Goal: Information Seeking & Learning: Find specific fact

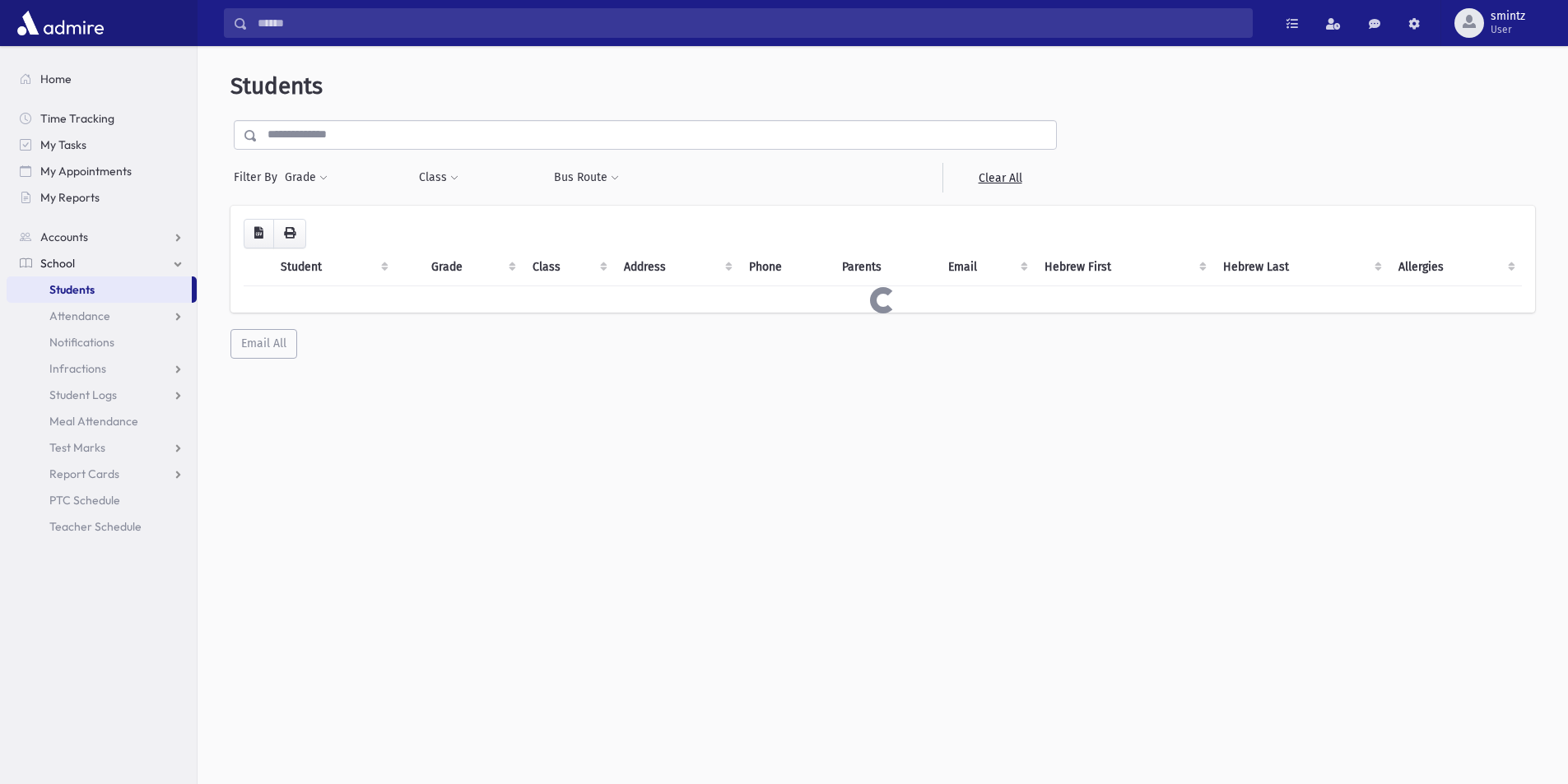
click at [352, 131] on input "text" at bounding box center [657, 135] width 798 height 30
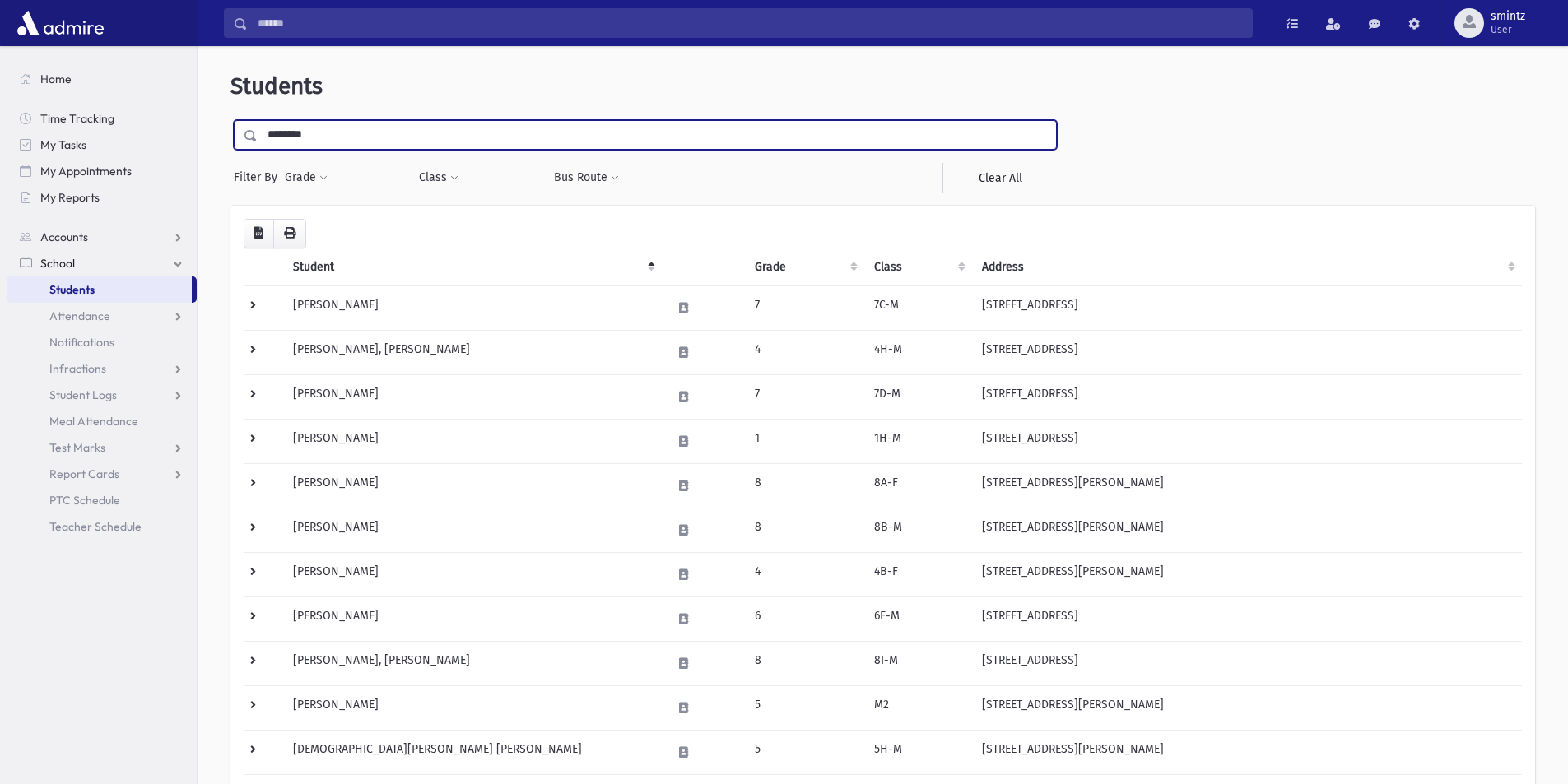
type input "********"
click at [231, 121] on input "submit" at bounding box center [253, 132] width 46 height 22
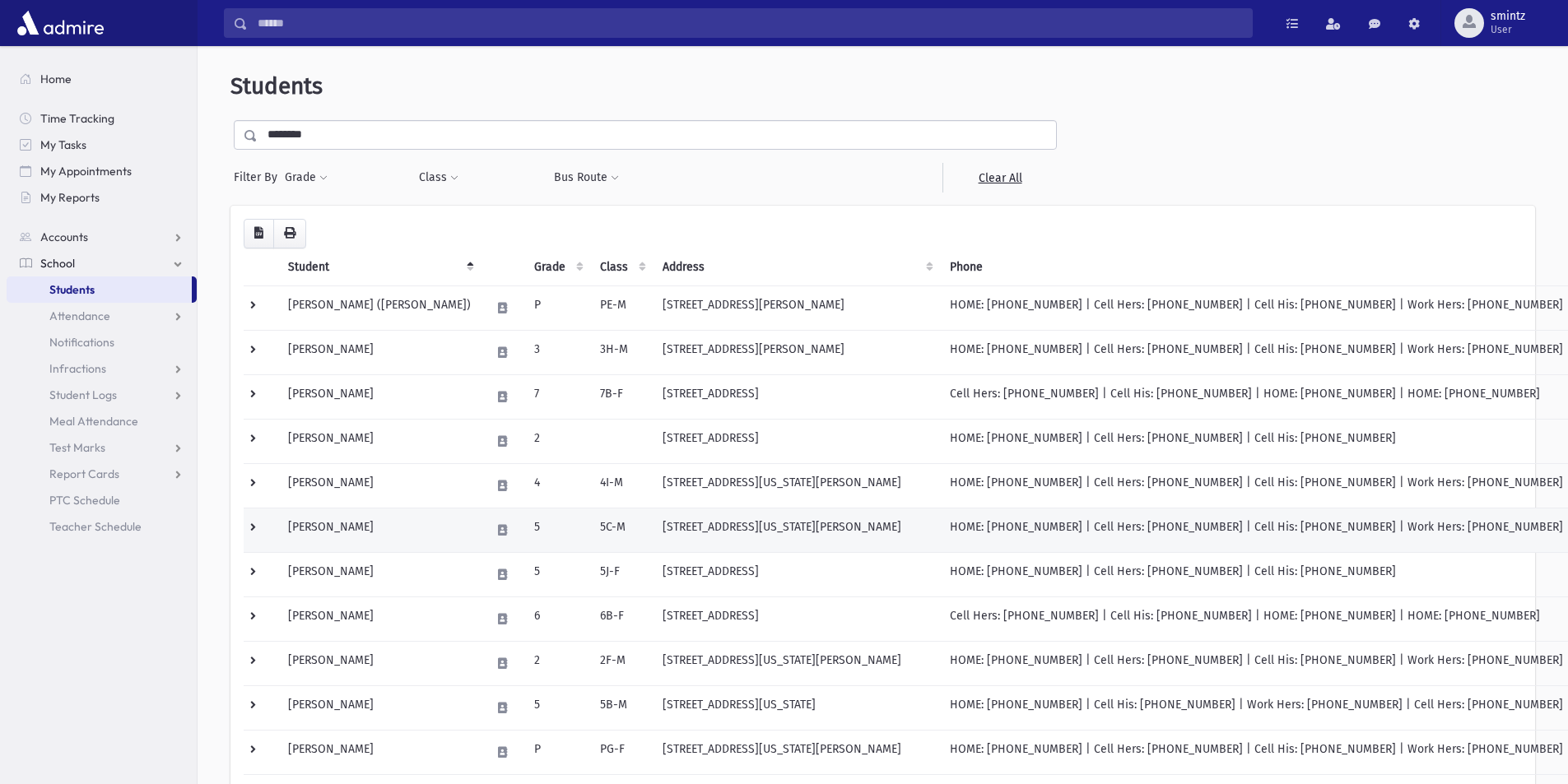
click at [780, 535] on td "16 Illinois Avenue Jackson, NJ 08527" at bounding box center [795, 530] width 287 height 45
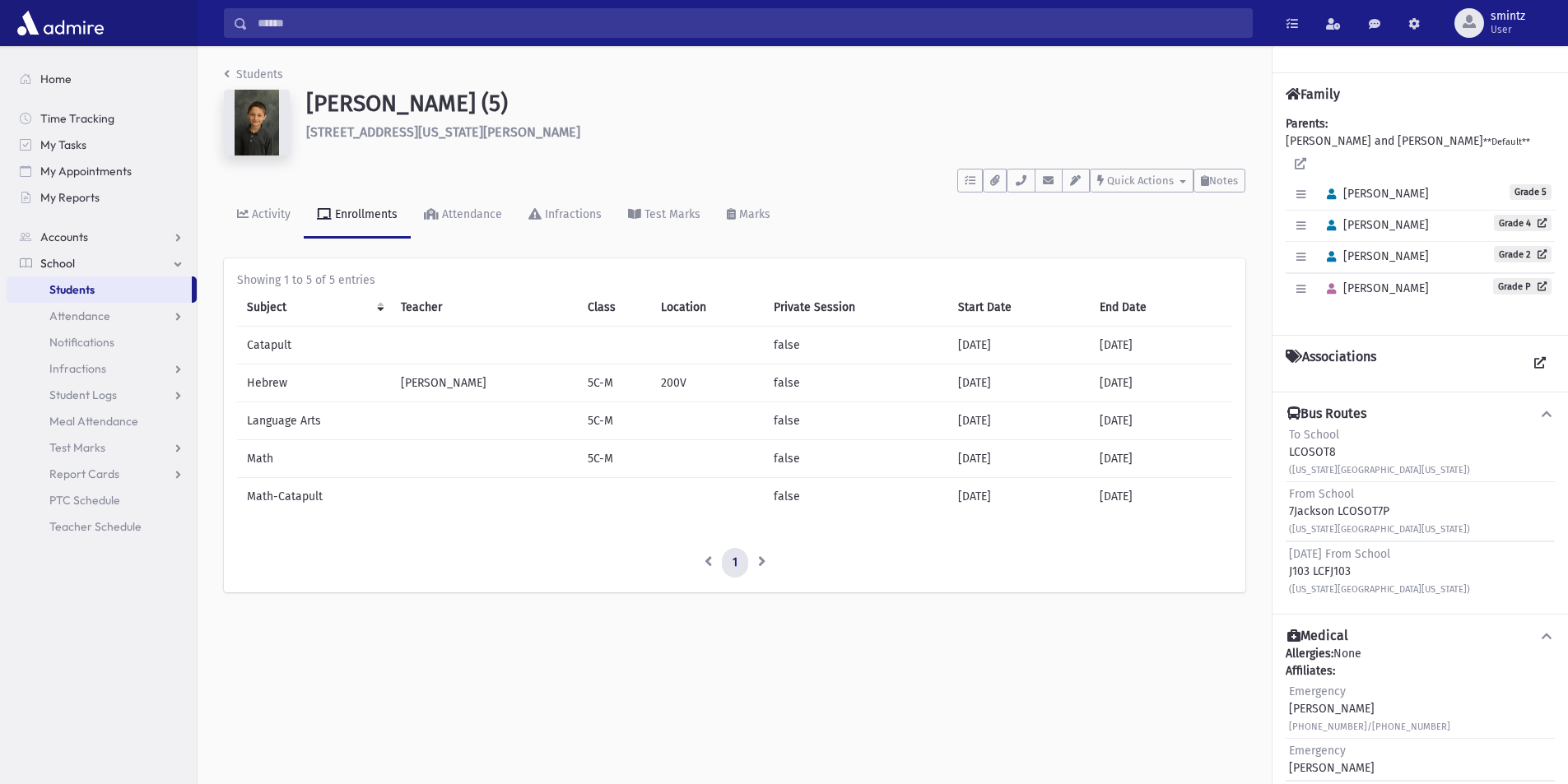
click at [80, 289] on span "Students" at bounding box center [72, 290] width 45 height 15
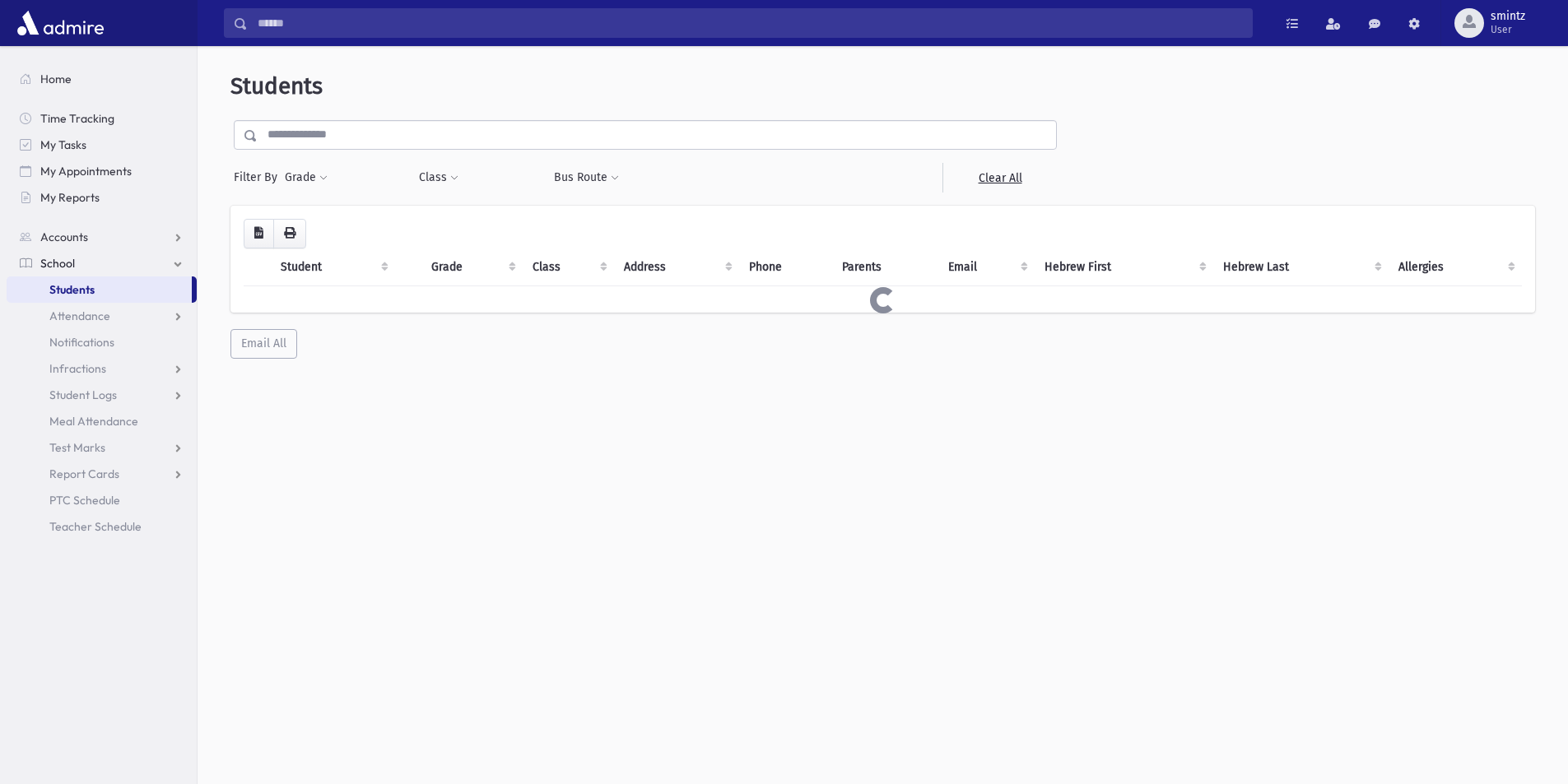
click at [392, 130] on input "text" at bounding box center [657, 135] width 798 height 30
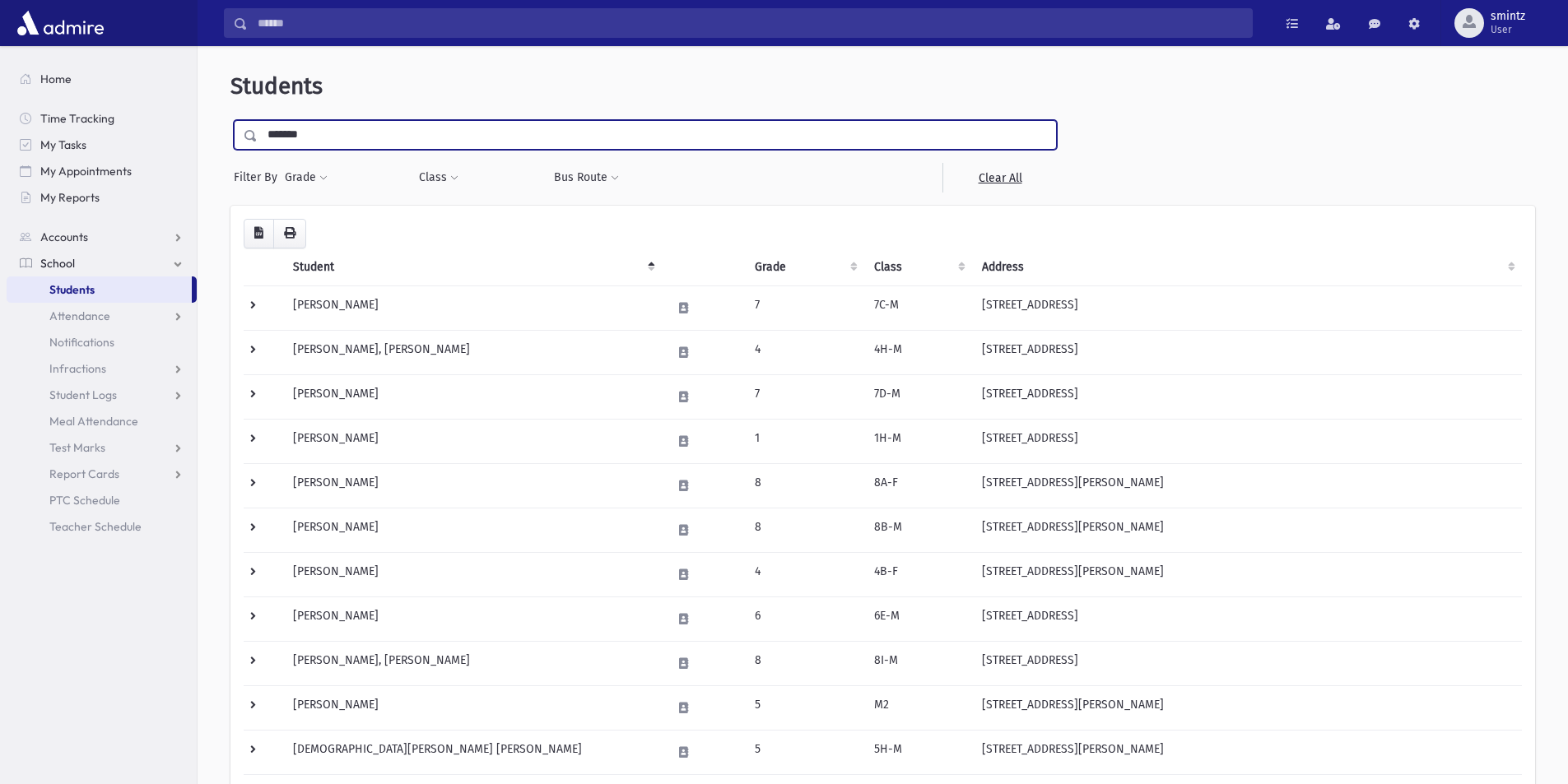
type input "*******"
click at [231, 121] on input "submit" at bounding box center [253, 132] width 46 height 22
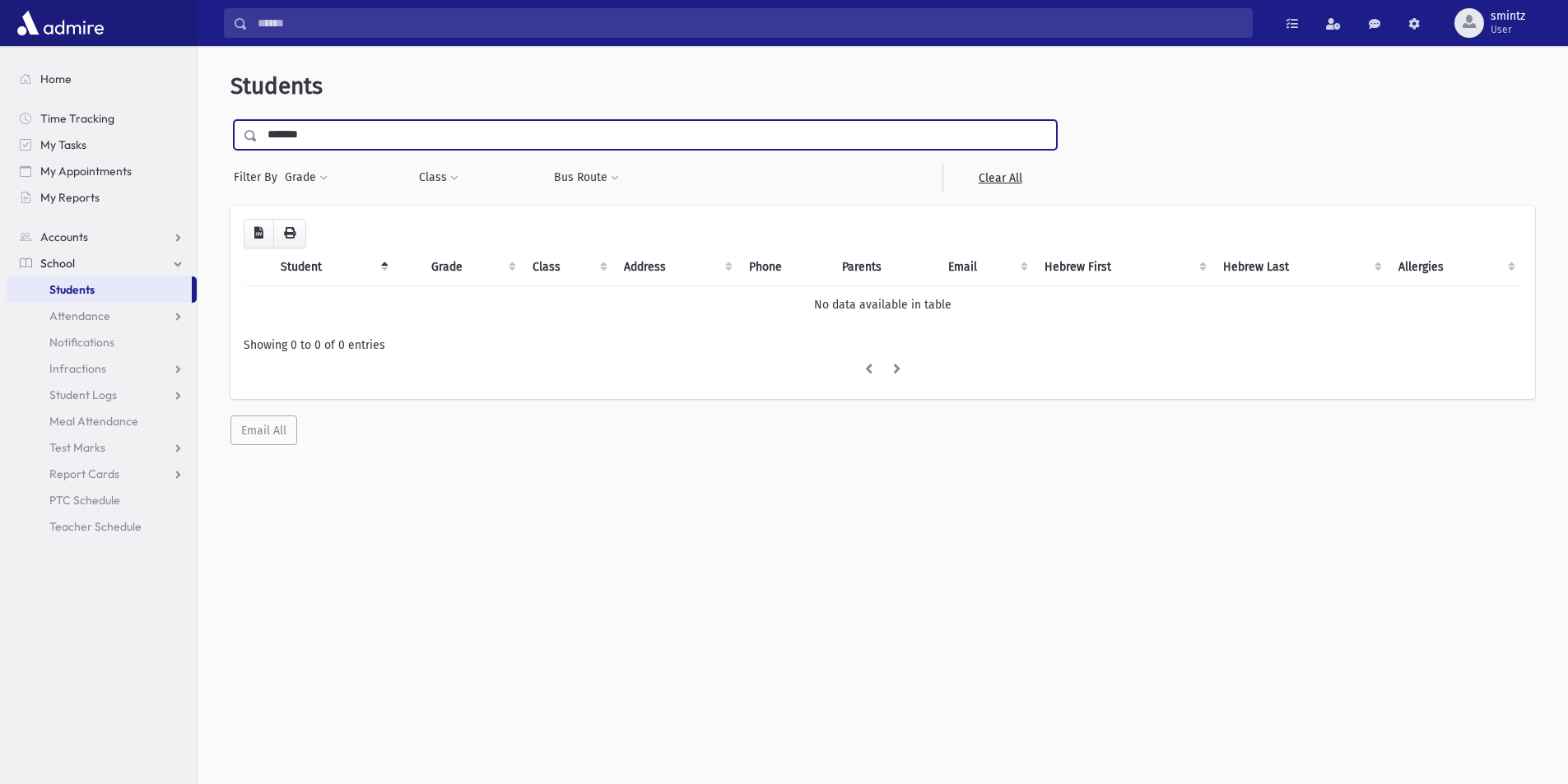
drag, startPoint x: 328, startPoint y: 131, endPoint x: 209, endPoint y: 132, distance: 119.0
click at [209, 132] on div "Students ******* Filter By Grade * * * * * * * * * * Filter Class ** **" at bounding box center [882, 258] width 1357 height 412
type input "***"
click at [231, 121] on input "submit" at bounding box center [253, 132] width 46 height 22
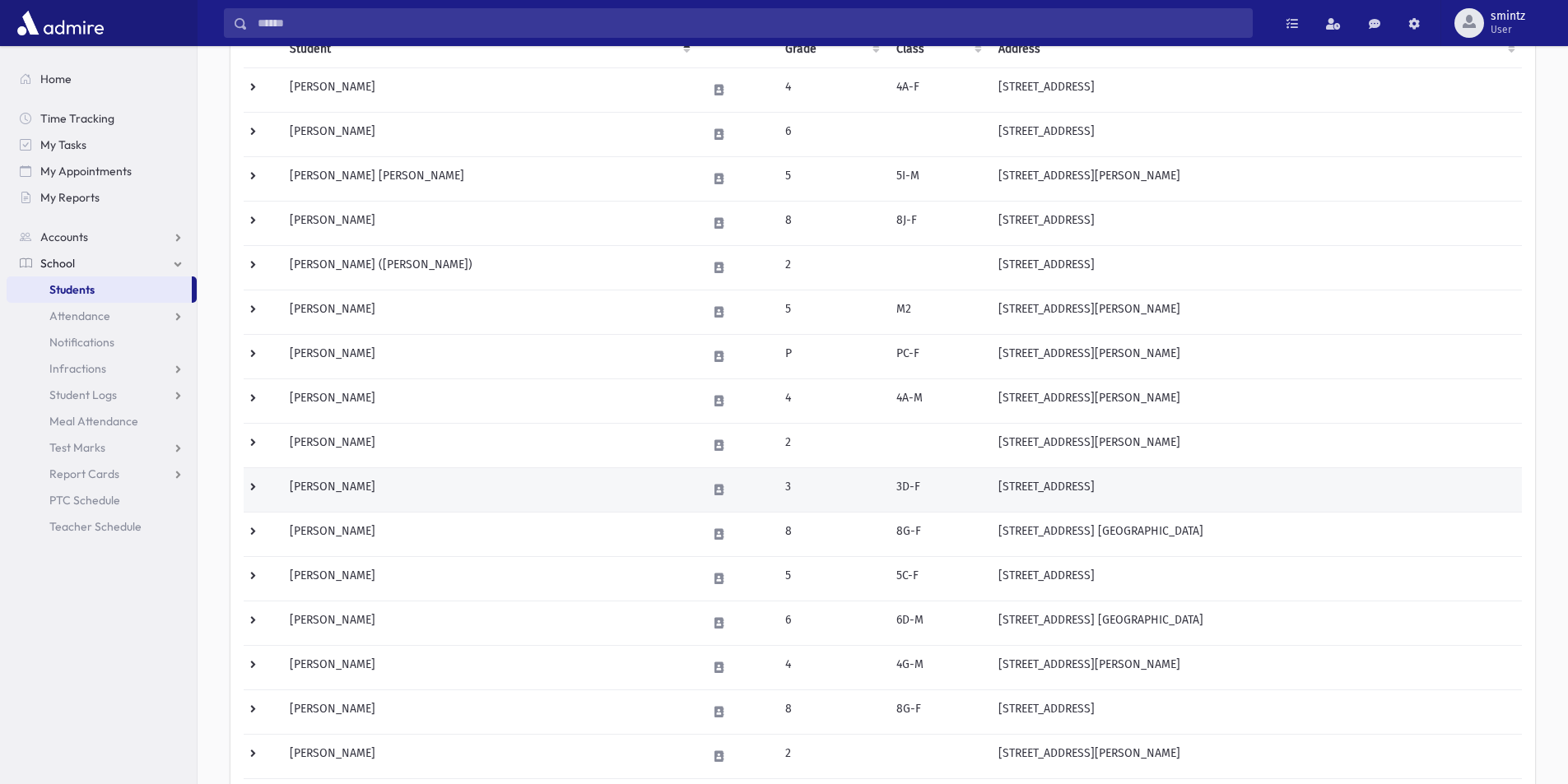
scroll to position [247, 0]
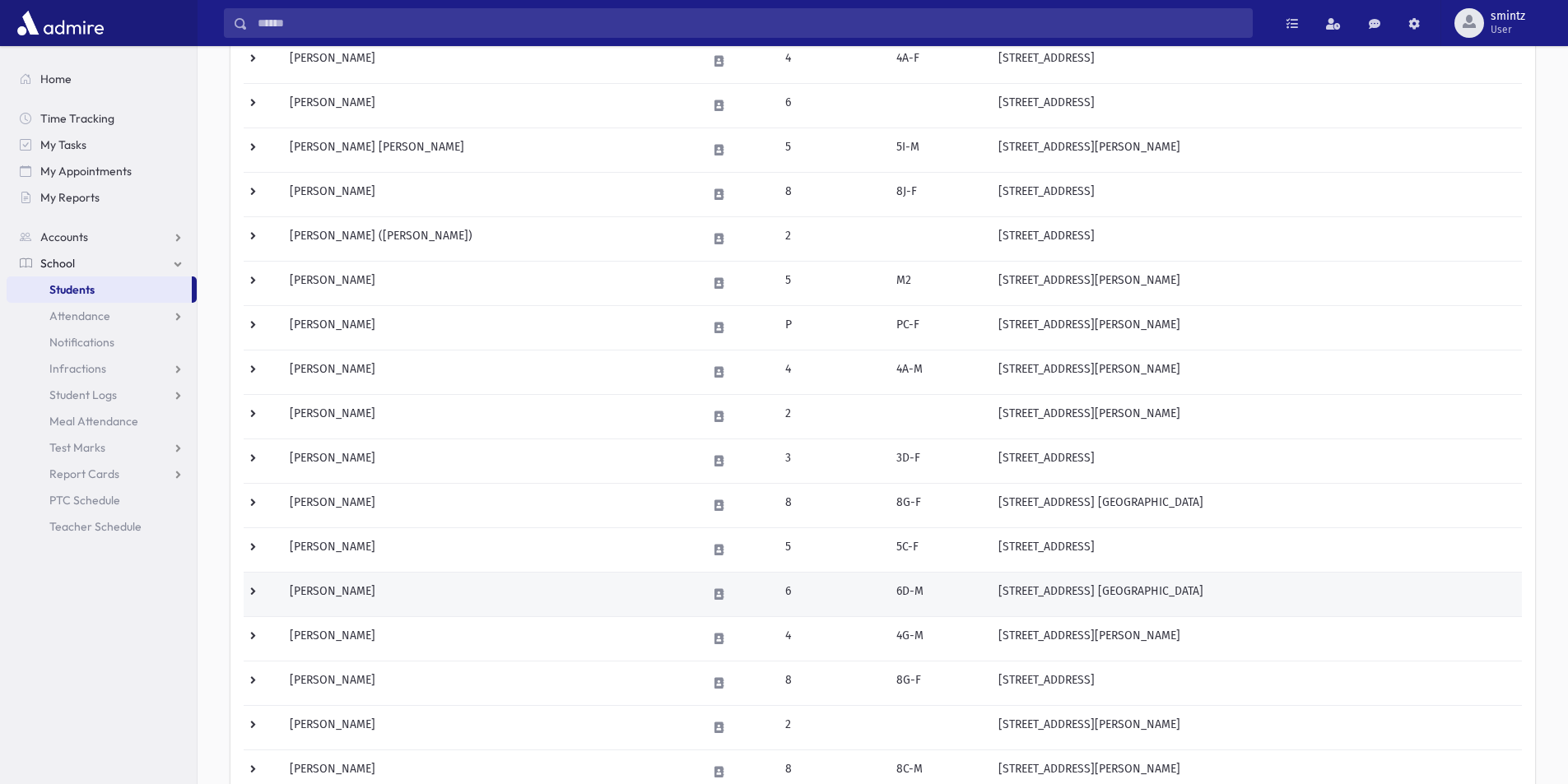
click at [362, 592] on td "[PERSON_NAME]" at bounding box center [488, 594] width 418 height 45
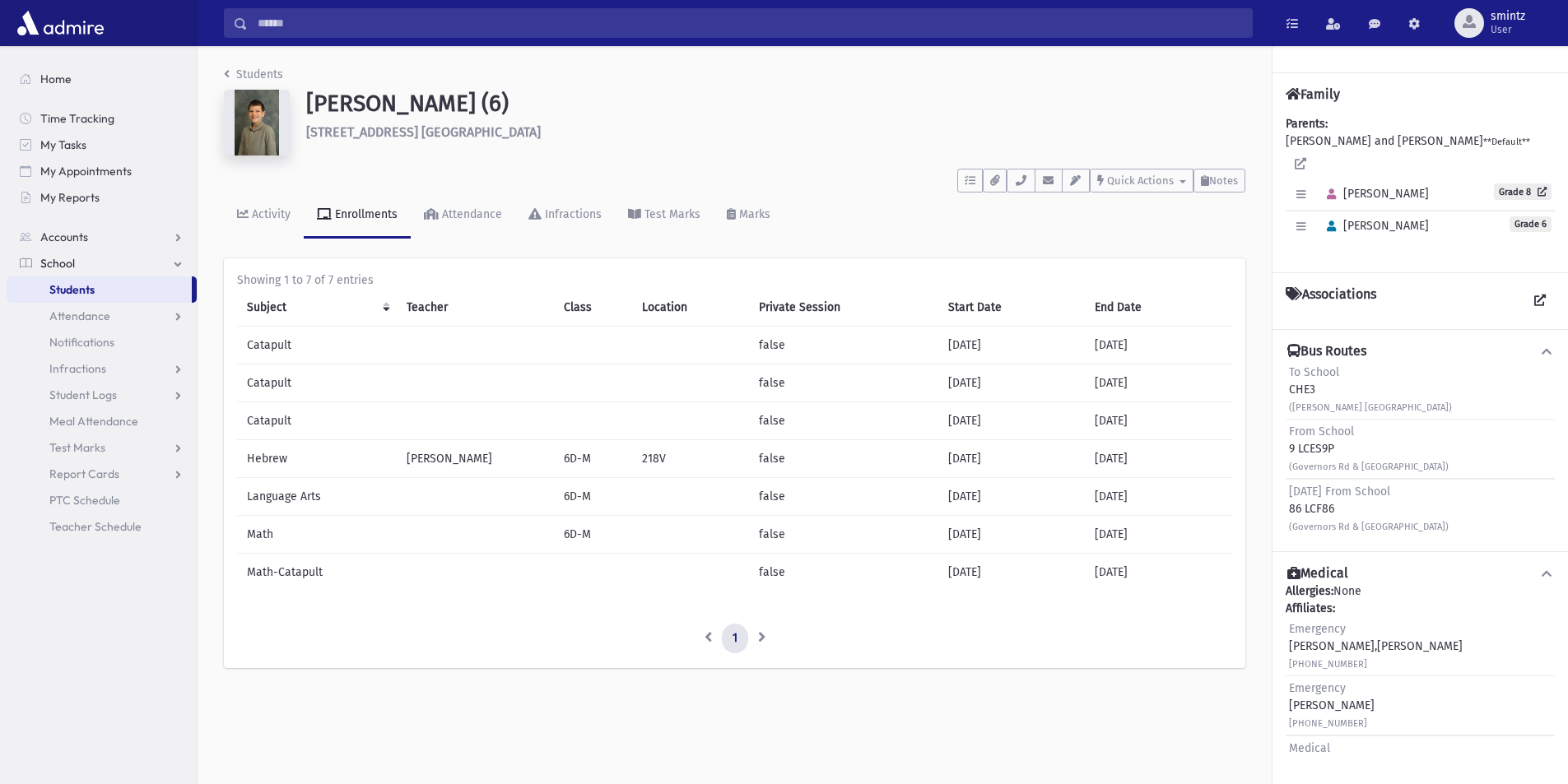
click at [49, 291] on link "Students" at bounding box center [99, 290] width 185 height 26
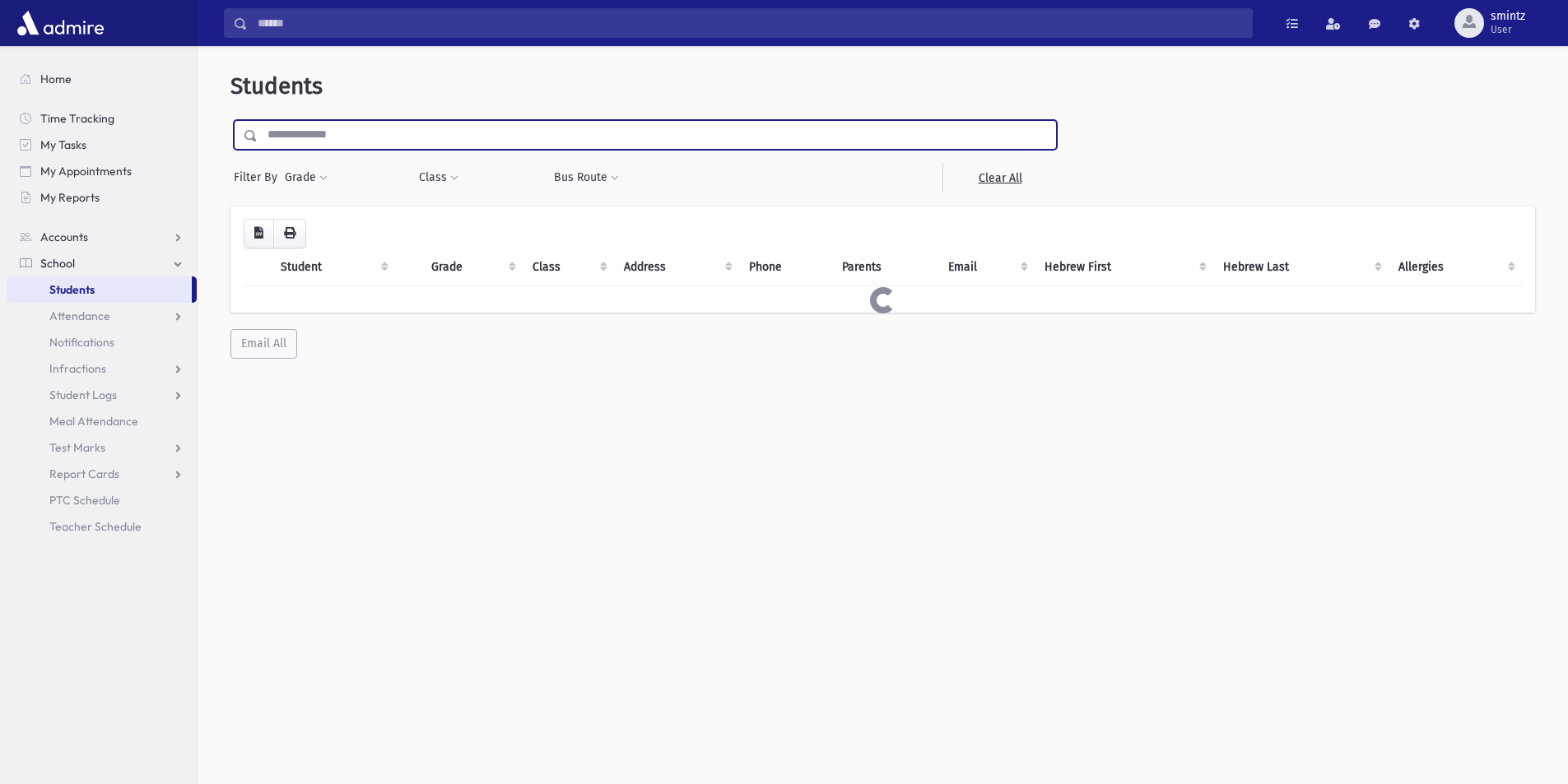
click at [327, 141] on input "text" at bounding box center [657, 135] width 798 height 30
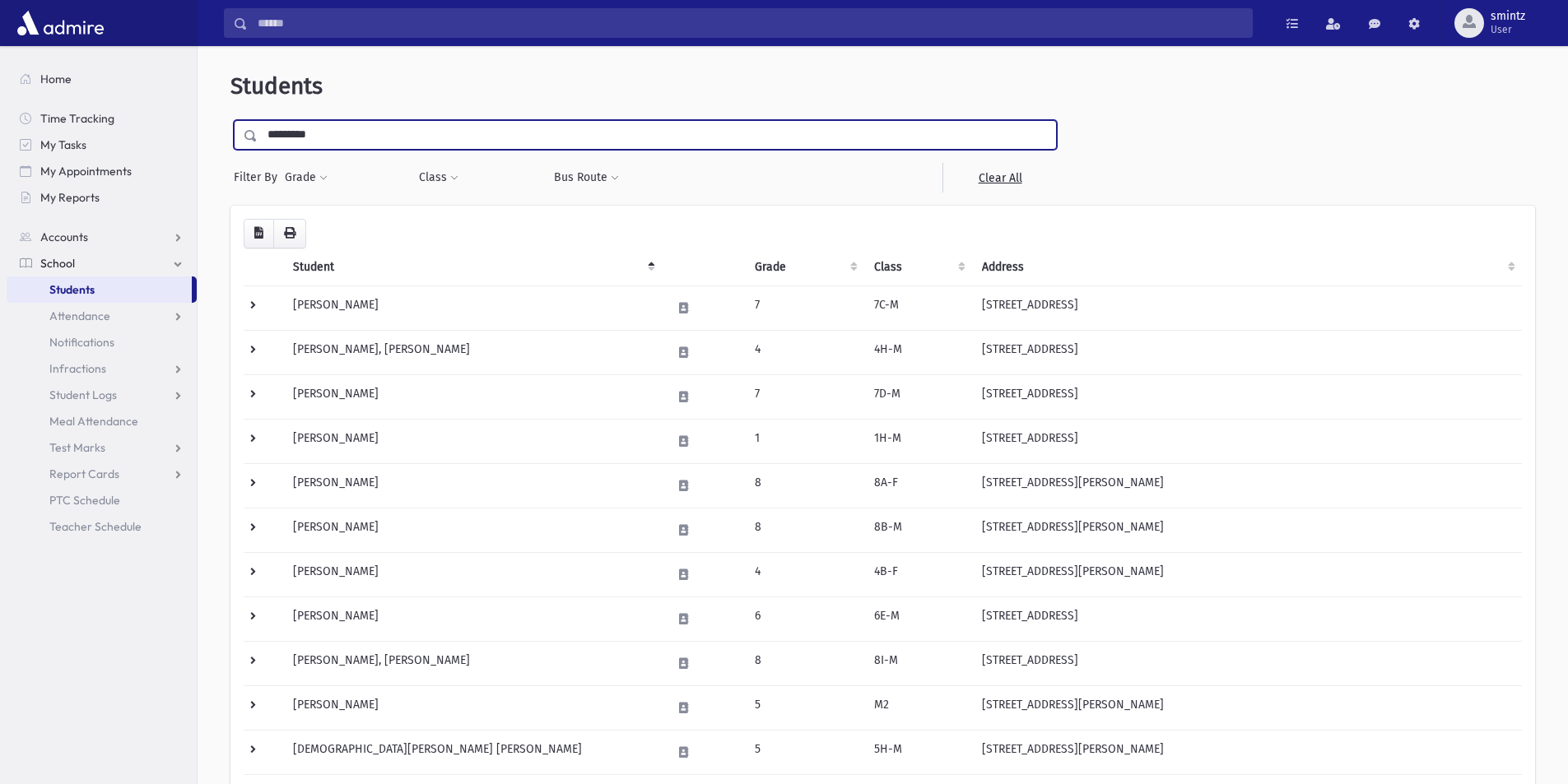
type input "*********"
click at [231, 121] on input "submit" at bounding box center [253, 132] width 46 height 22
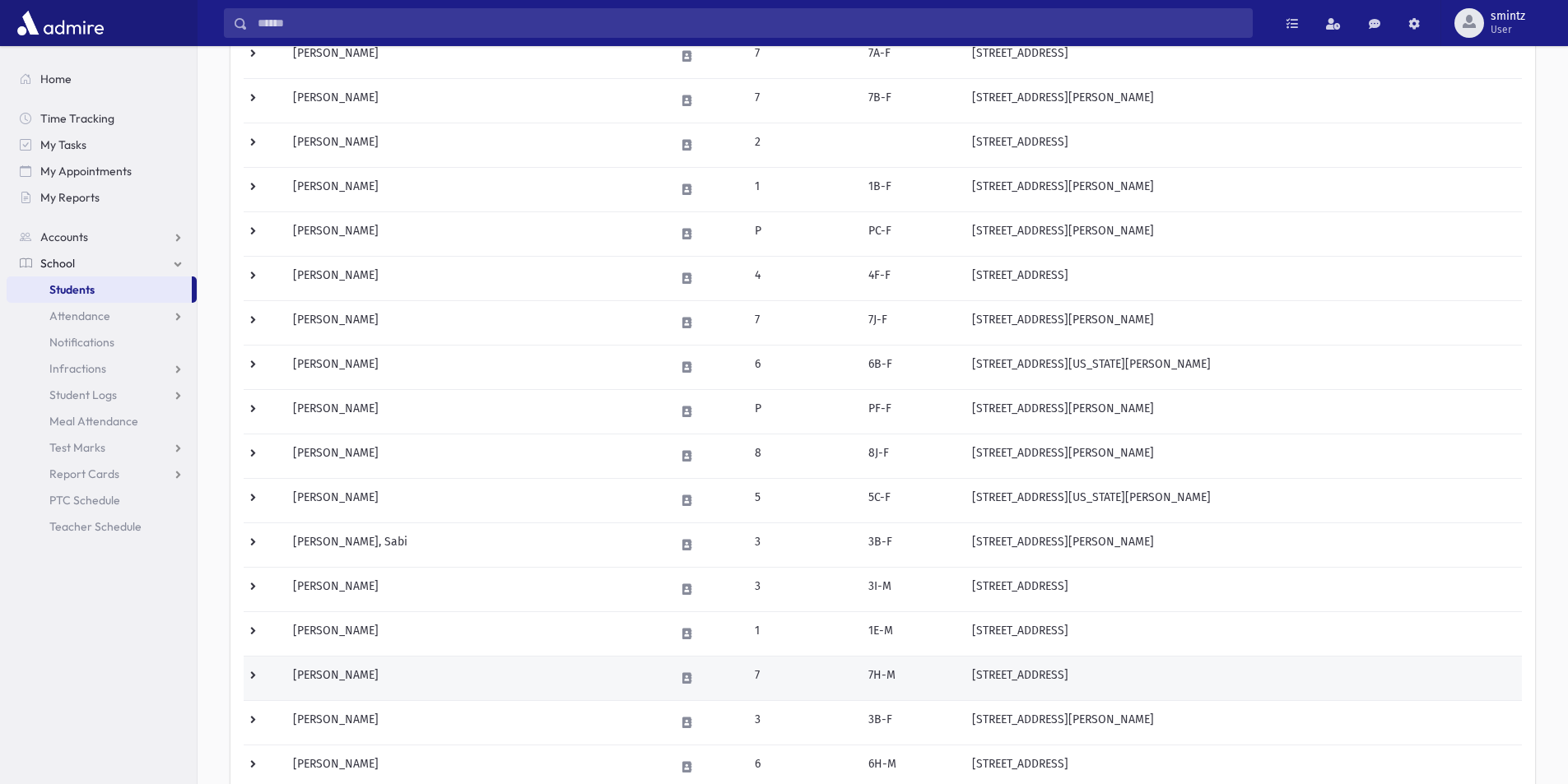
scroll to position [329, 0]
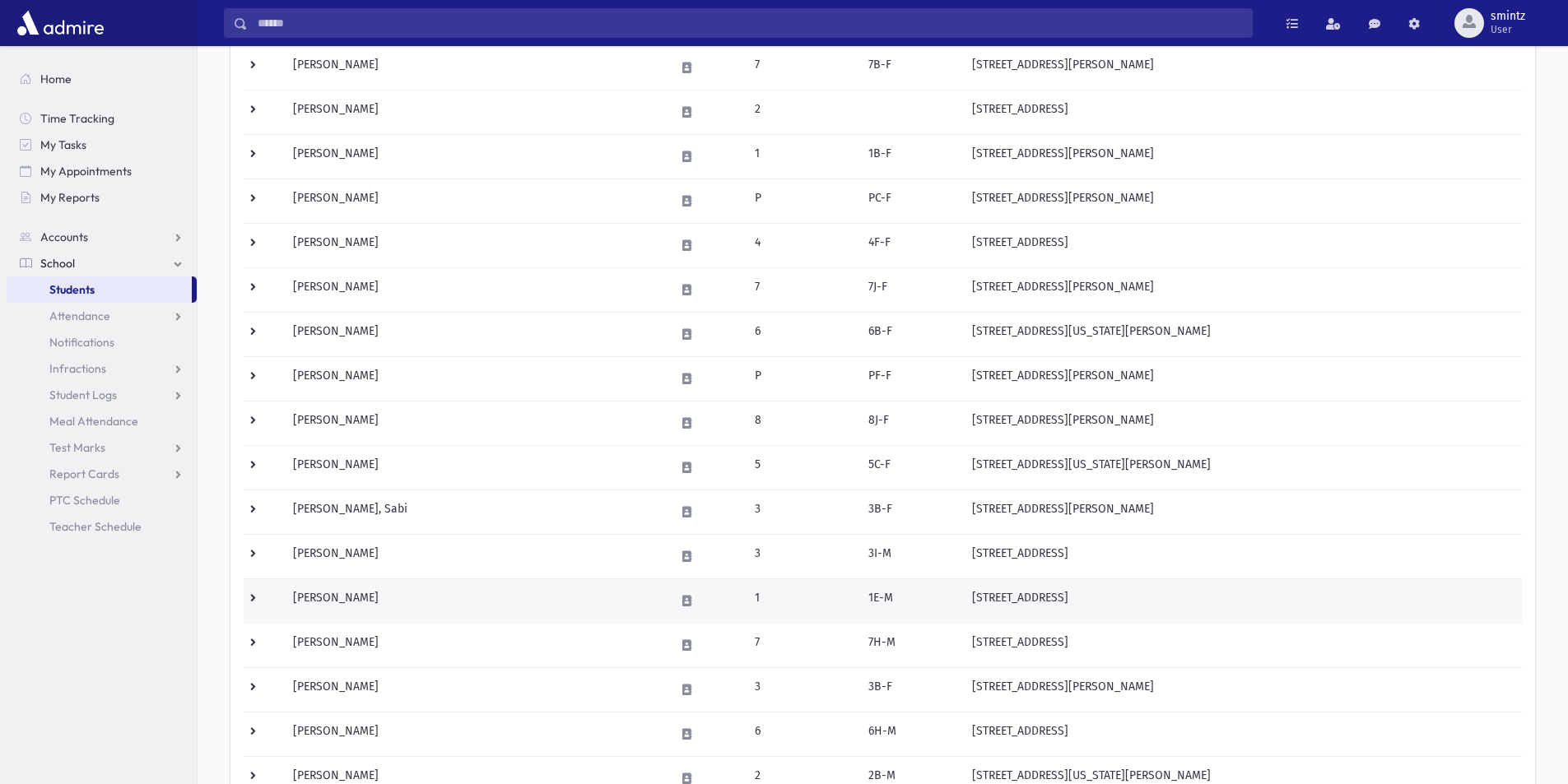
click at [385, 594] on td "[PERSON_NAME]" at bounding box center [474, 601] width 381 height 45
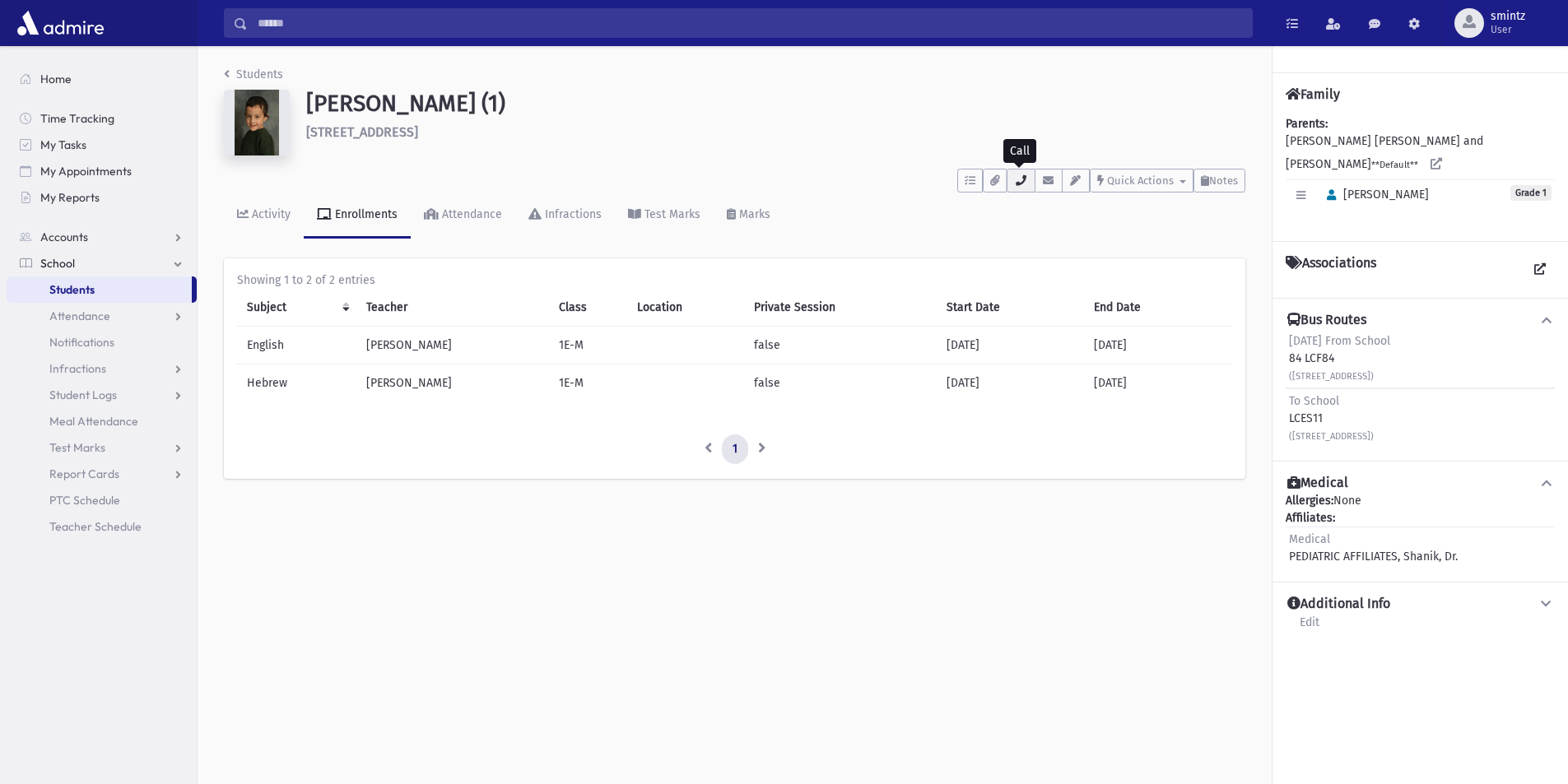
click at [1024, 183] on icon "button" at bounding box center [1020, 180] width 13 height 10
click at [78, 293] on span "Students" at bounding box center [72, 290] width 45 height 15
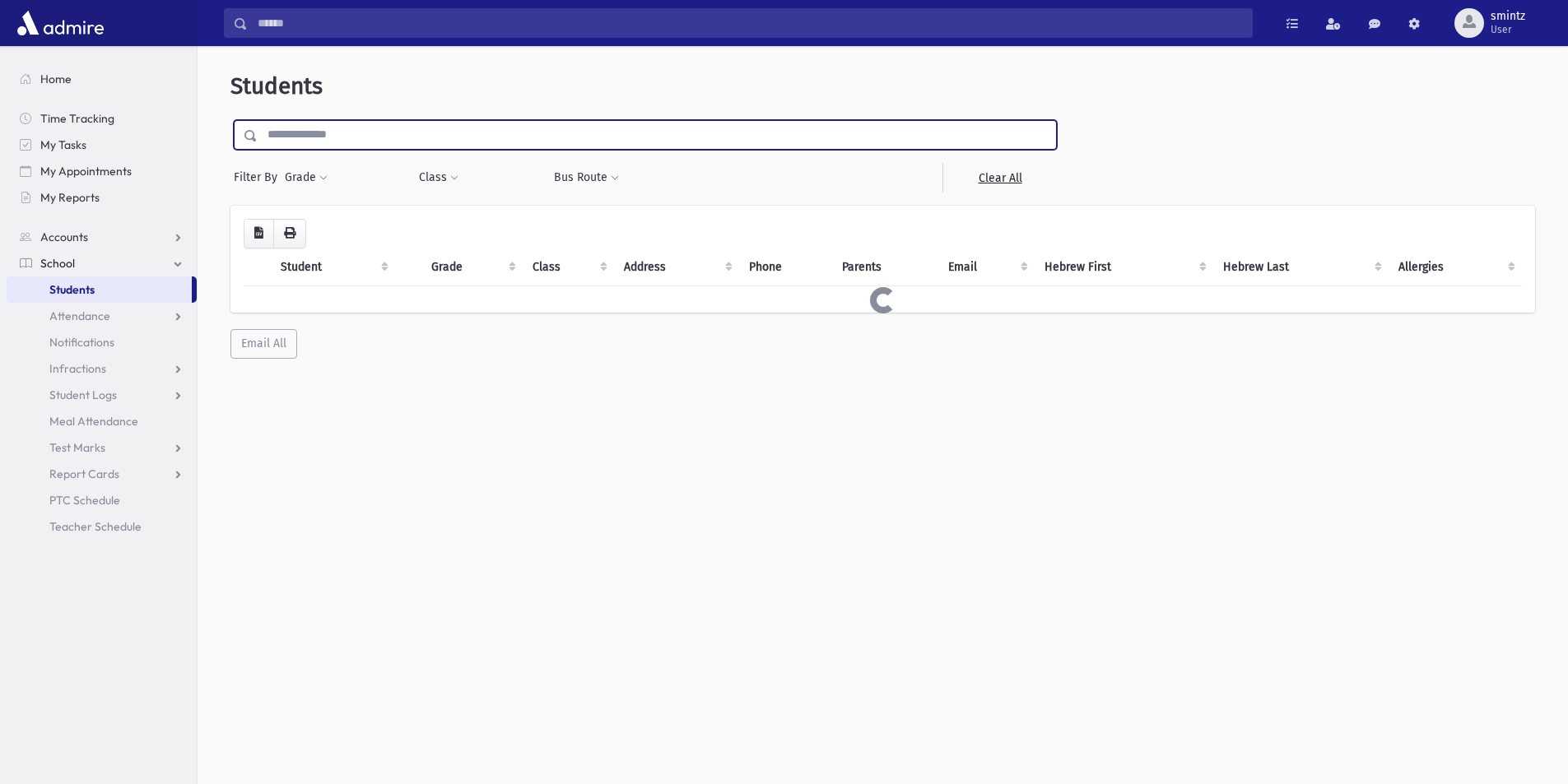
click at [303, 145] on input "text" at bounding box center [657, 135] width 798 height 30
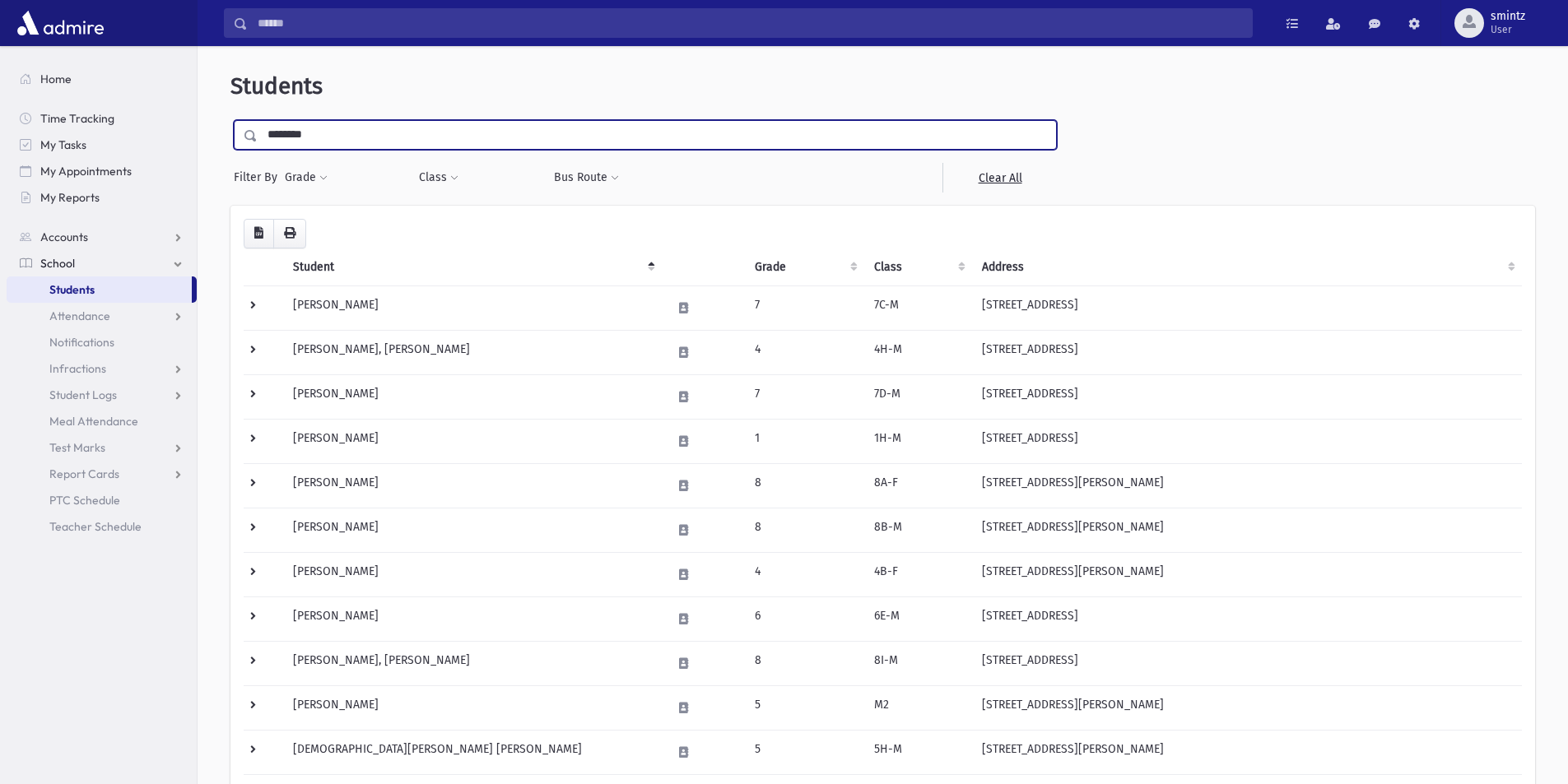
type input "********"
click at [231, 121] on input "submit" at bounding box center [253, 132] width 46 height 22
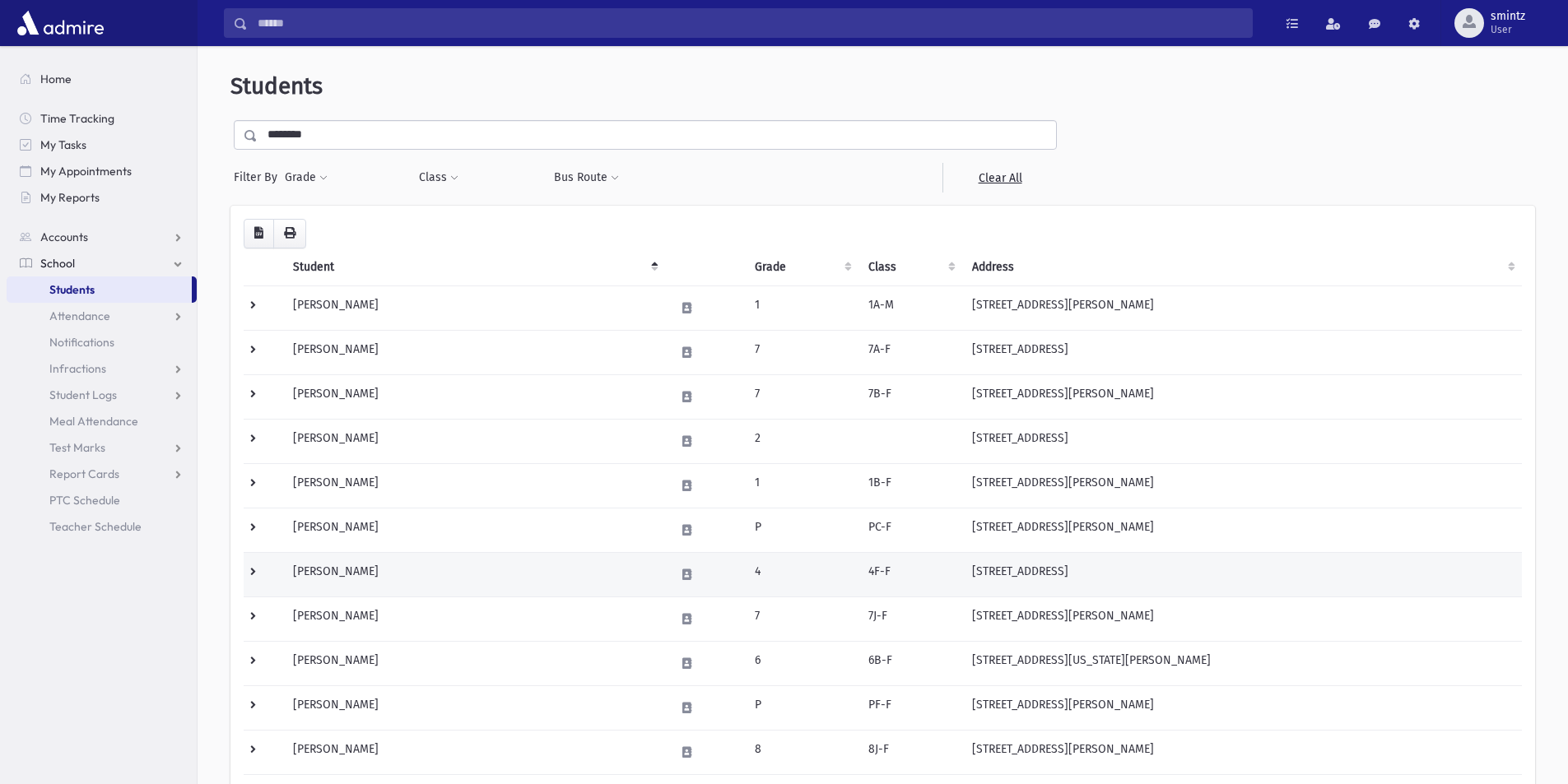
scroll to position [411, 0]
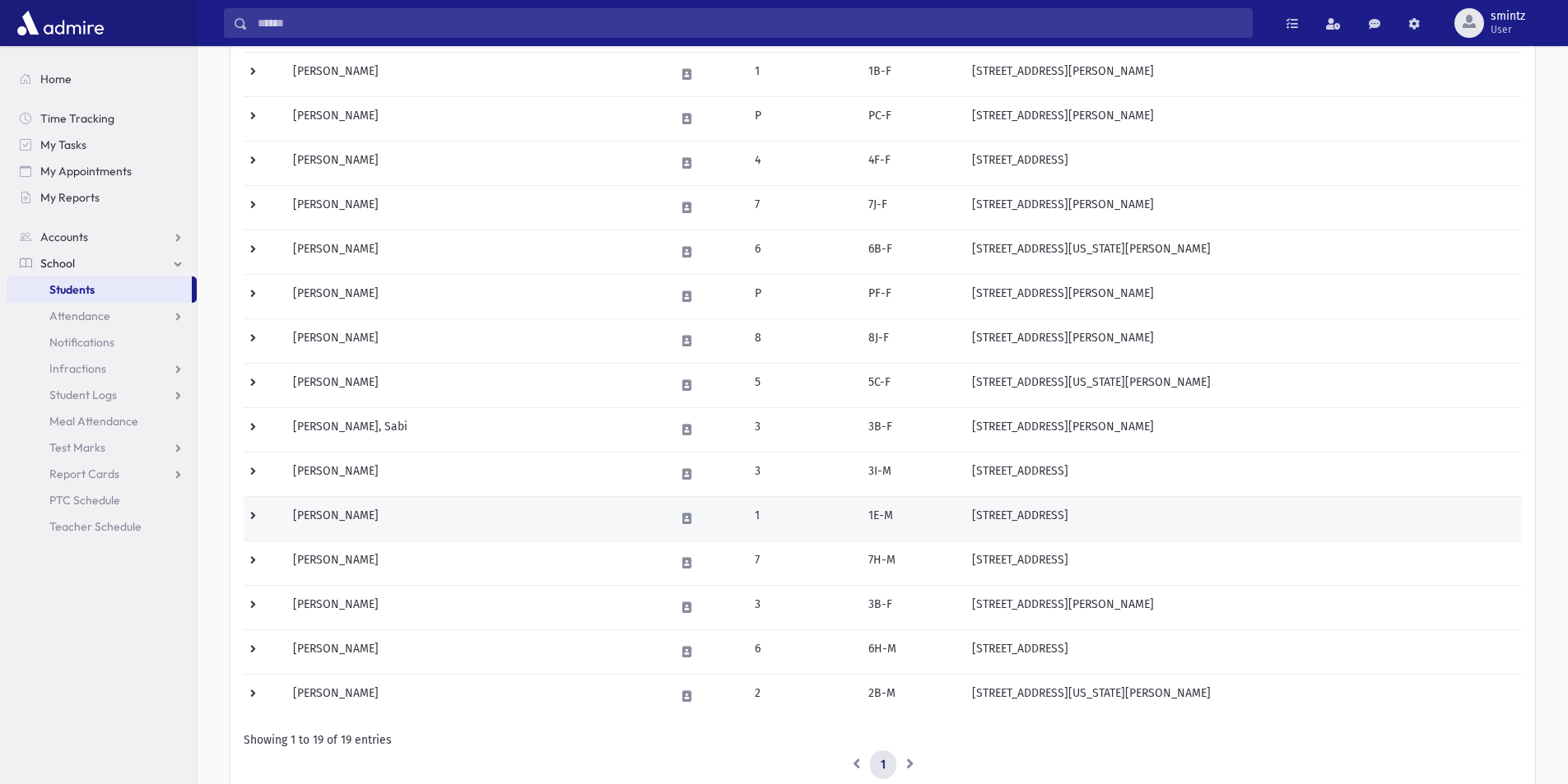
click at [338, 519] on td "[PERSON_NAME]" at bounding box center [474, 519] width 381 height 45
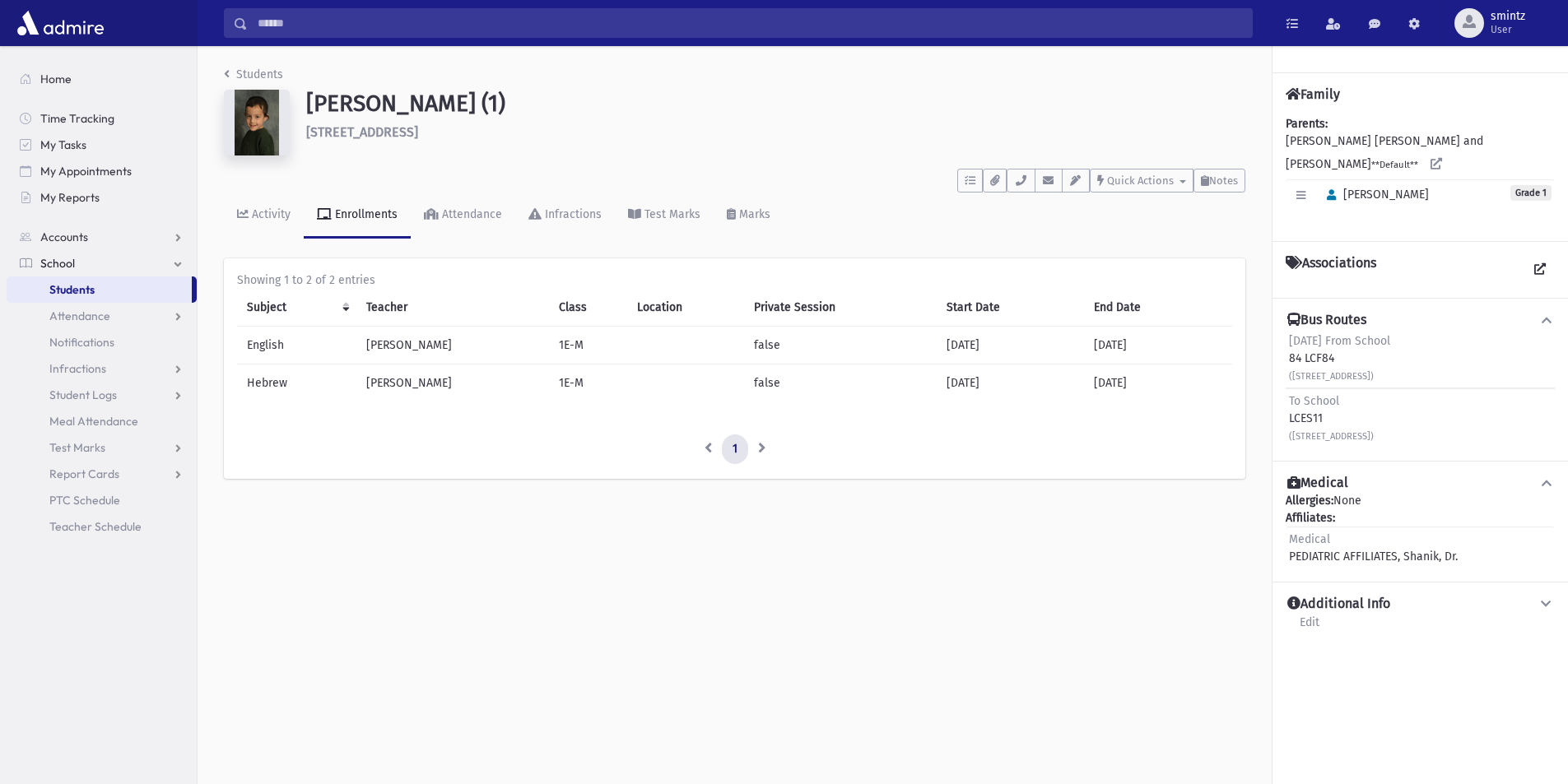
click at [65, 285] on span "Students" at bounding box center [72, 290] width 45 height 15
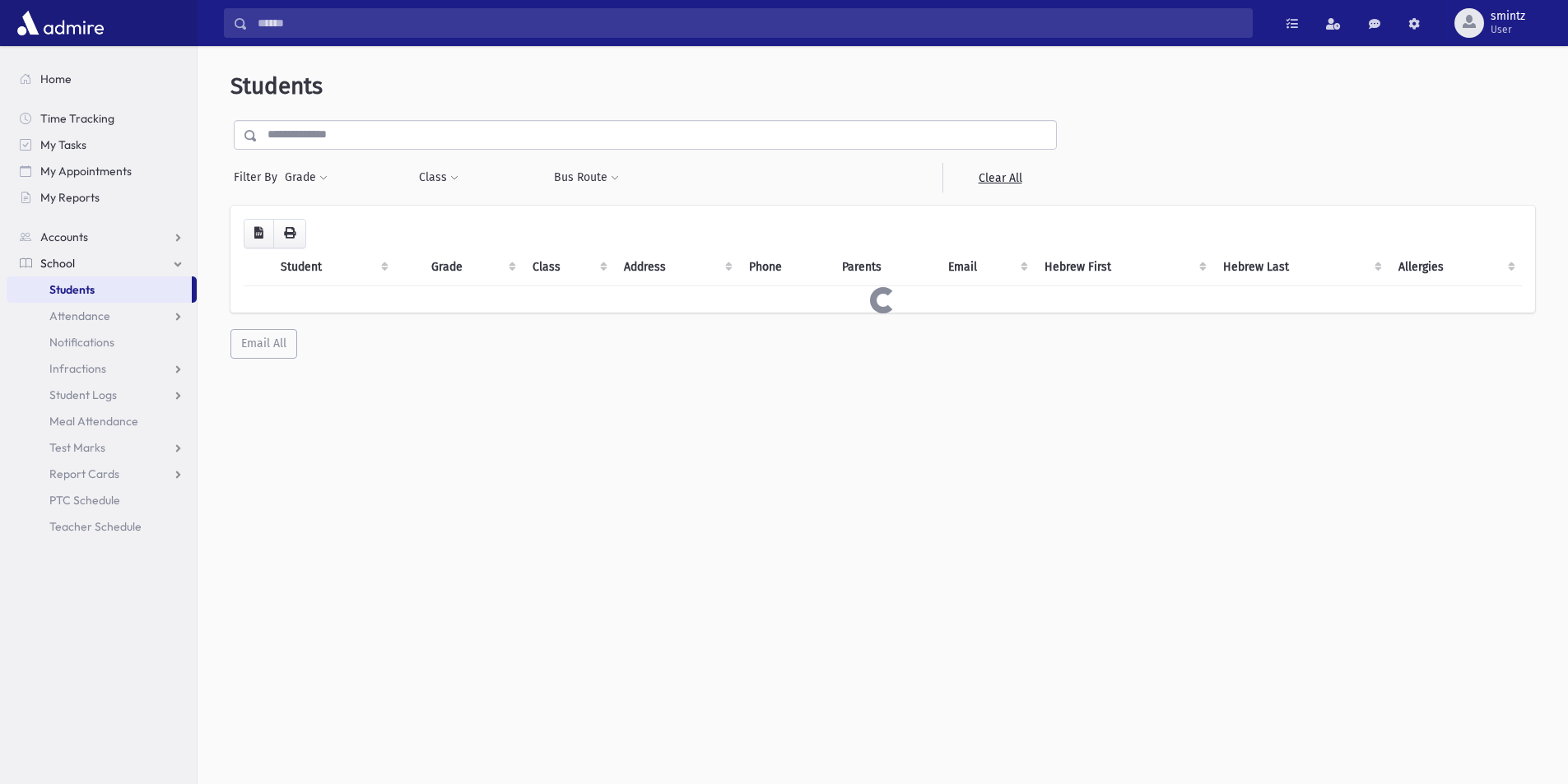
click at [348, 141] on input "text" at bounding box center [657, 135] width 798 height 30
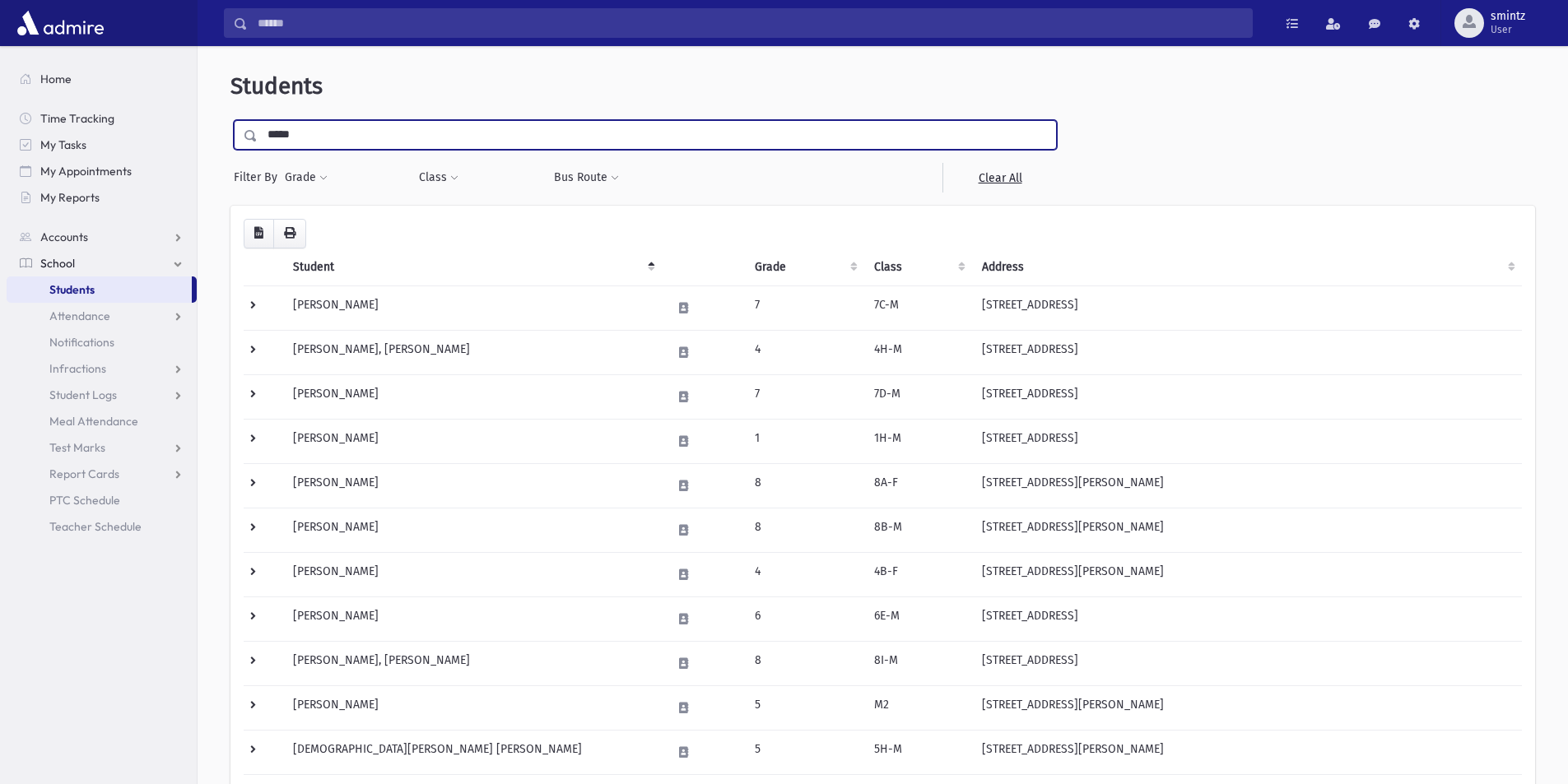
type input "*****"
click at [231, 121] on input "submit" at bounding box center [253, 132] width 46 height 22
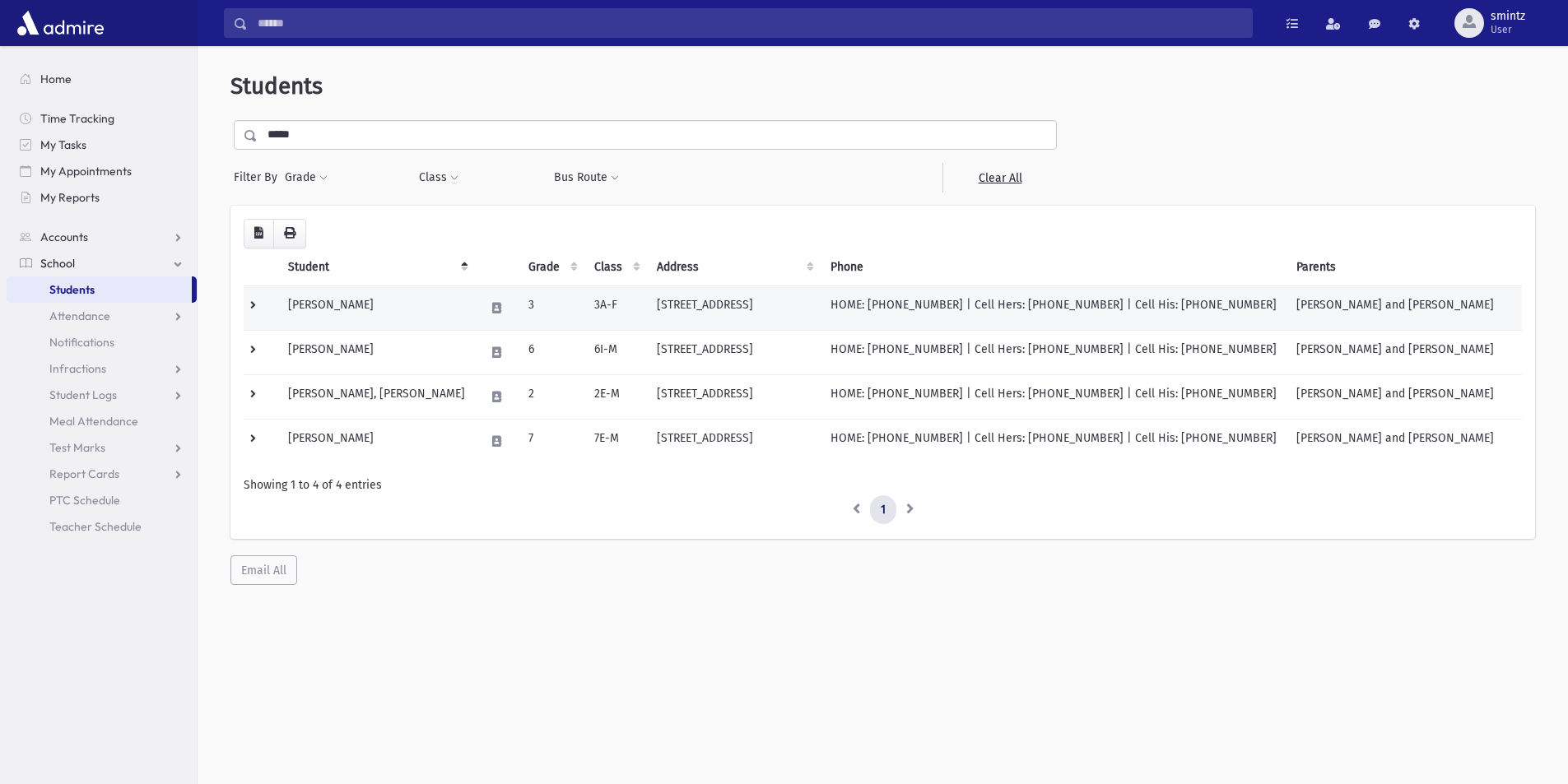
click at [752, 310] on td "84 Whisper Court Lakewood, NJ 08701" at bounding box center [734, 308] width 174 height 45
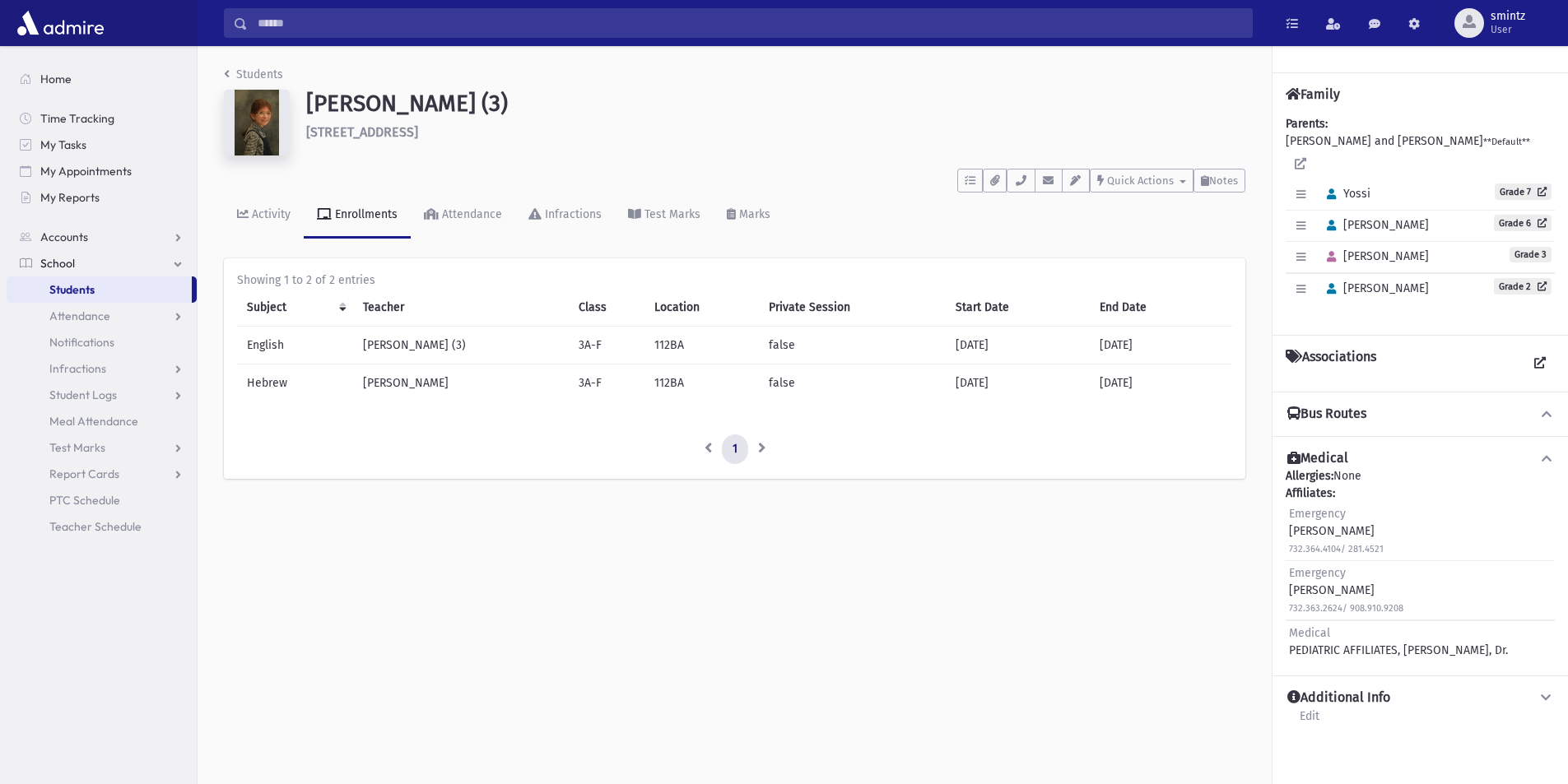
click at [93, 297] on link "Students" at bounding box center [99, 290] width 185 height 26
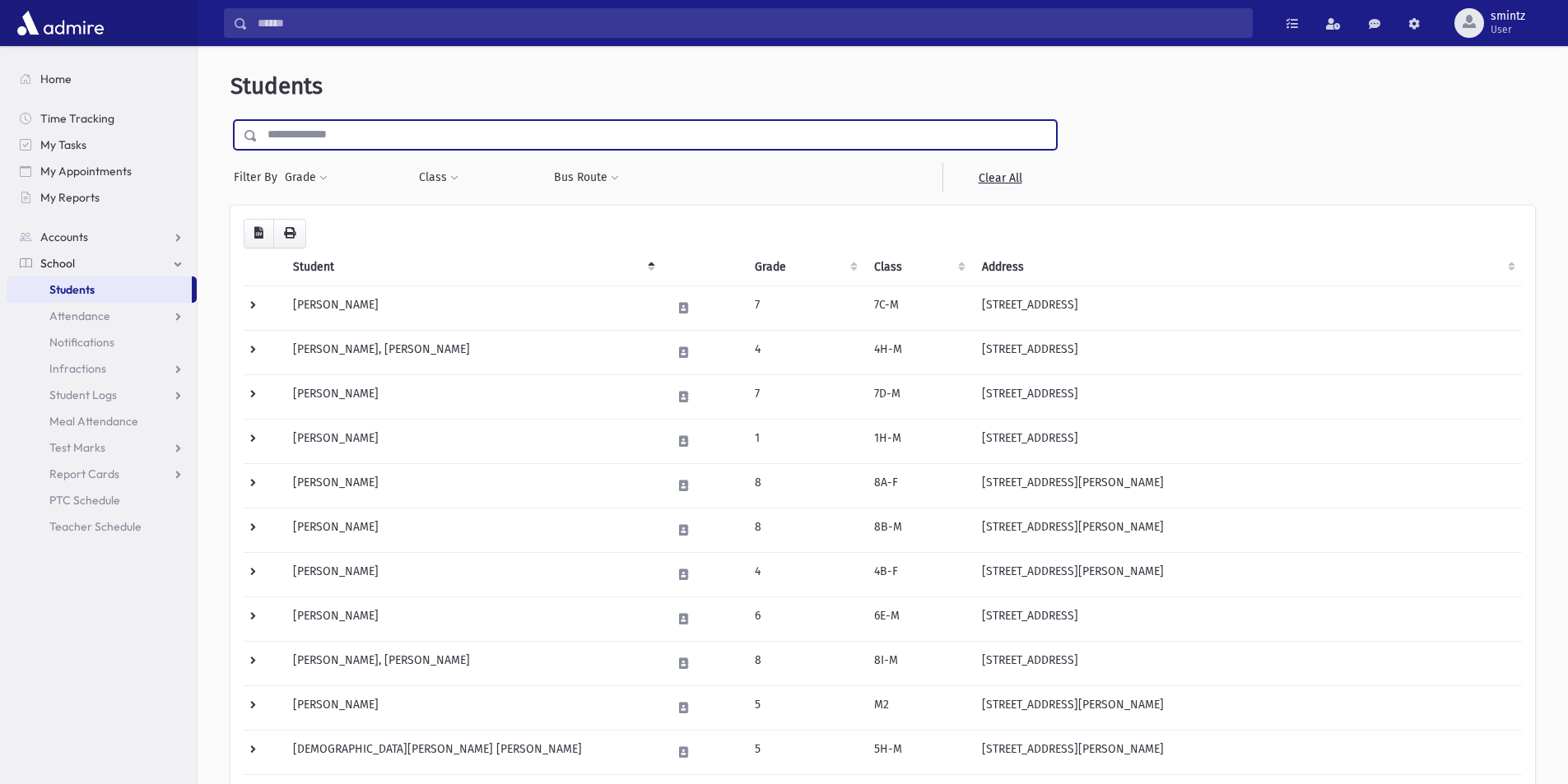
click at [357, 136] on input "text" at bounding box center [657, 135] width 798 height 30
type input "*****"
click at [231, 121] on input "submit" at bounding box center [253, 132] width 46 height 22
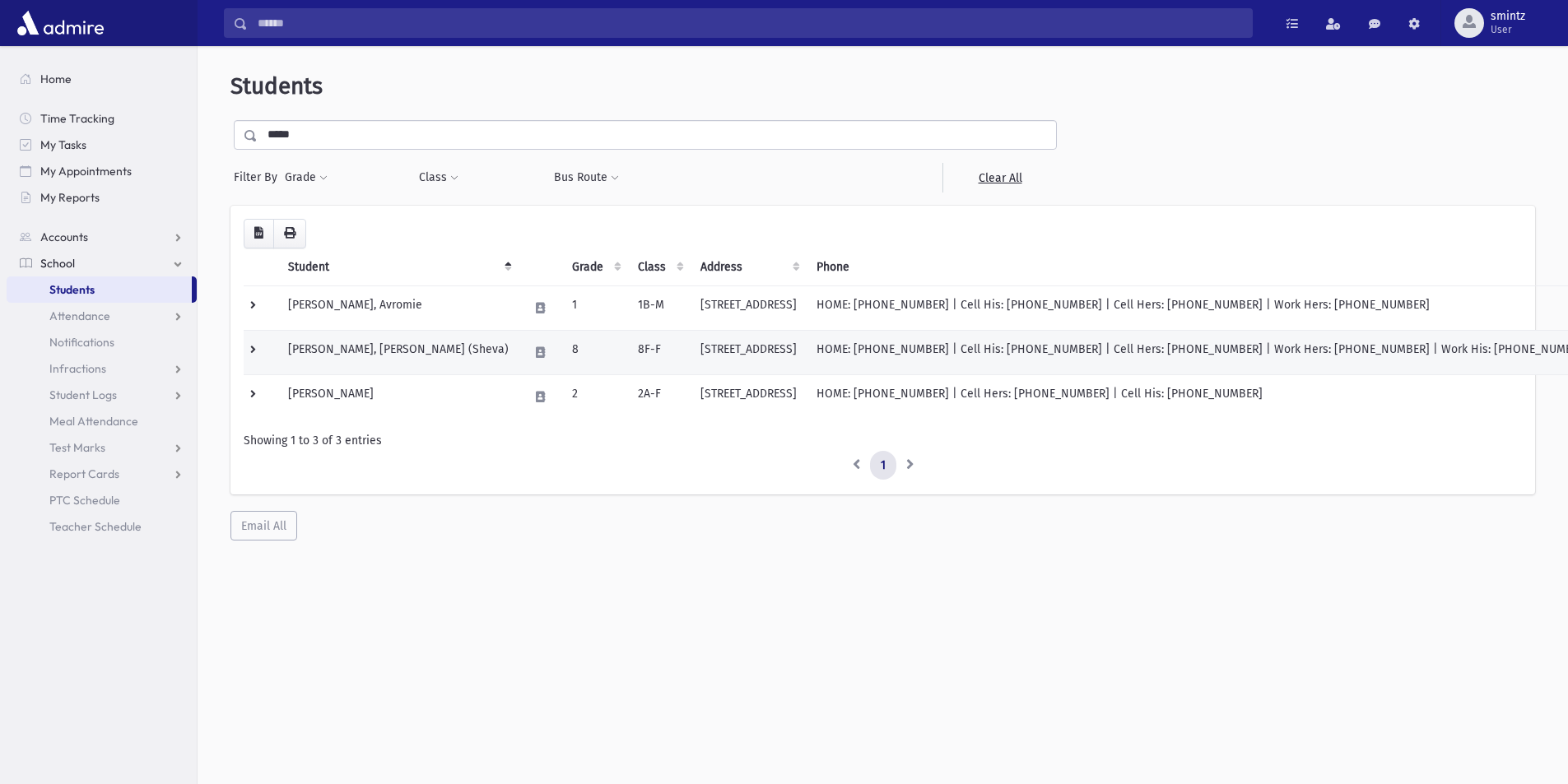
click at [691, 336] on td "22 Kingsfield Dr Lakewood, NJ" at bounding box center [748, 352] width 116 height 45
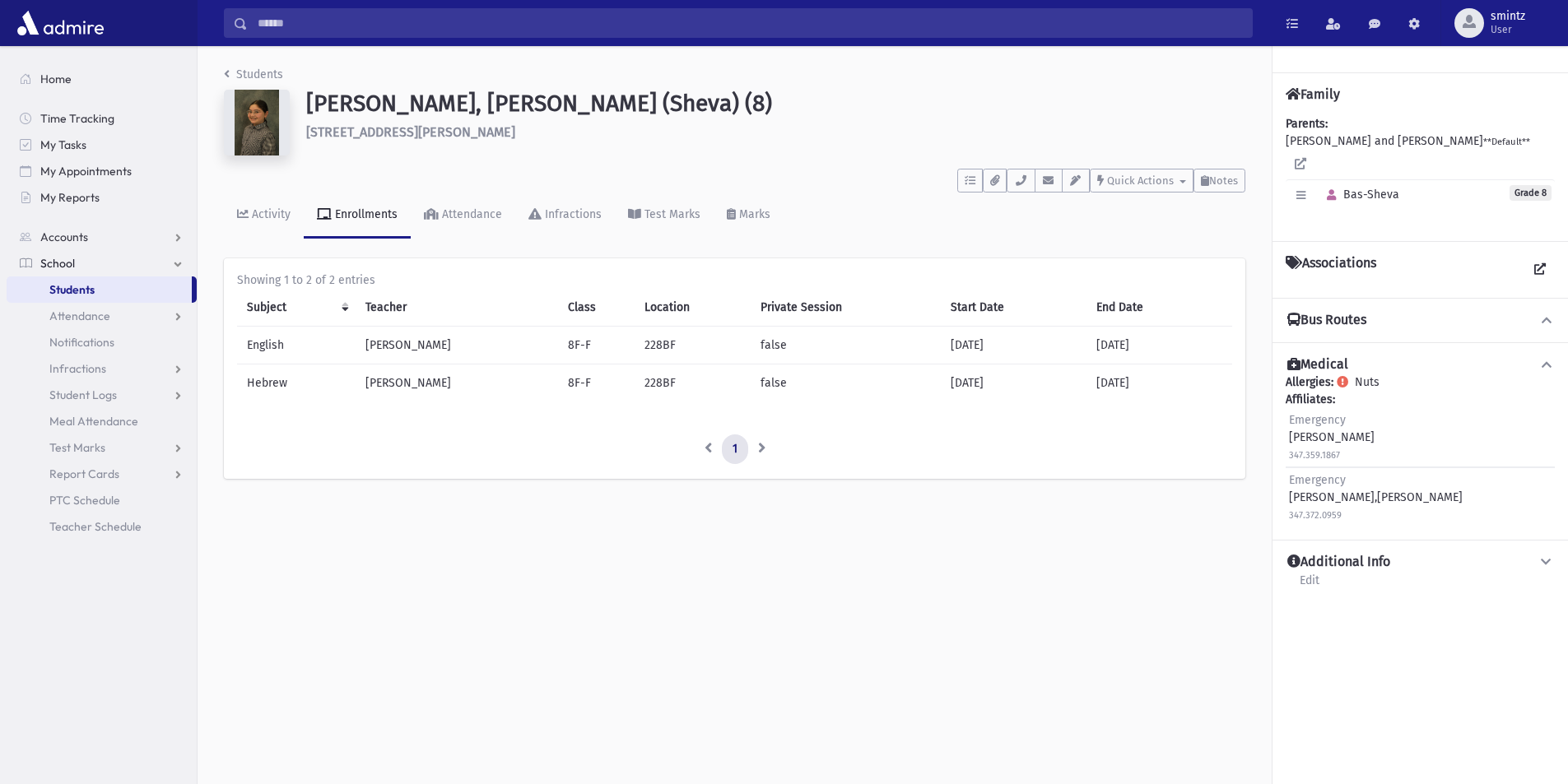
click at [424, 385] on td "Mrs. C. Shachar" at bounding box center [456, 383] width 203 height 38
click at [56, 292] on span "Students" at bounding box center [72, 290] width 45 height 15
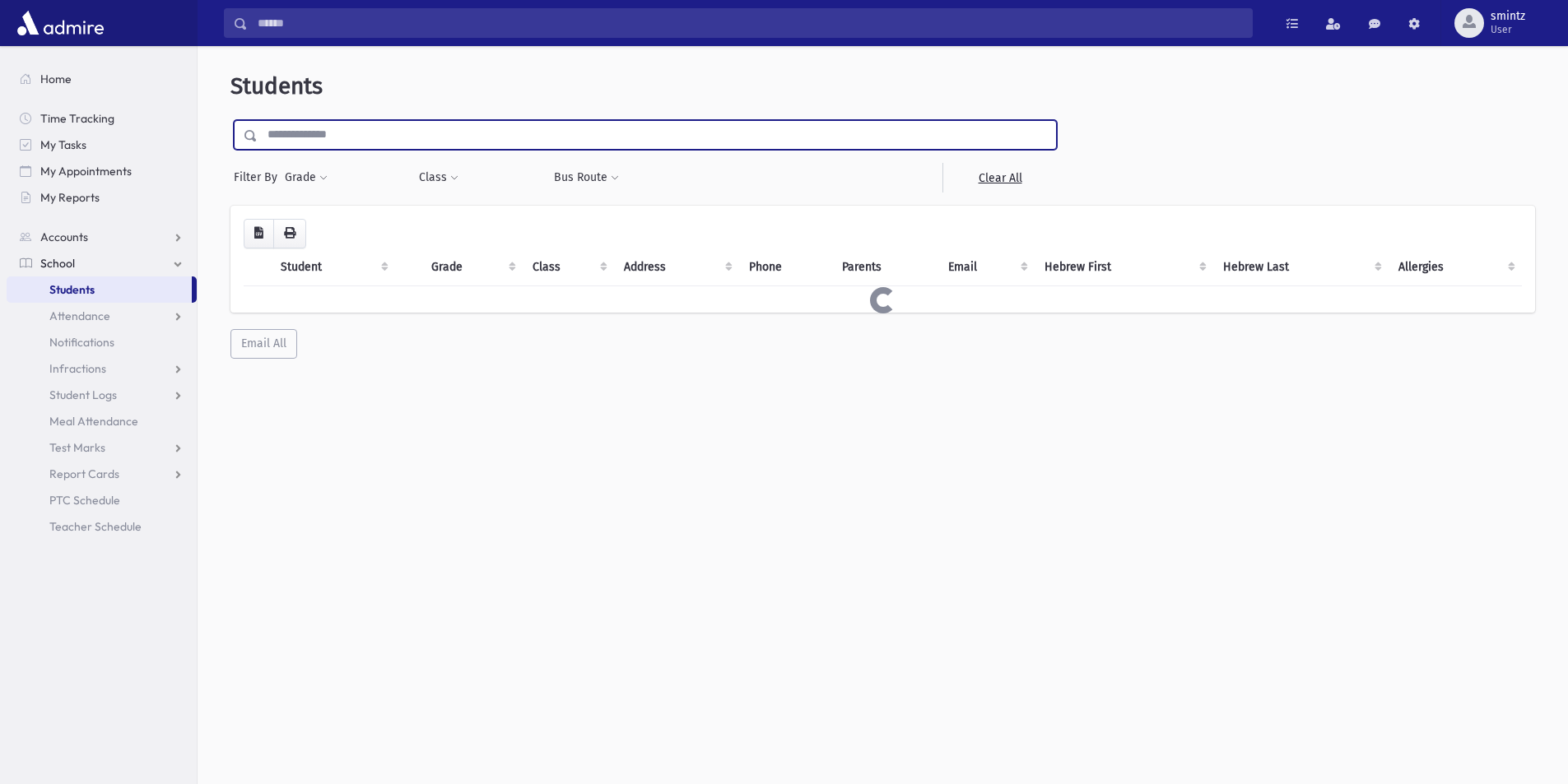
click at [390, 135] on input "text" at bounding box center [657, 135] width 798 height 30
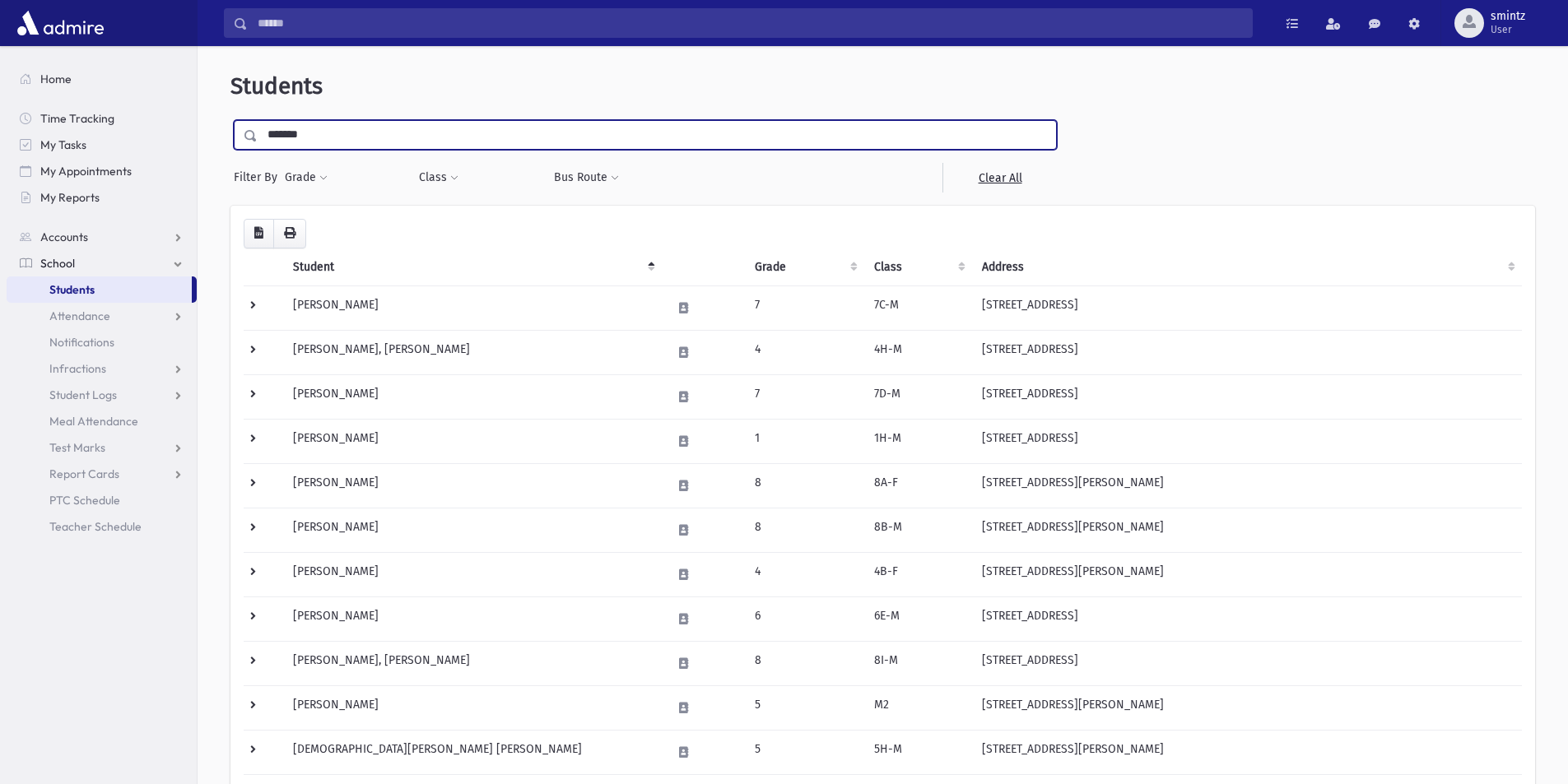
type input "*******"
click at [231, 121] on input "submit" at bounding box center [253, 132] width 46 height 22
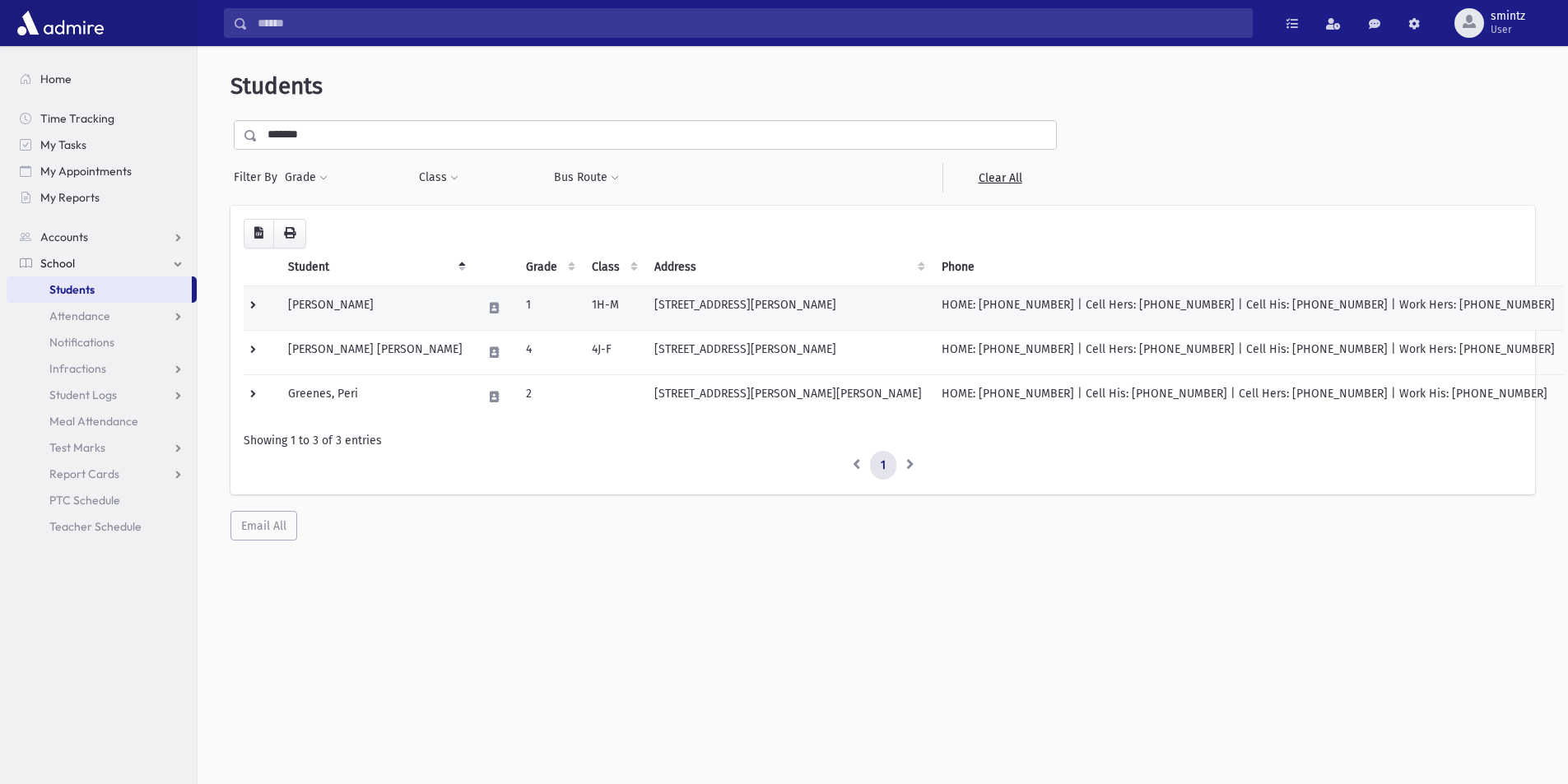
click at [932, 310] on td "HOME: (732) 534-4498 | Cell Hers: (347) 909-2294 | Cell His: (732) 581-1505 | W…" at bounding box center [1247, 308] width 633 height 45
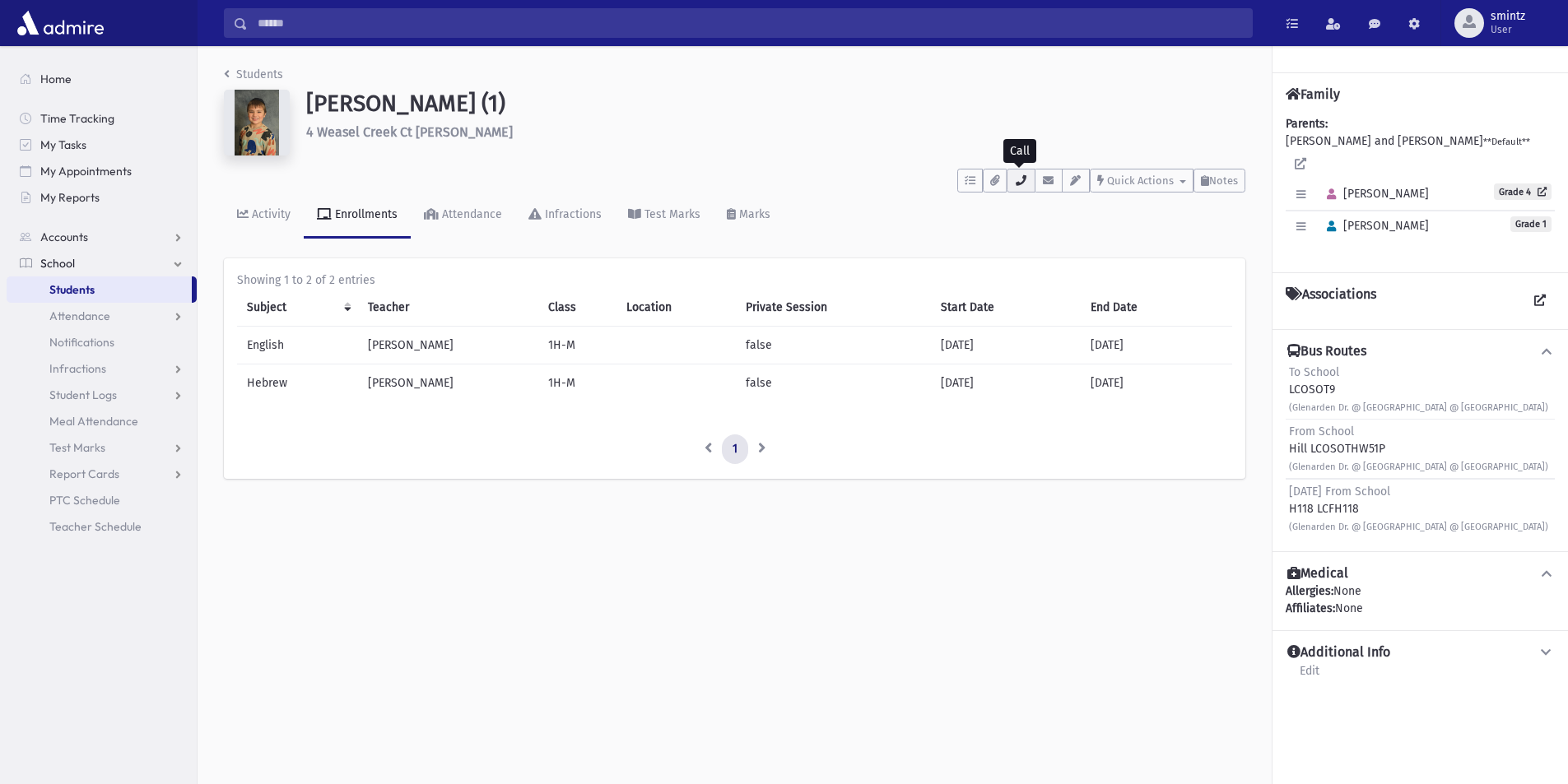
click at [1026, 182] on button "button" at bounding box center [1020, 181] width 28 height 24
click at [919, 460] on ul "1" at bounding box center [734, 449] width 995 height 30
click at [93, 295] on span "Students" at bounding box center [72, 290] width 45 height 15
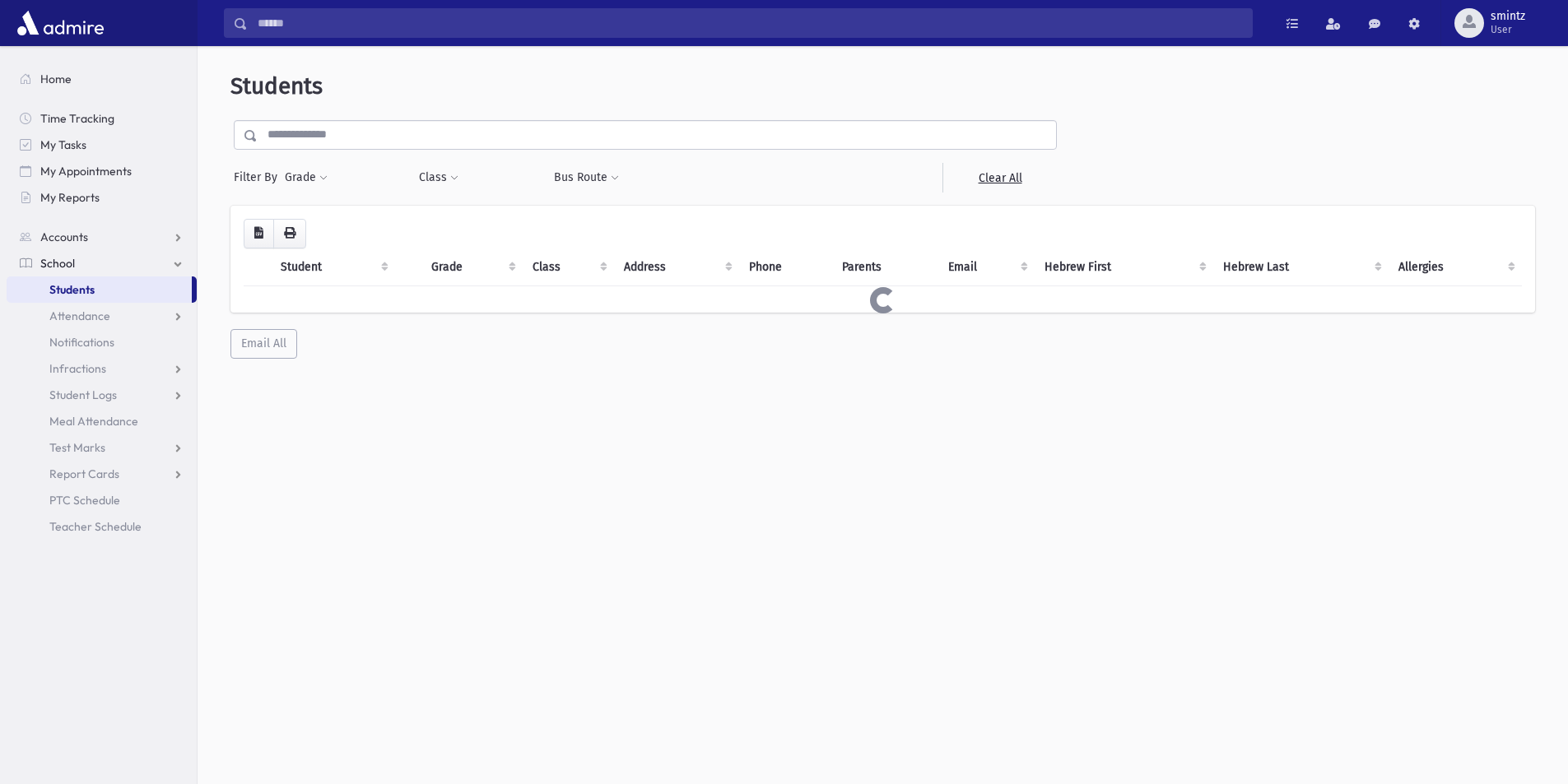
click at [401, 132] on input "text" at bounding box center [657, 135] width 798 height 30
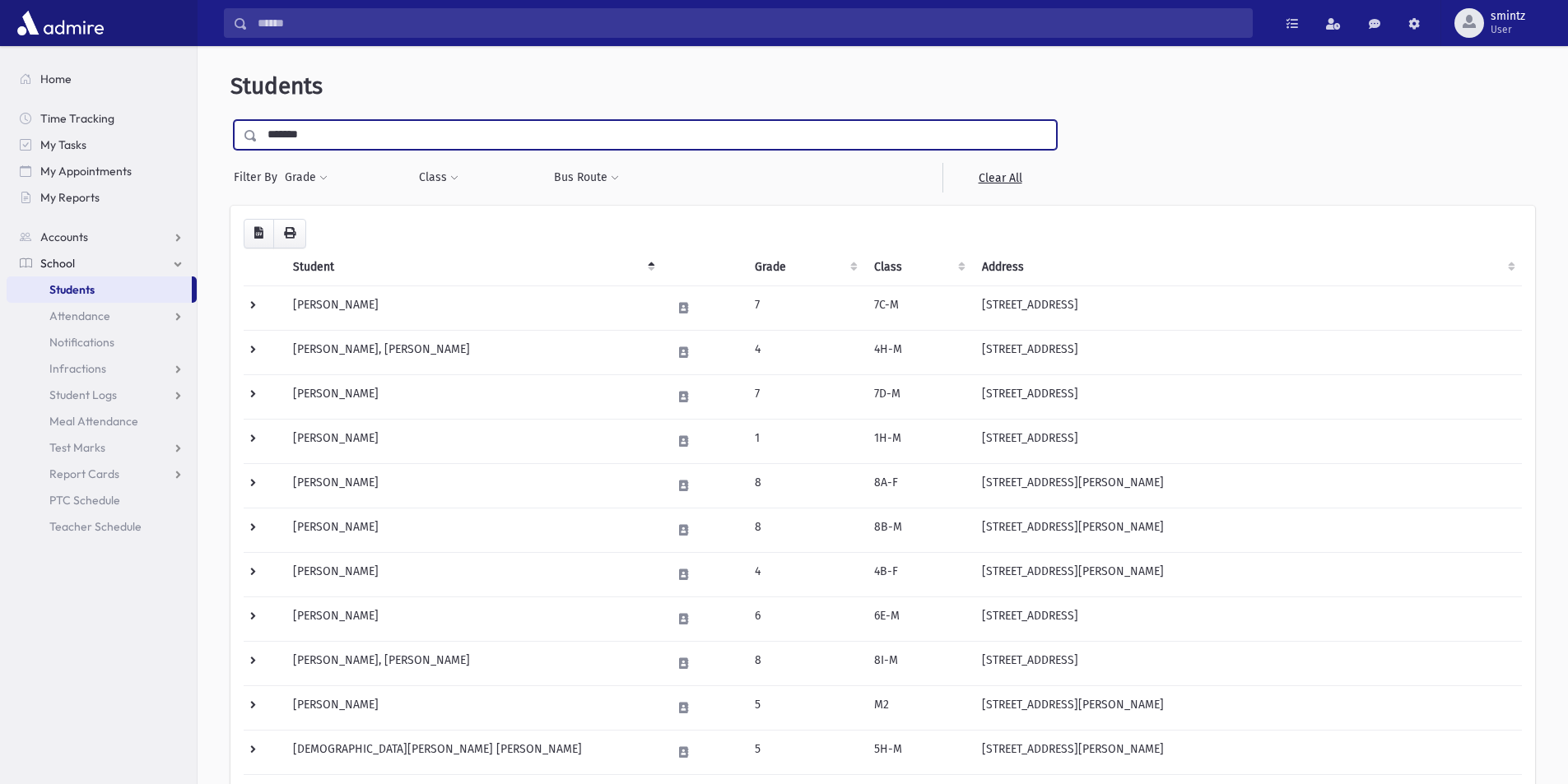
type input "*******"
click at [231, 121] on input "submit" at bounding box center [253, 132] width 46 height 22
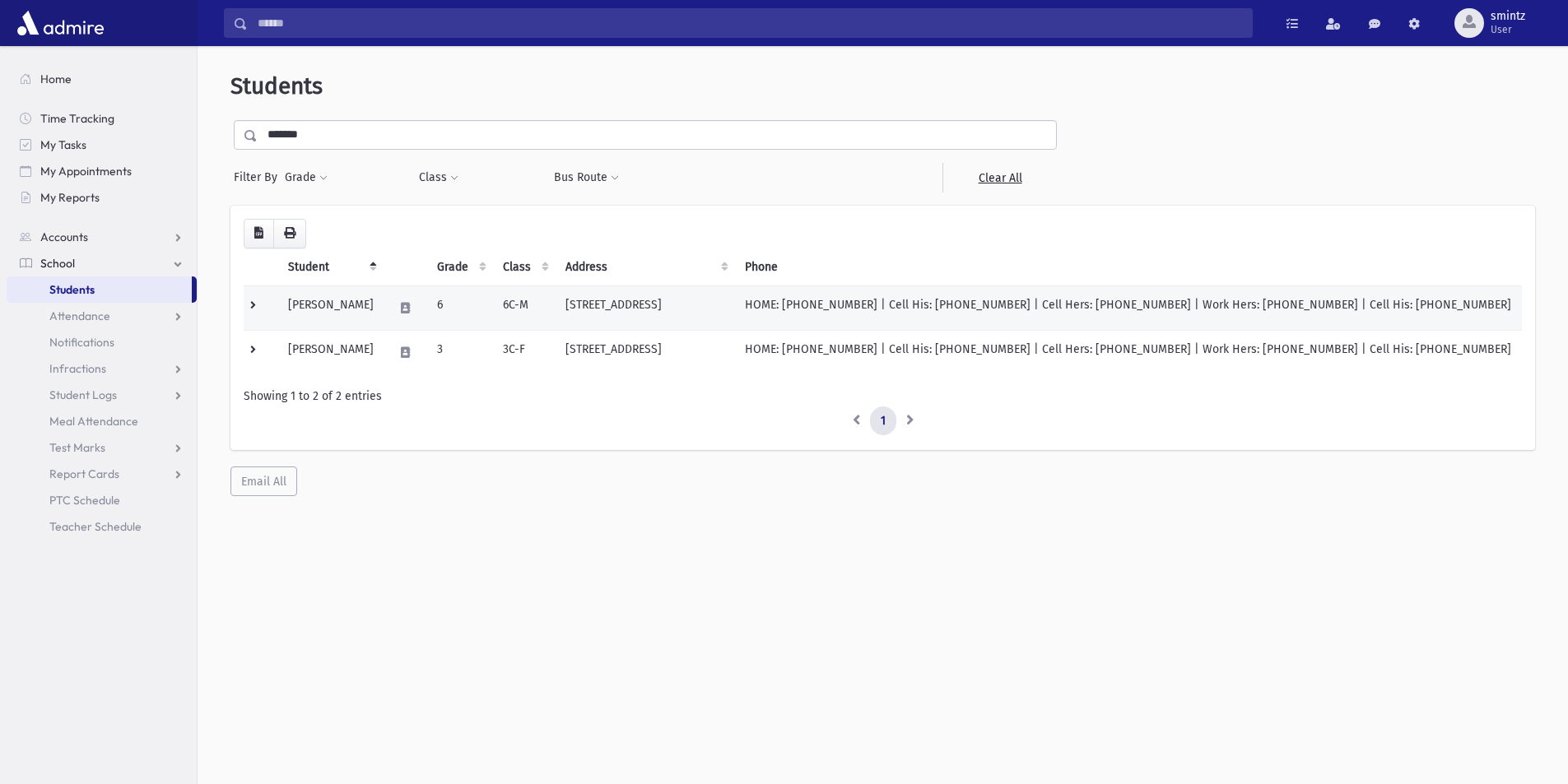
click at [672, 303] on td "[STREET_ADDRESS]" at bounding box center [644, 308] width 178 height 45
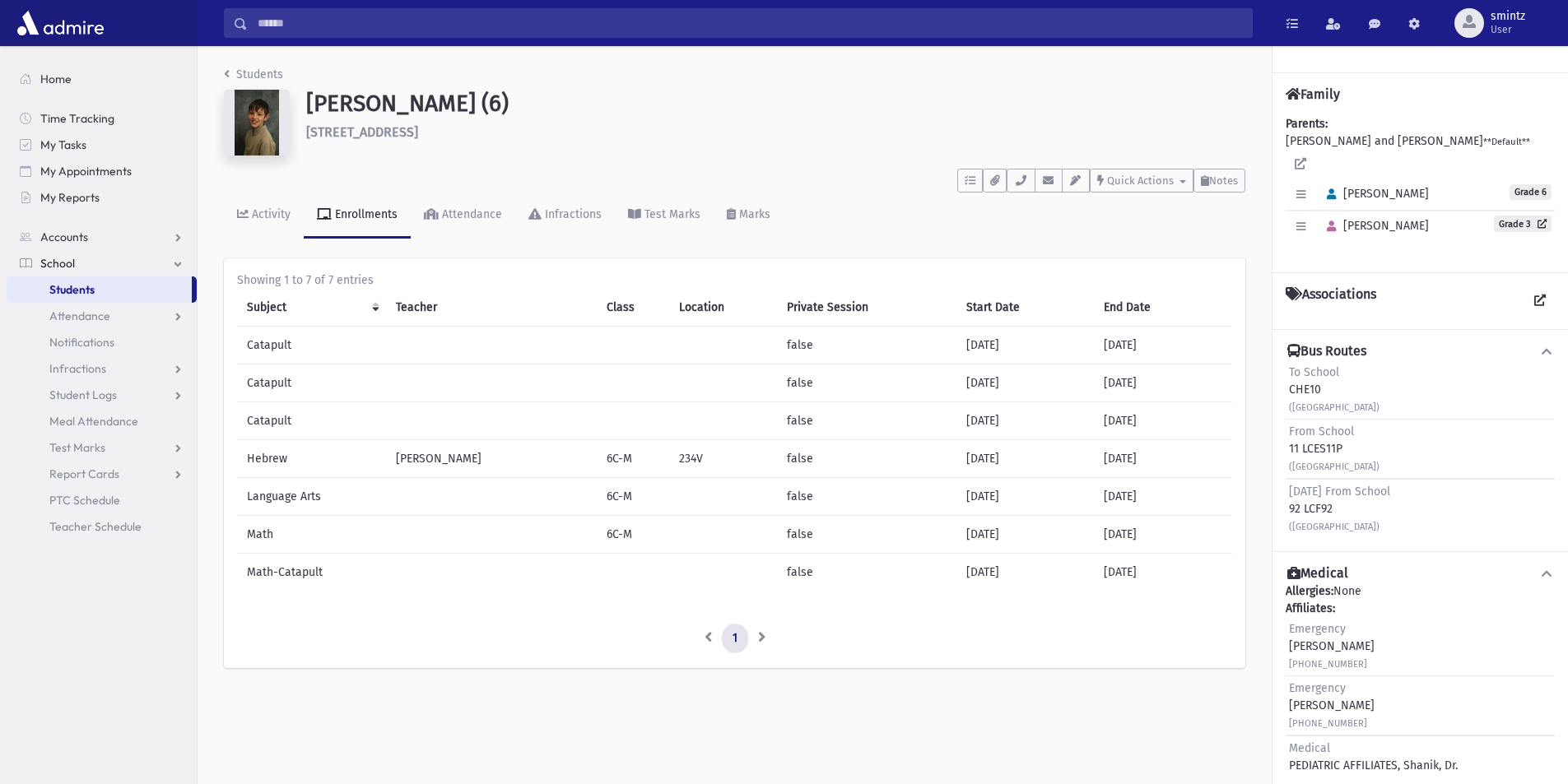
click at [77, 295] on span "Students" at bounding box center [72, 290] width 45 height 15
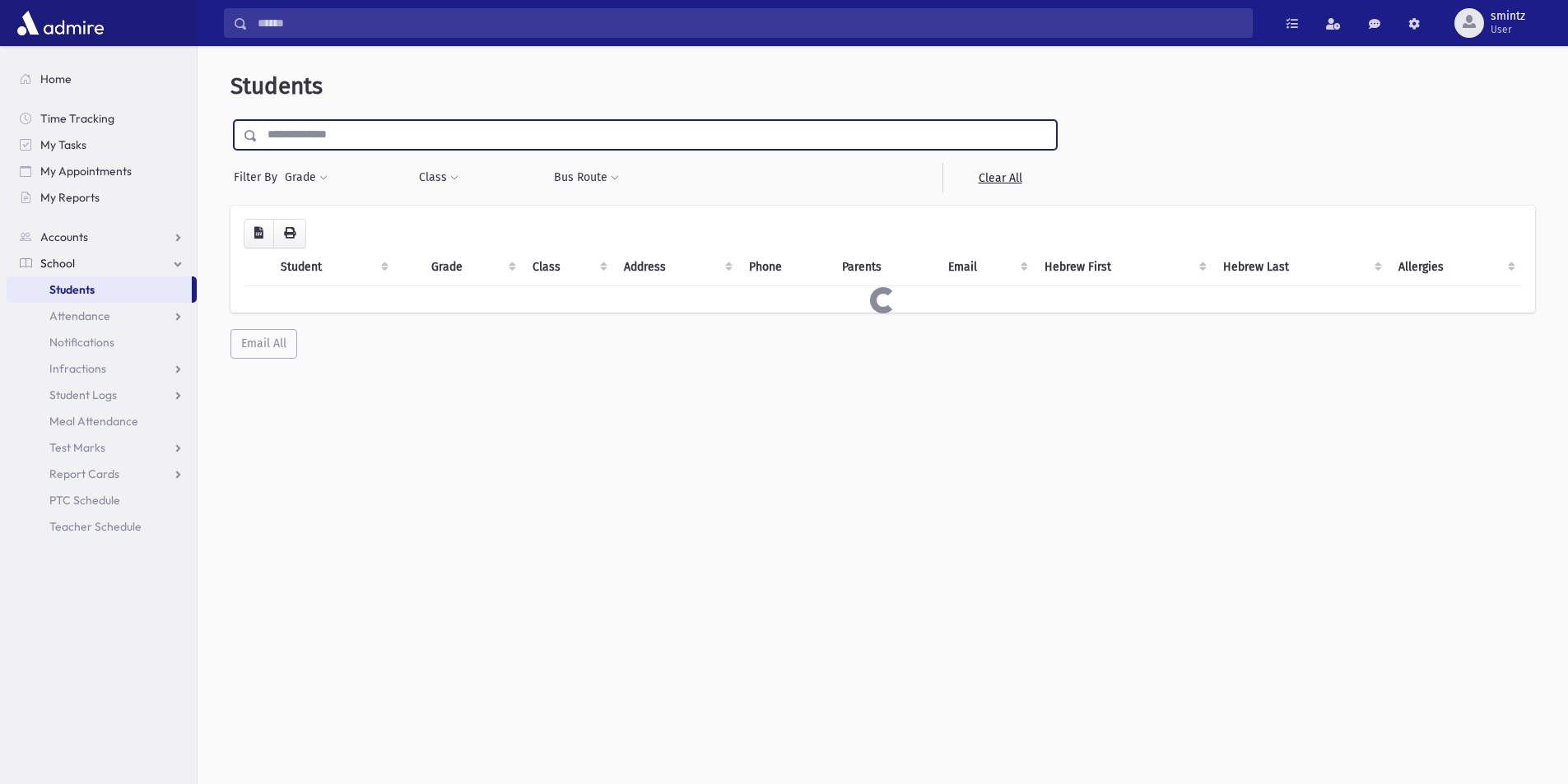
click at [329, 142] on input "text" at bounding box center [657, 135] width 798 height 30
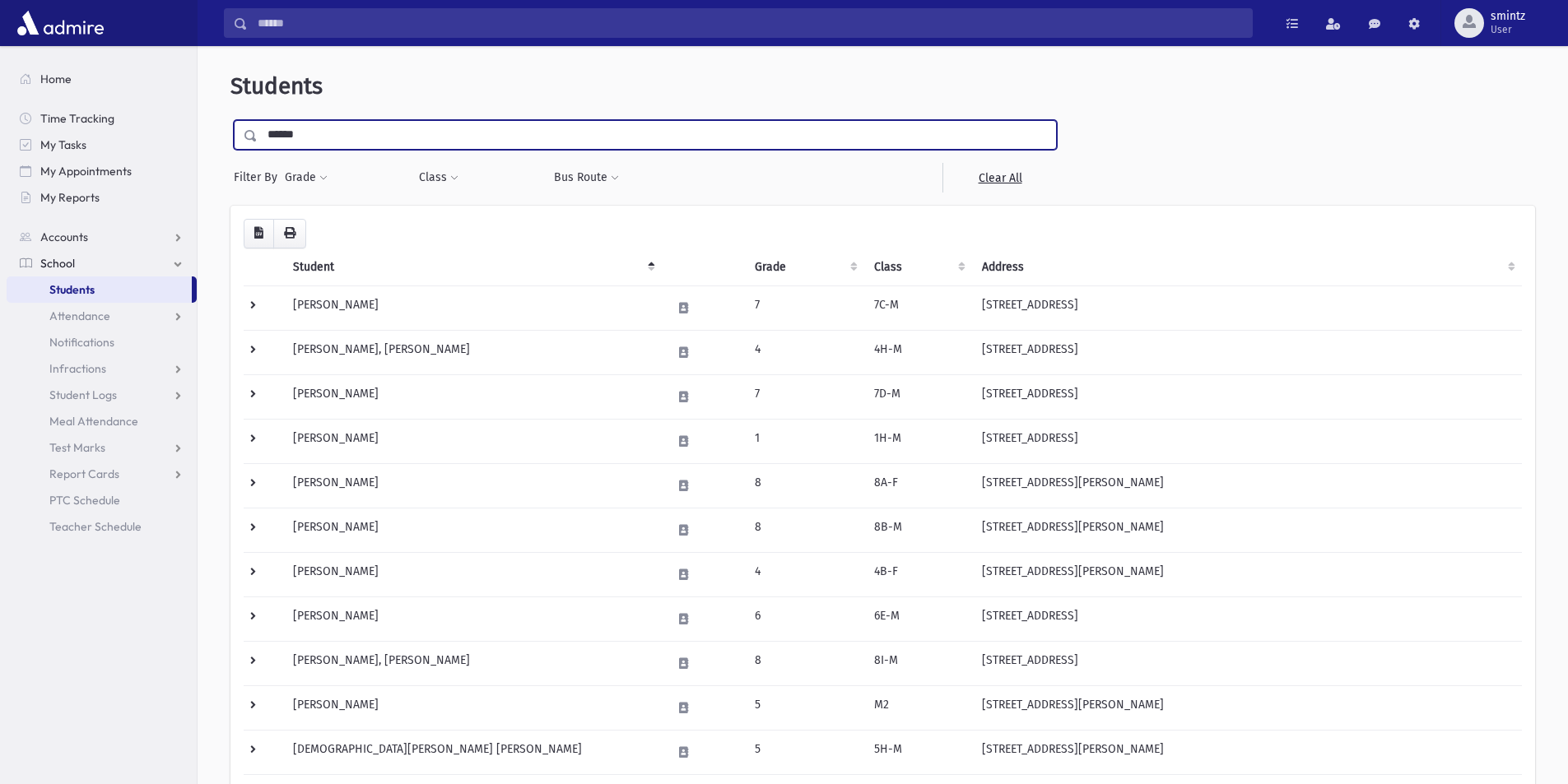
type input "******"
click at [231, 121] on input "submit" at bounding box center [253, 132] width 46 height 22
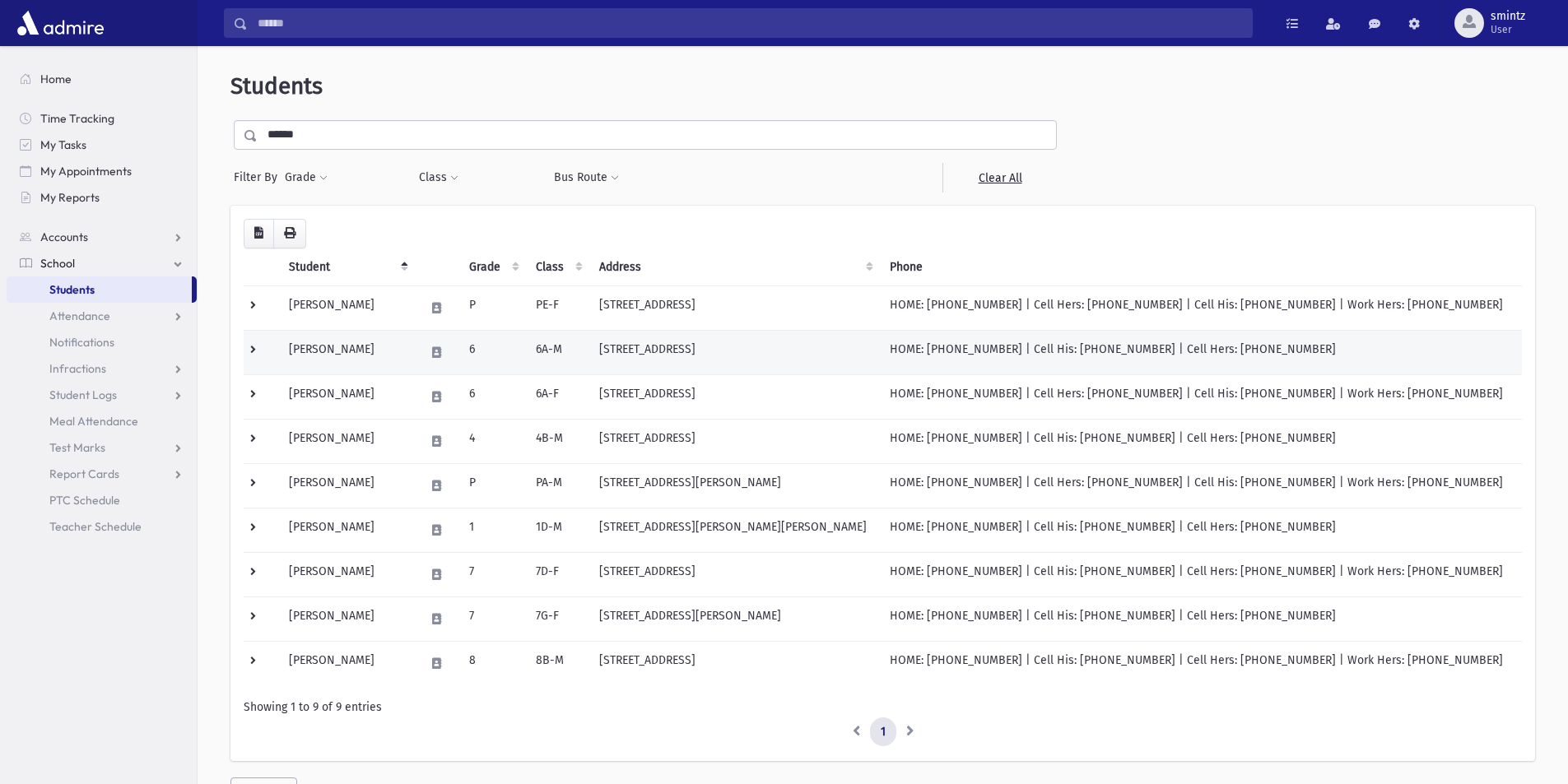
click at [372, 351] on td "[PERSON_NAME]" at bounding box center [347, 352] width 135 height 45
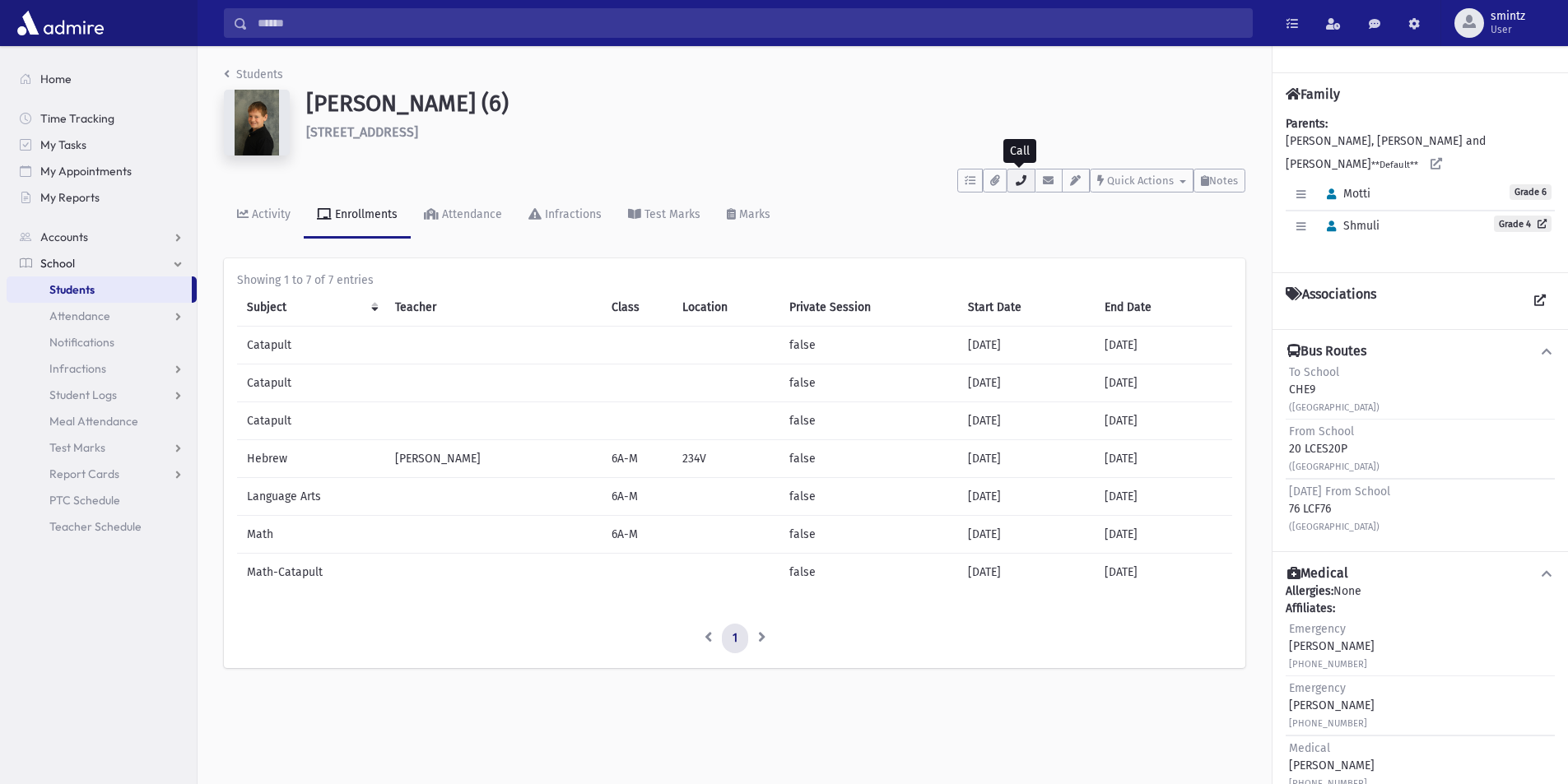
click at [1017, 185] on icon "button" at bounding box center [1020, 180] width 13 height 10
click at [913, 620] on div "Showing 1 to 7 of 7 entries Subject Teacher Class Location Private Session Star…" at bounding box center [734, 463] width 995 height 382
click at [91, 288] on span "Students" at bounding box center [72, 290] width 45 height 15
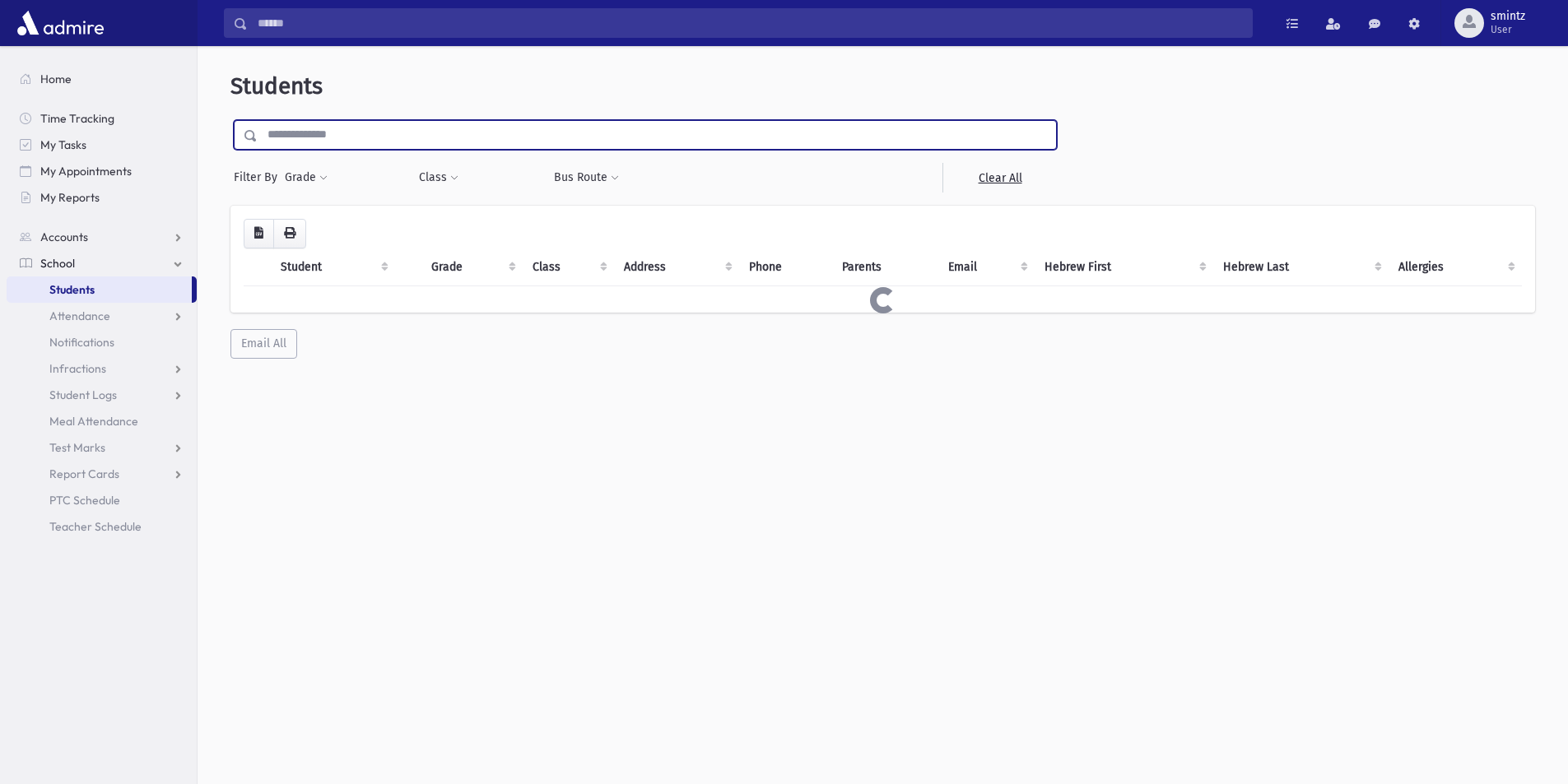
click at [525, 135] on input "text" at bounding box center [657, 135] width 798 height 30
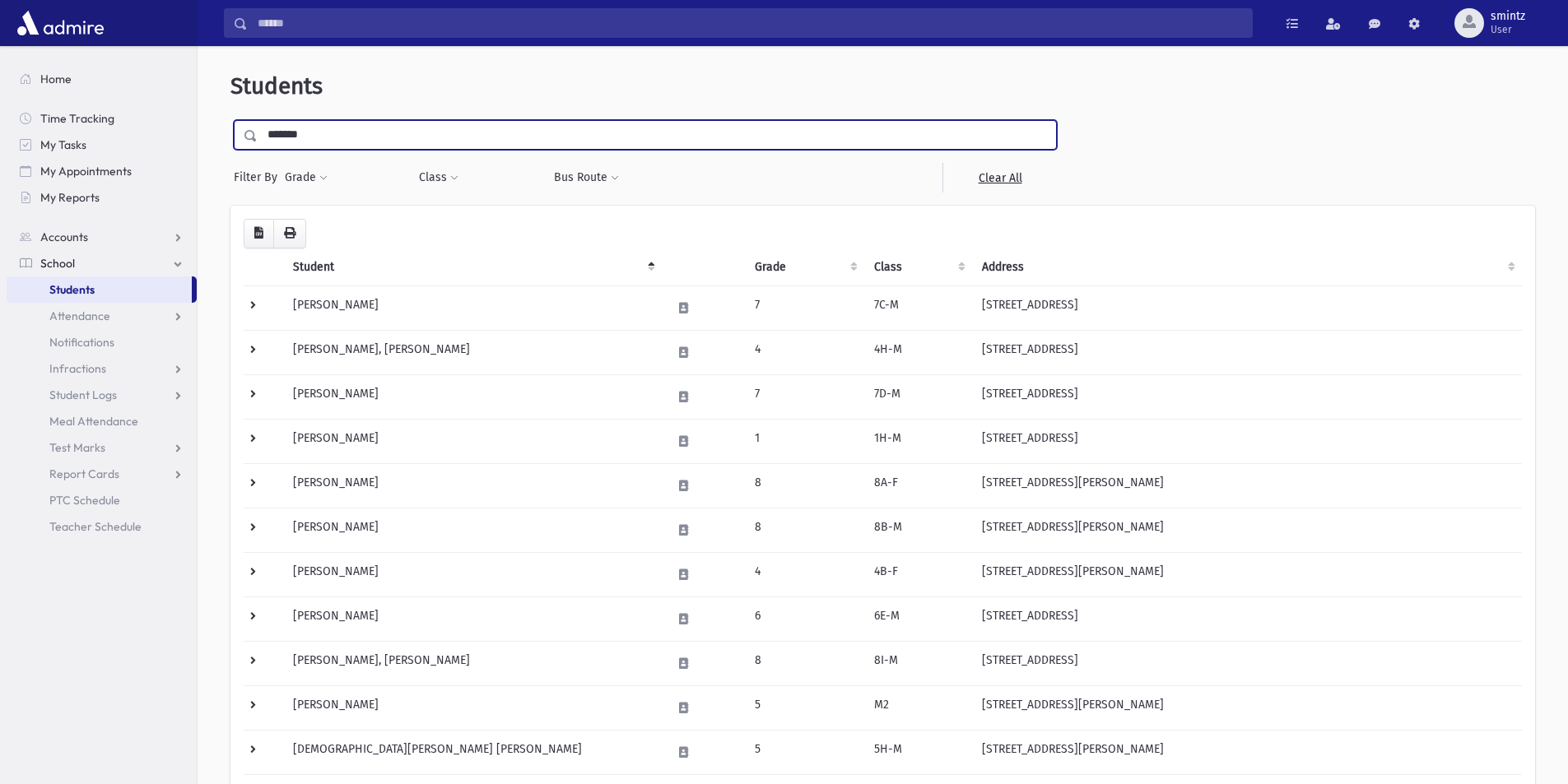
type input "*******"
click at [231, 121] on input "submit" at bounding box center [253, 132] width 46 height 22
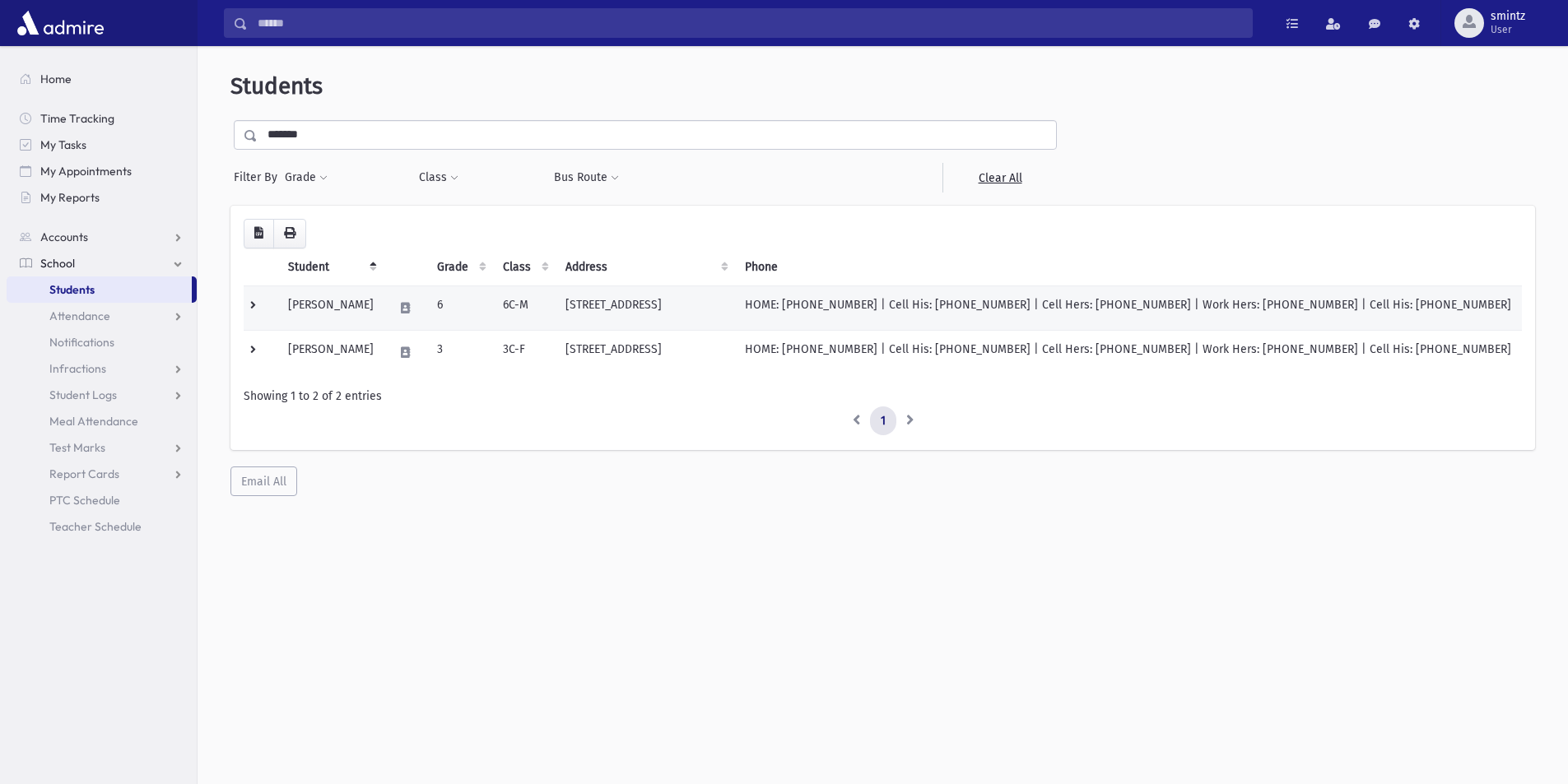
click at [925, 304] on td "HOME: (732) 730-9986 | Cell His: (732) 930-9974 | Cell Hers: (732) 814-0384 | W…" at bounding box center [1128, 308] width 787 height 45
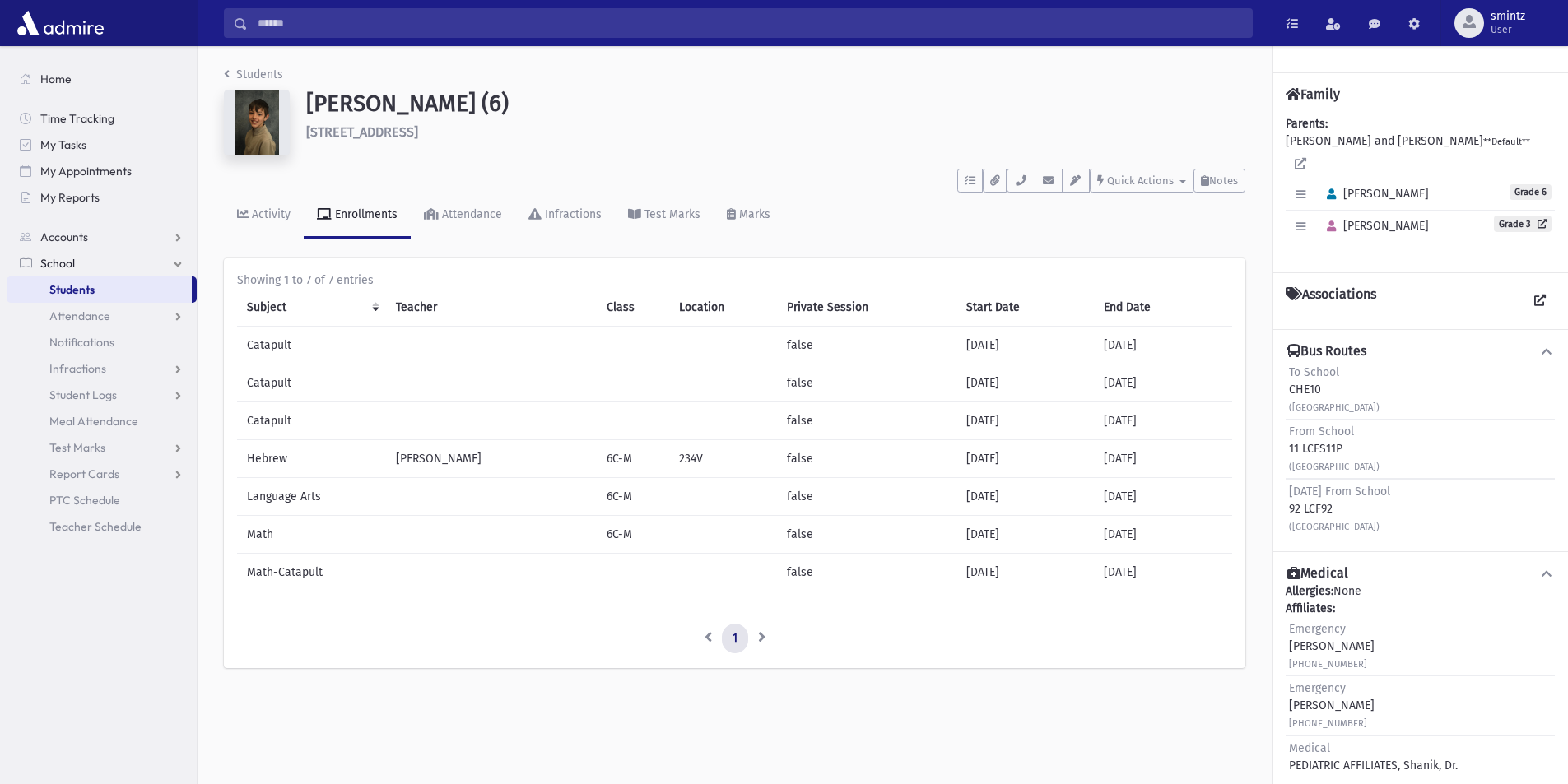
click at [79, 286] on span "Students" at bounding box center [72, 290] width 45 height 15
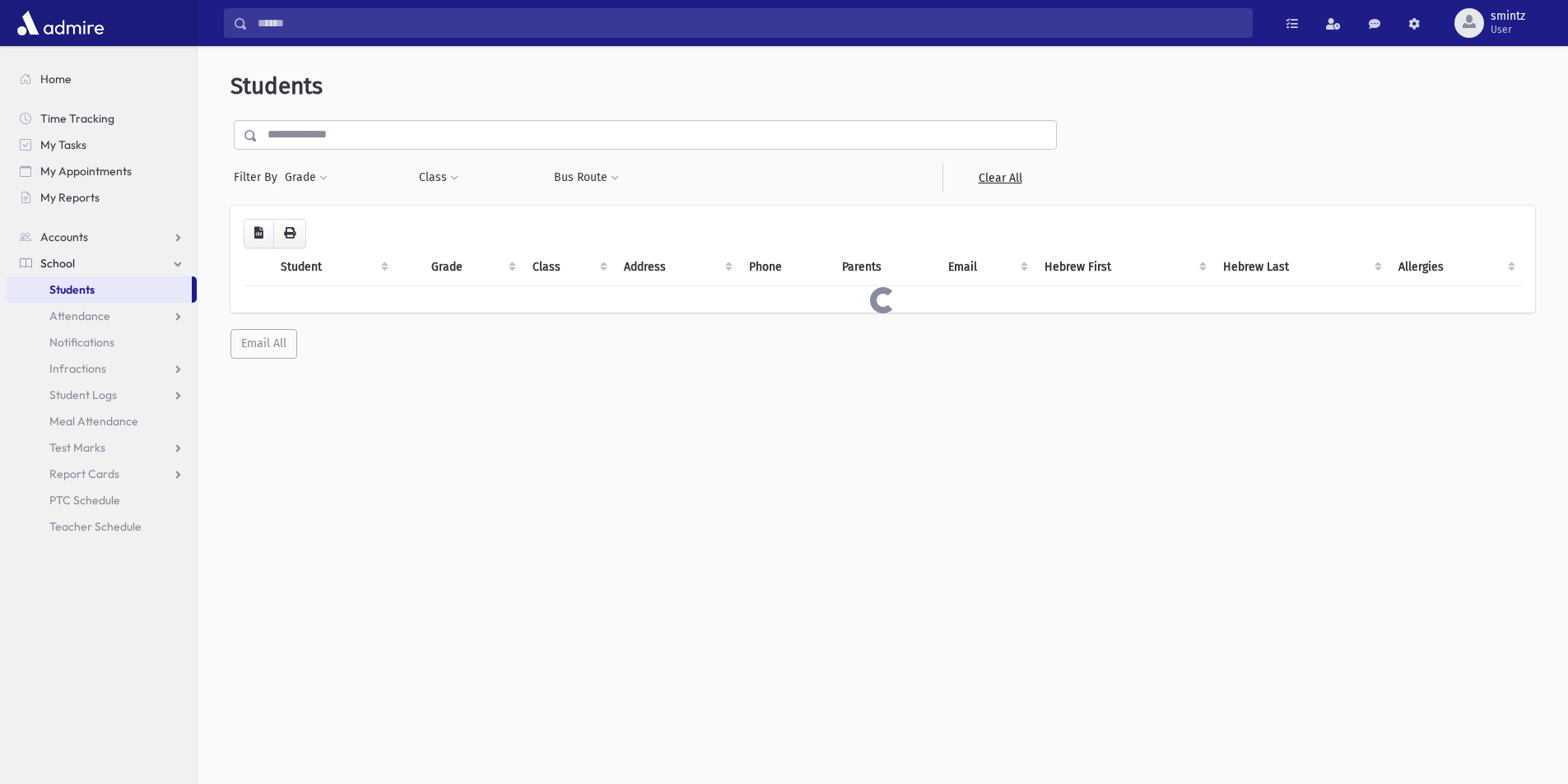
click at [463, 143] on input "text" at bounding box center [657, 135] width 798 height 30
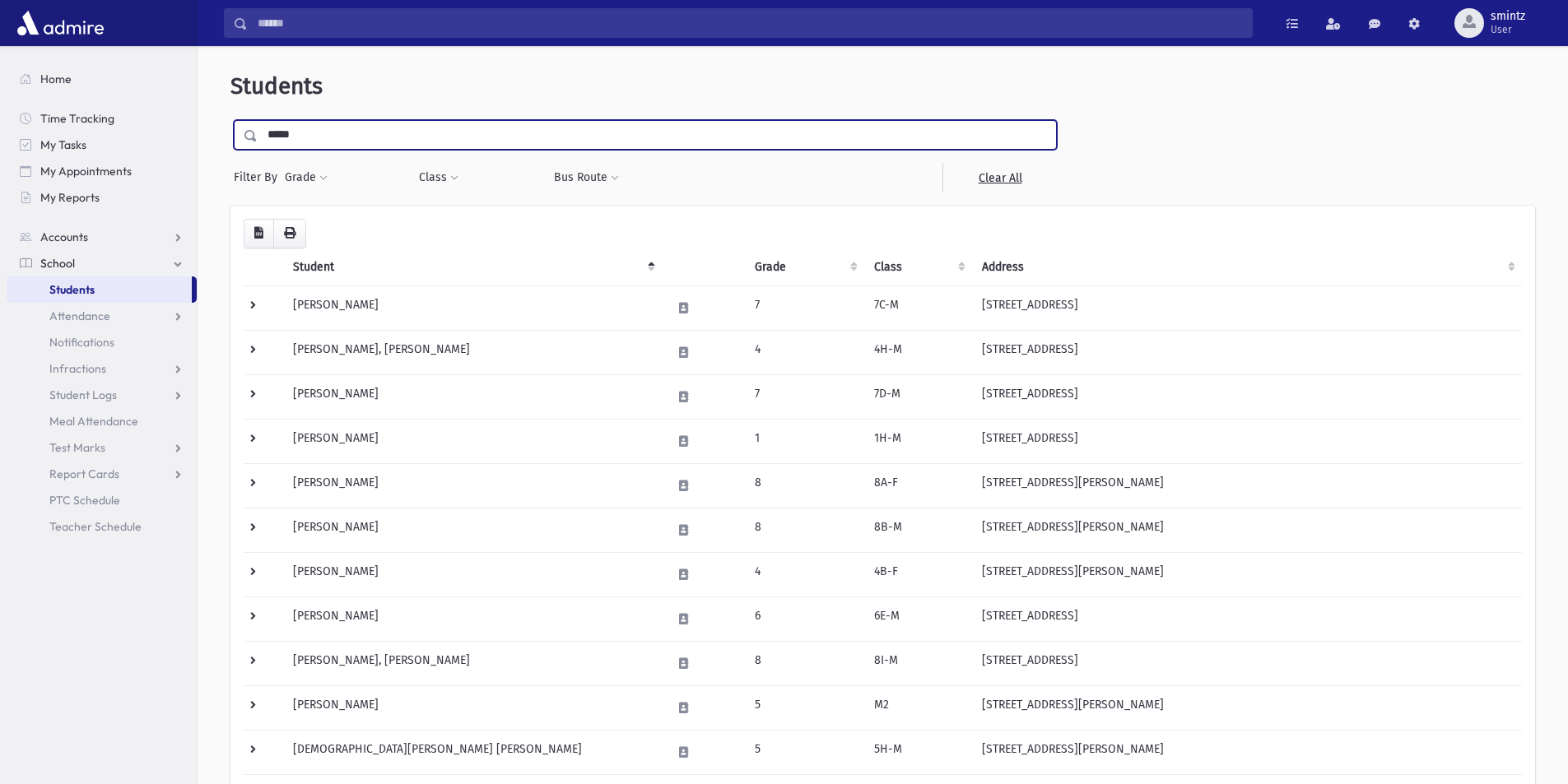
type input "*****"
click at [231, 121] on input "submit" at bounding box center [253, 132] width 46 height 22
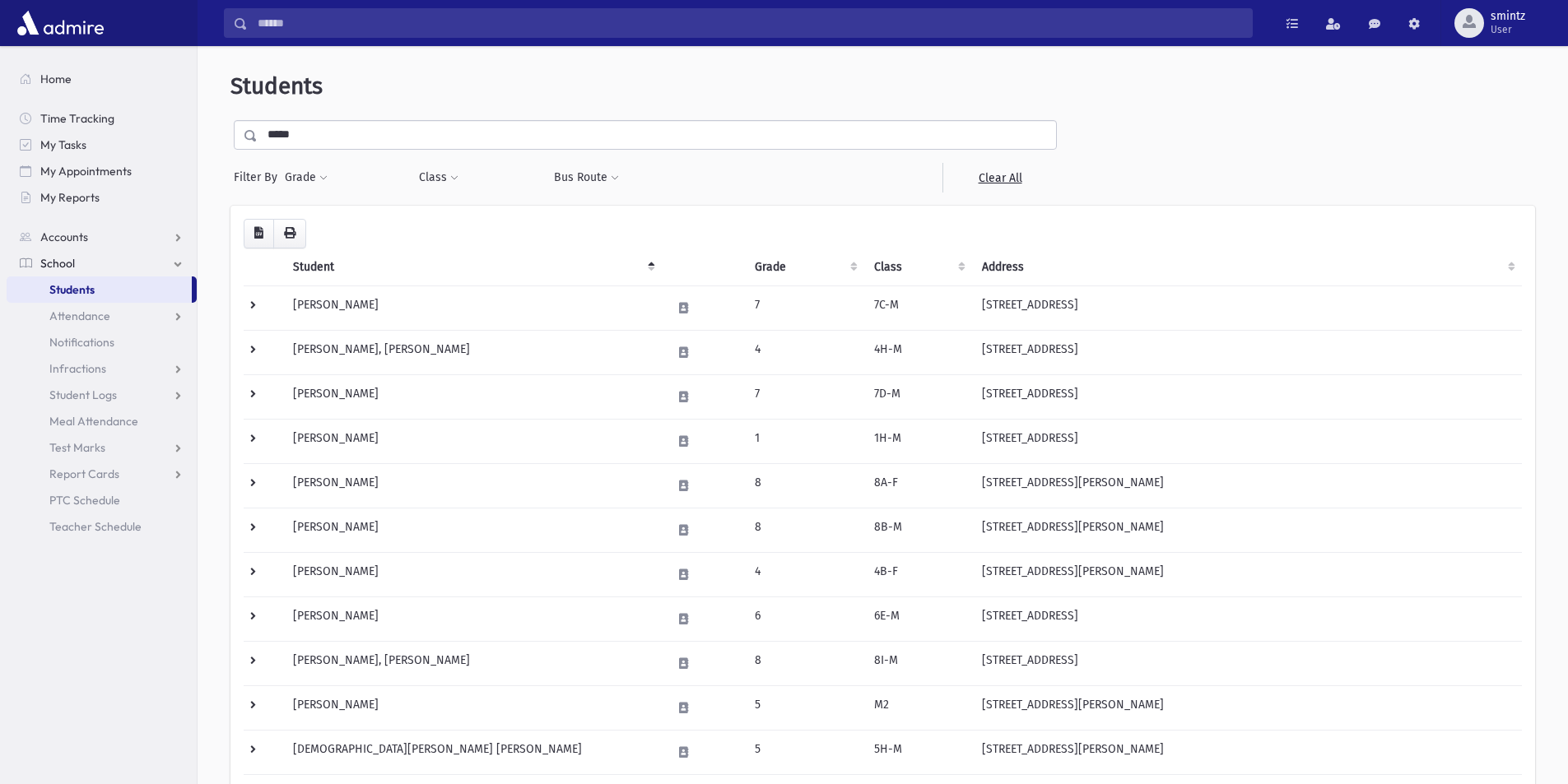
click at [321, 129] on input "*****" at bounding box center [657, 135] width 798 height 30
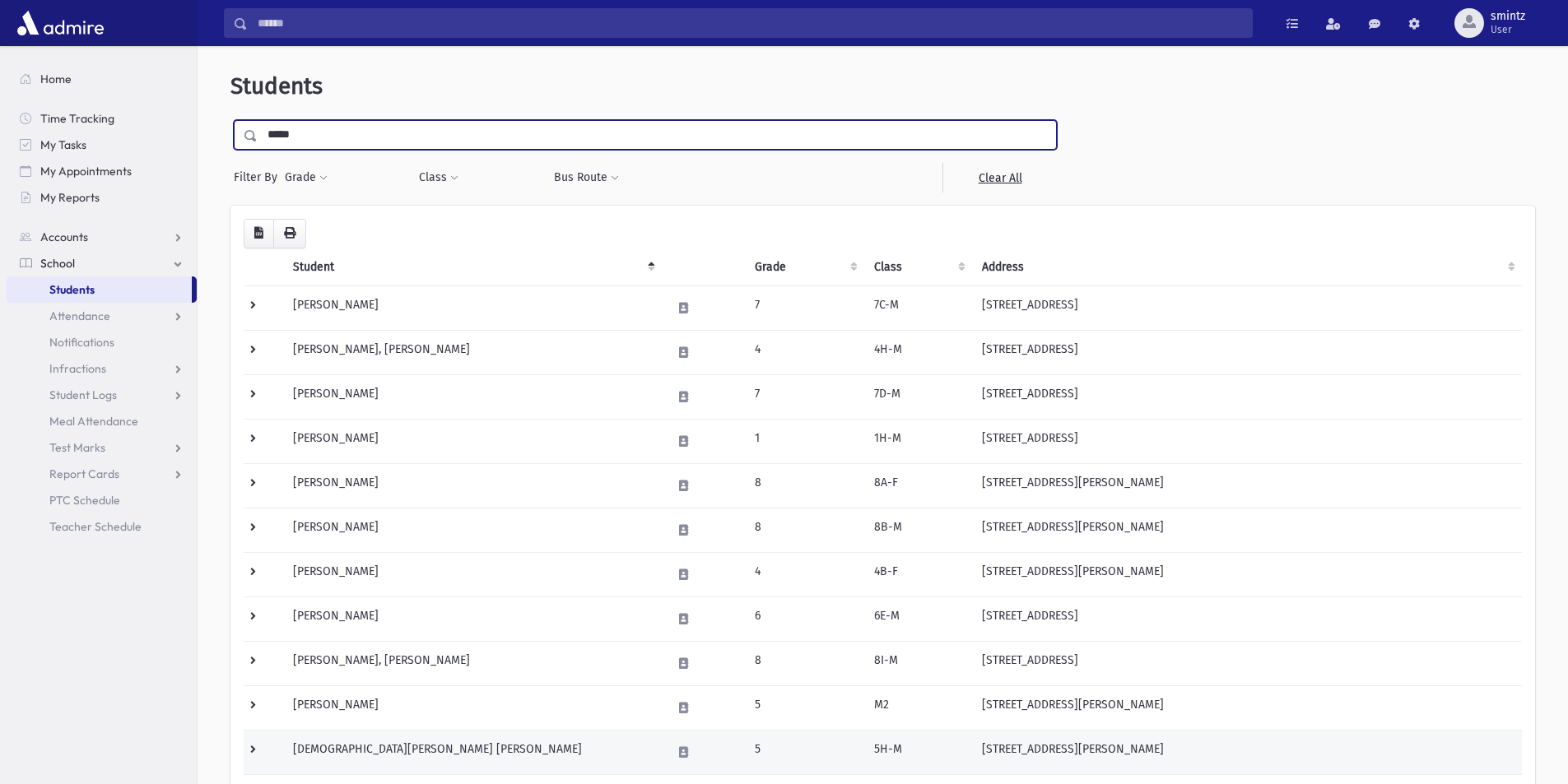
click at [231, 121] on input "submit" at bounding box center [253, 132] width 46 height 22
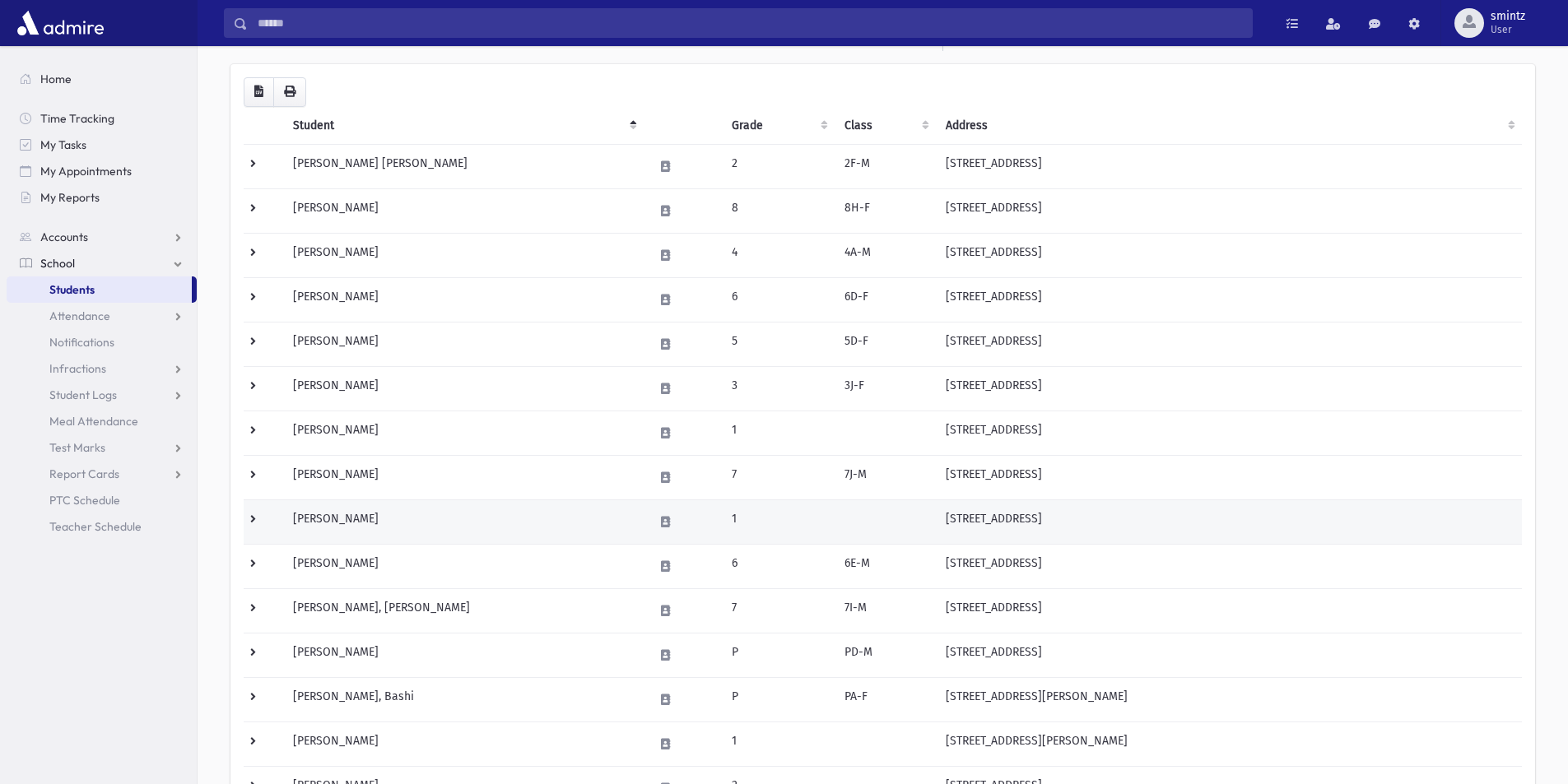
scroll to position [82, 0]
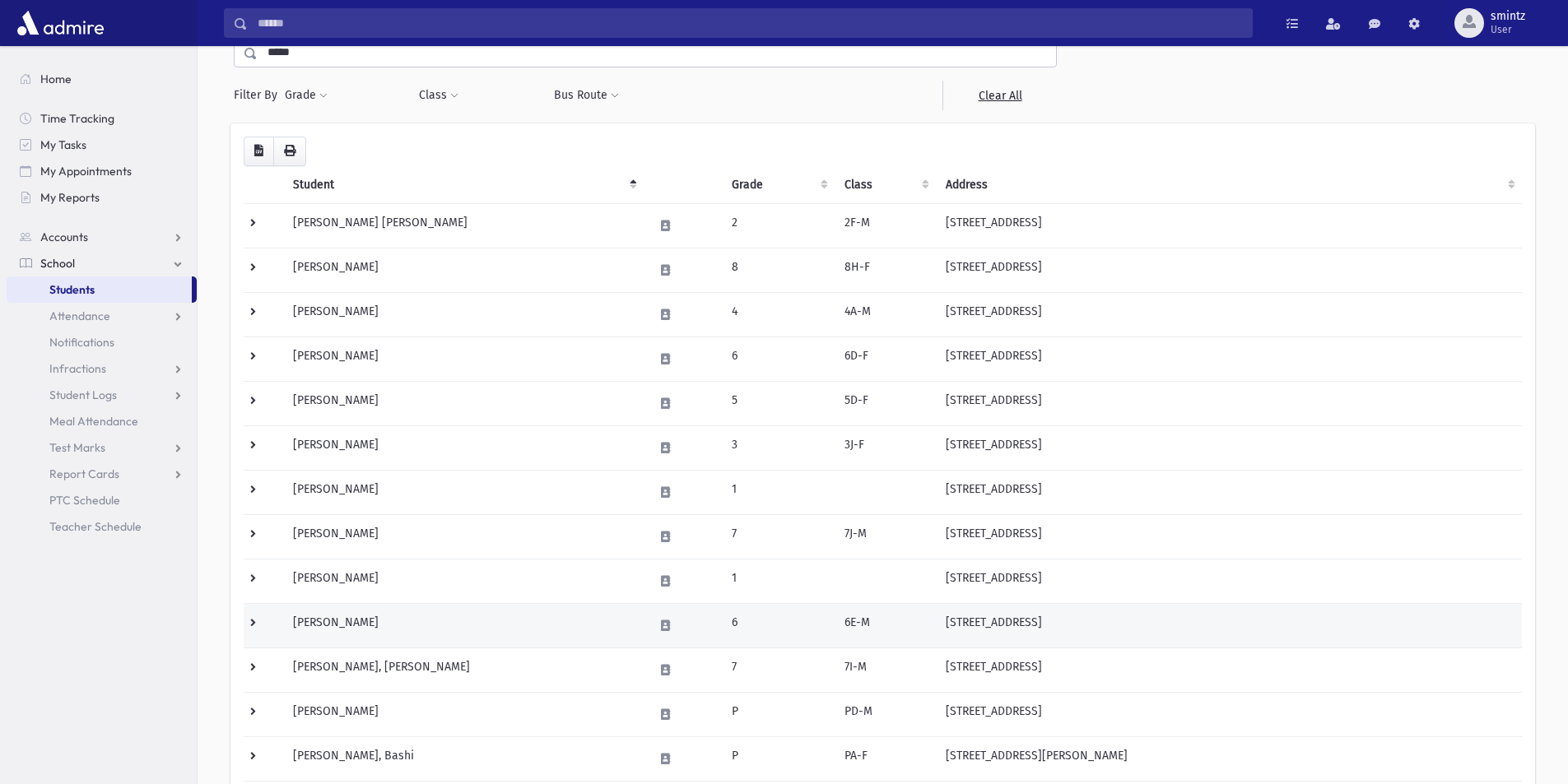
click at [345, 620] on td "Jacob, Shlomo" at bounding box center [463, 626] width 361 height 45
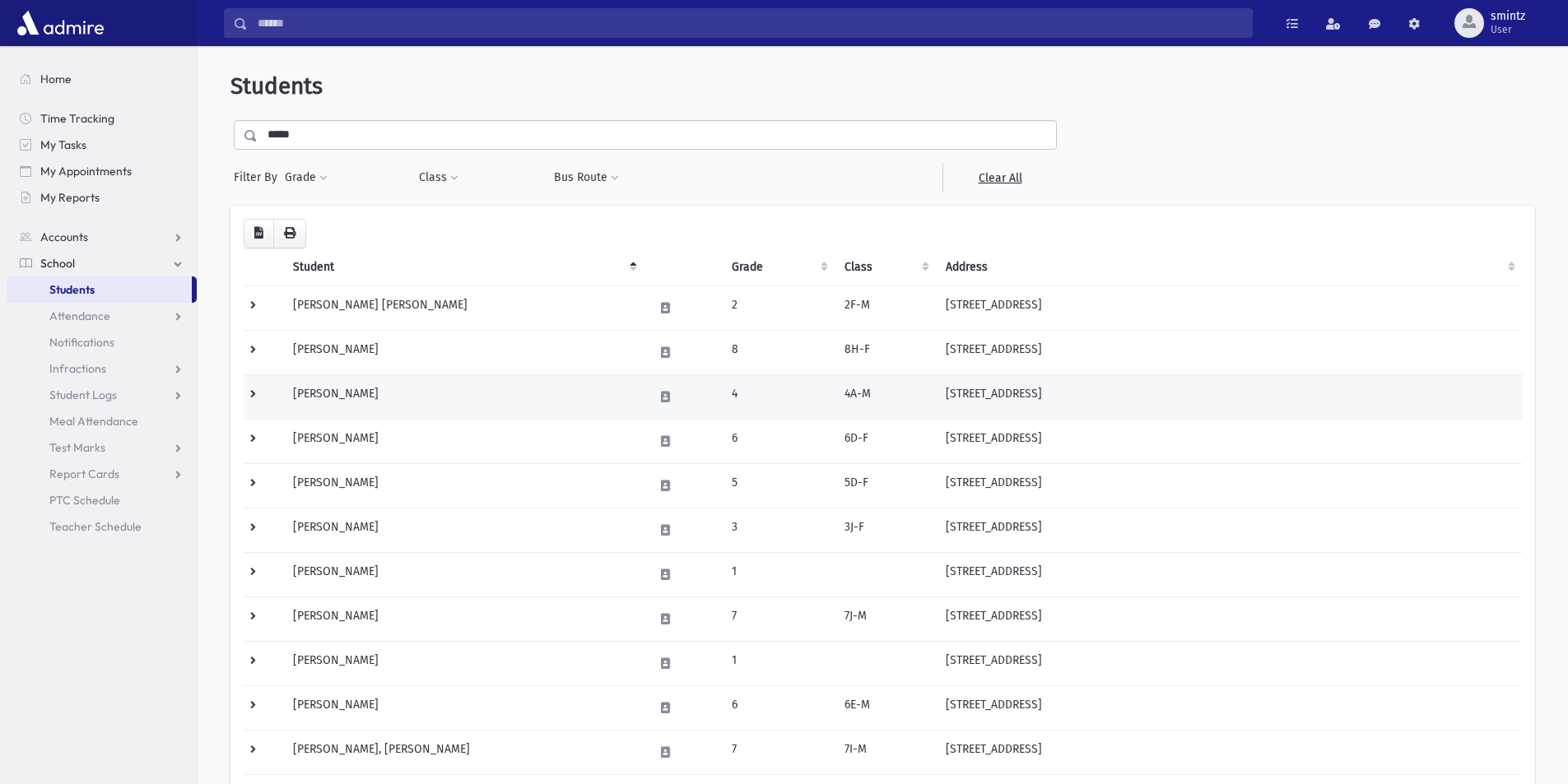
click at [1017, 406] on td "440 9th Street #24C Lakewood, NJ 08701" at bounding box center [1228, 397] width 586 height 45
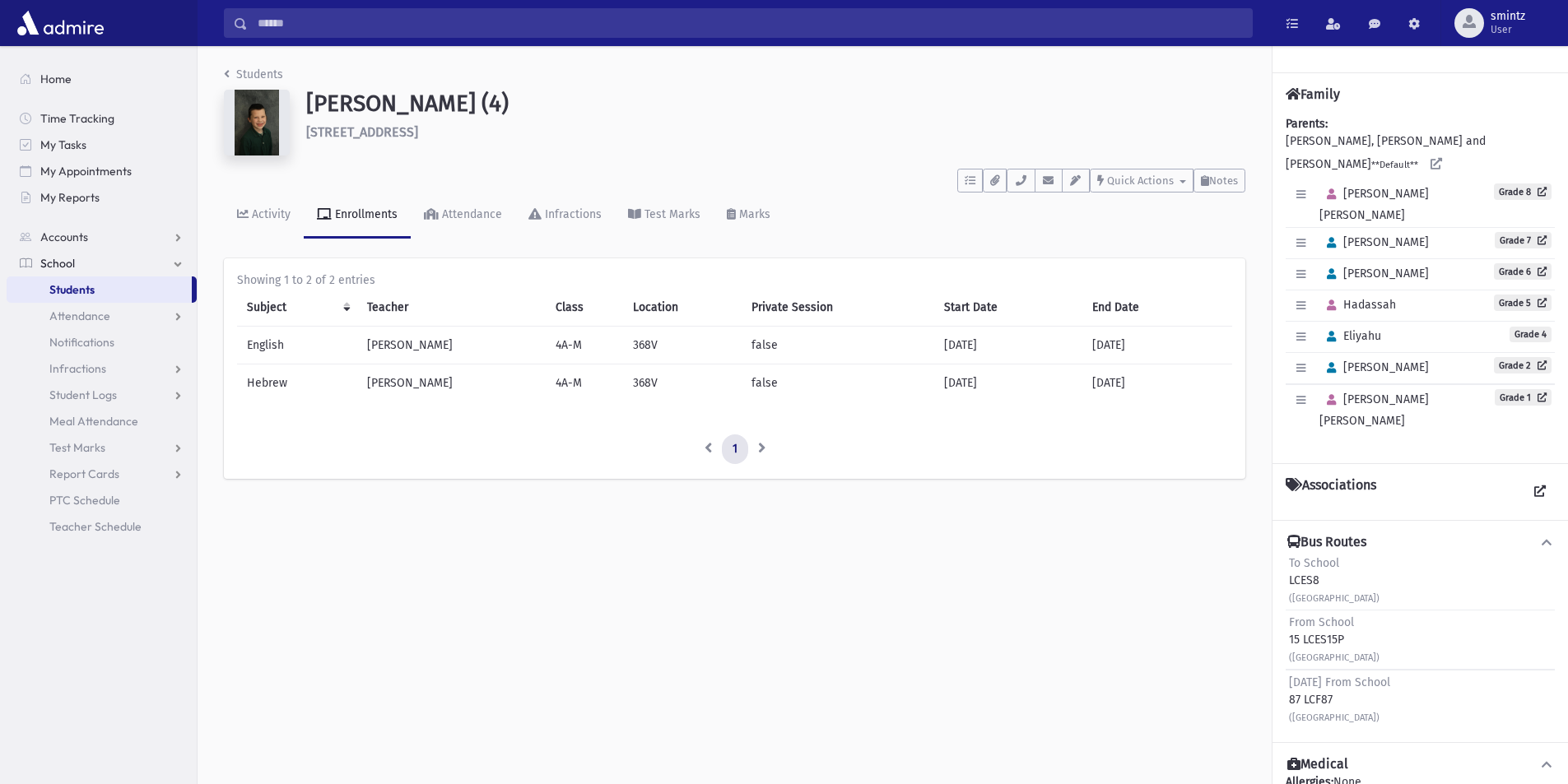
click at [80, 292] on span "Students" at bounding box center [72, 290] width 45 height 15
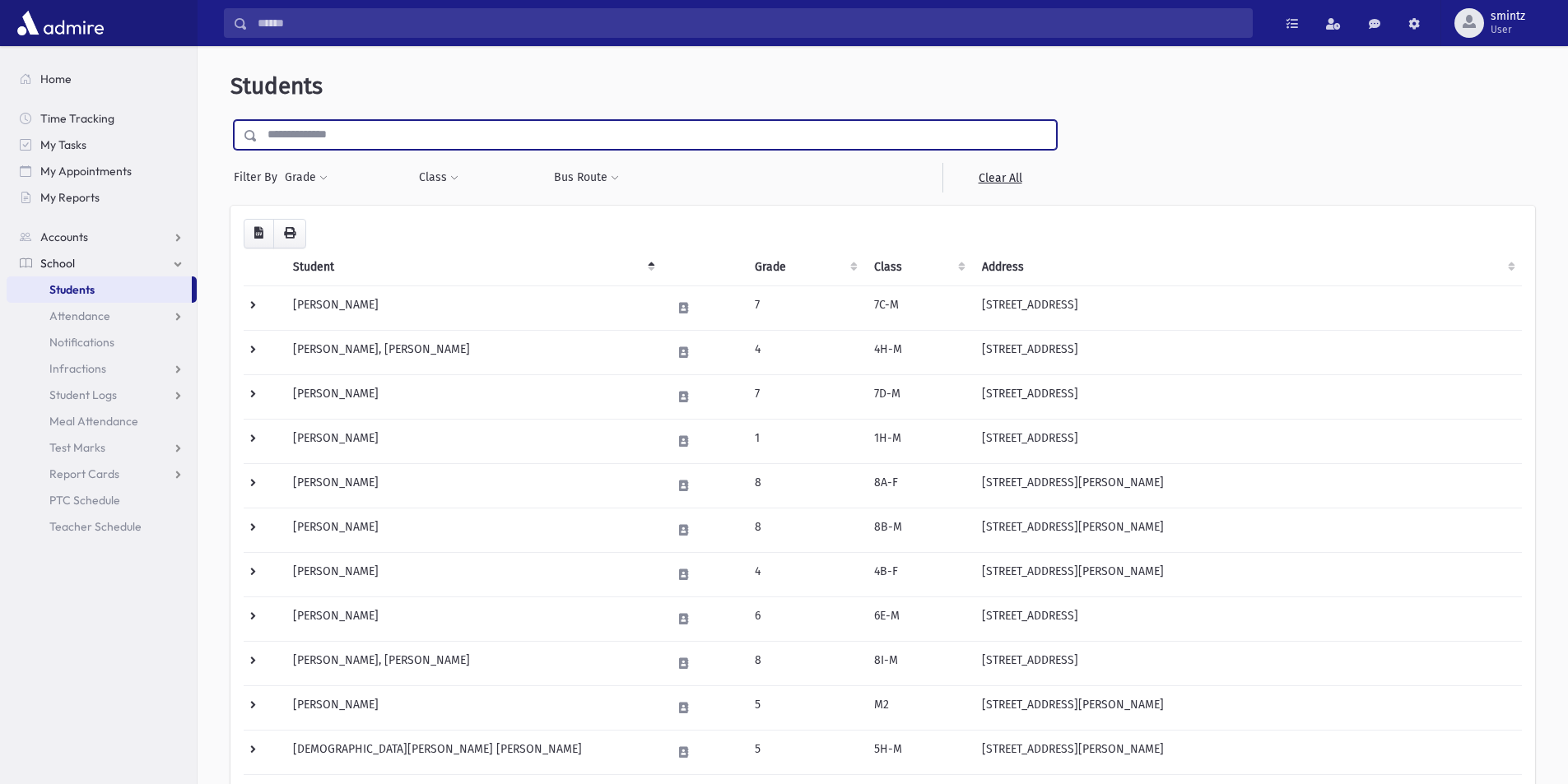
click at [313, 141] on input "text" at bounding box center [657, 135] width 798 height 30
type input "**********"
click at [231, 121] on input "submit" at bounding box center [253, 132] width 46 height 22
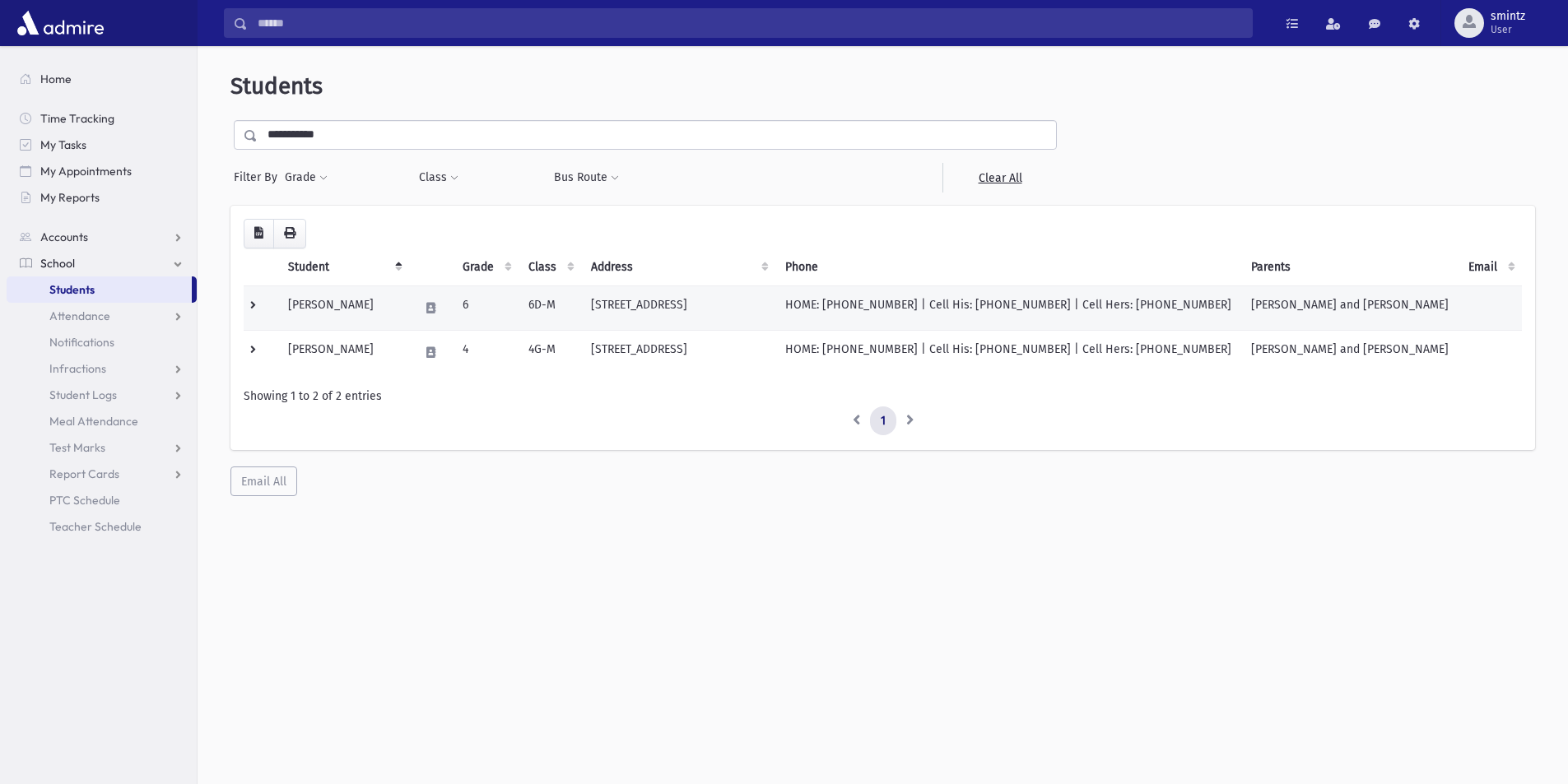
click at [767, 307] on td "77 Forest Park Circle Lakewood, NJ 08701" at bounding box center [678, 308] width 194 height 45
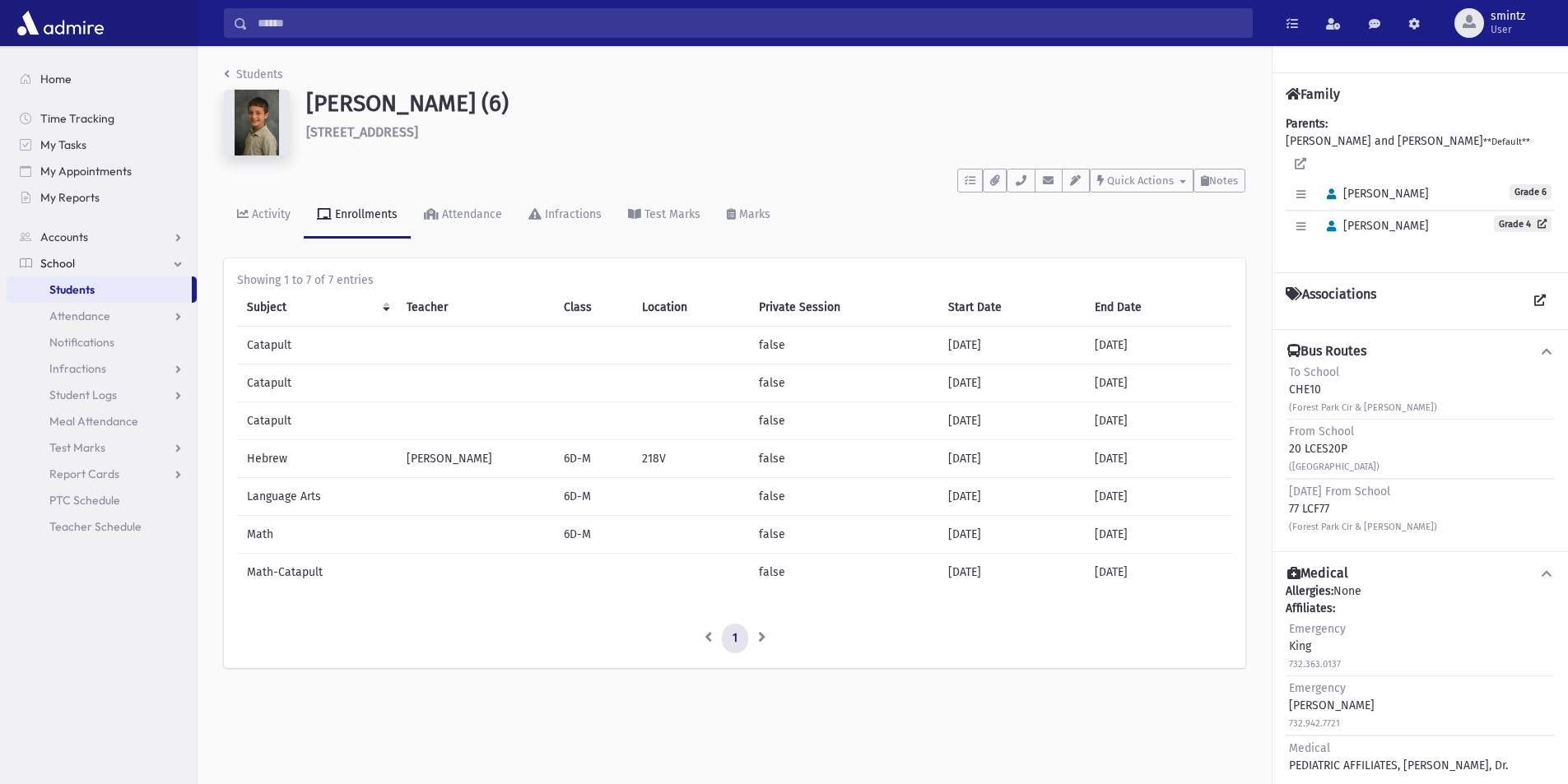
click at [84, 291] on span "Students" at bounding box center [72, 290] width 45 height 15
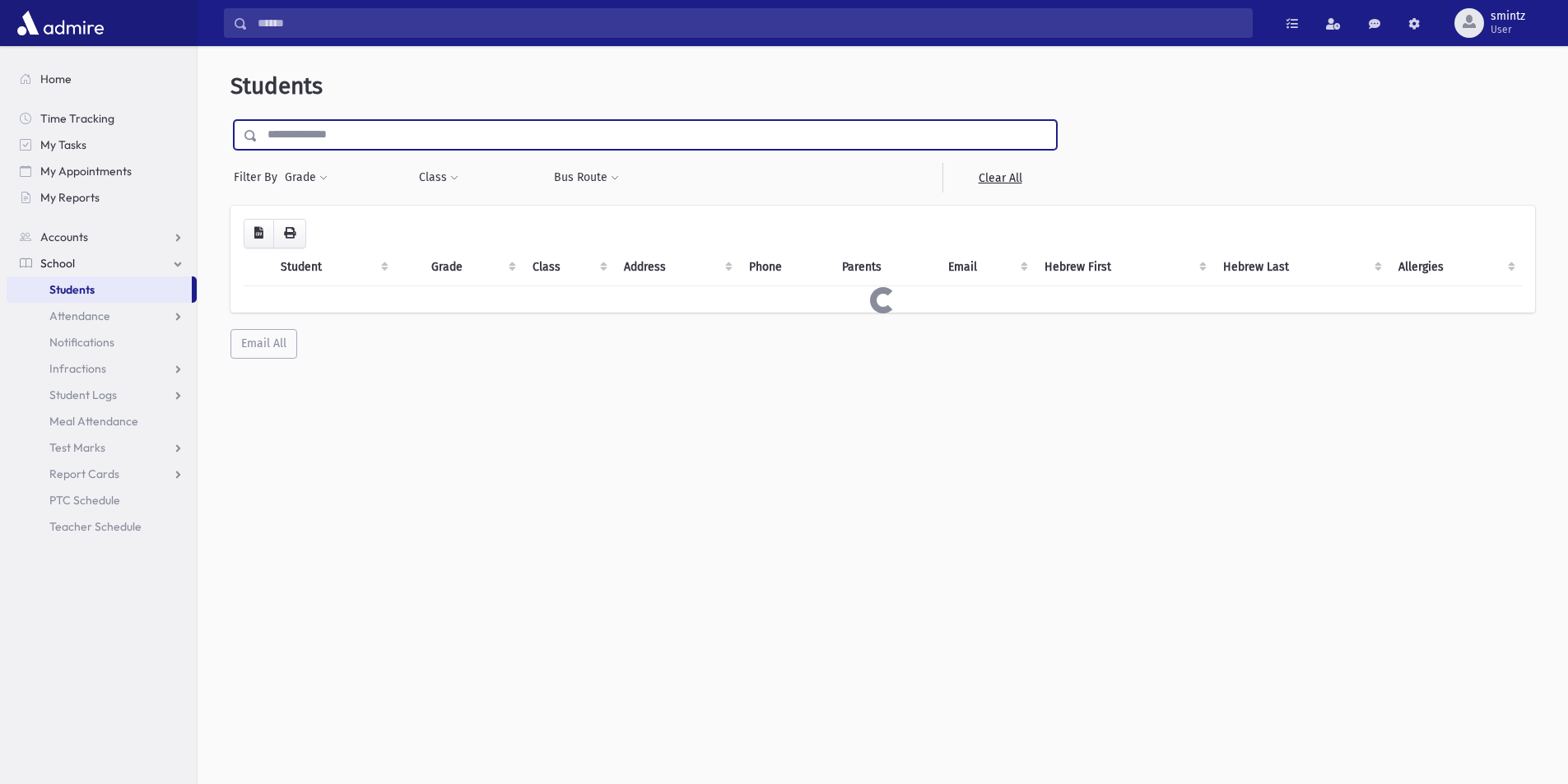
click at [388, 148] on input "text" at bounding box center [657, 135] width 798 height 30
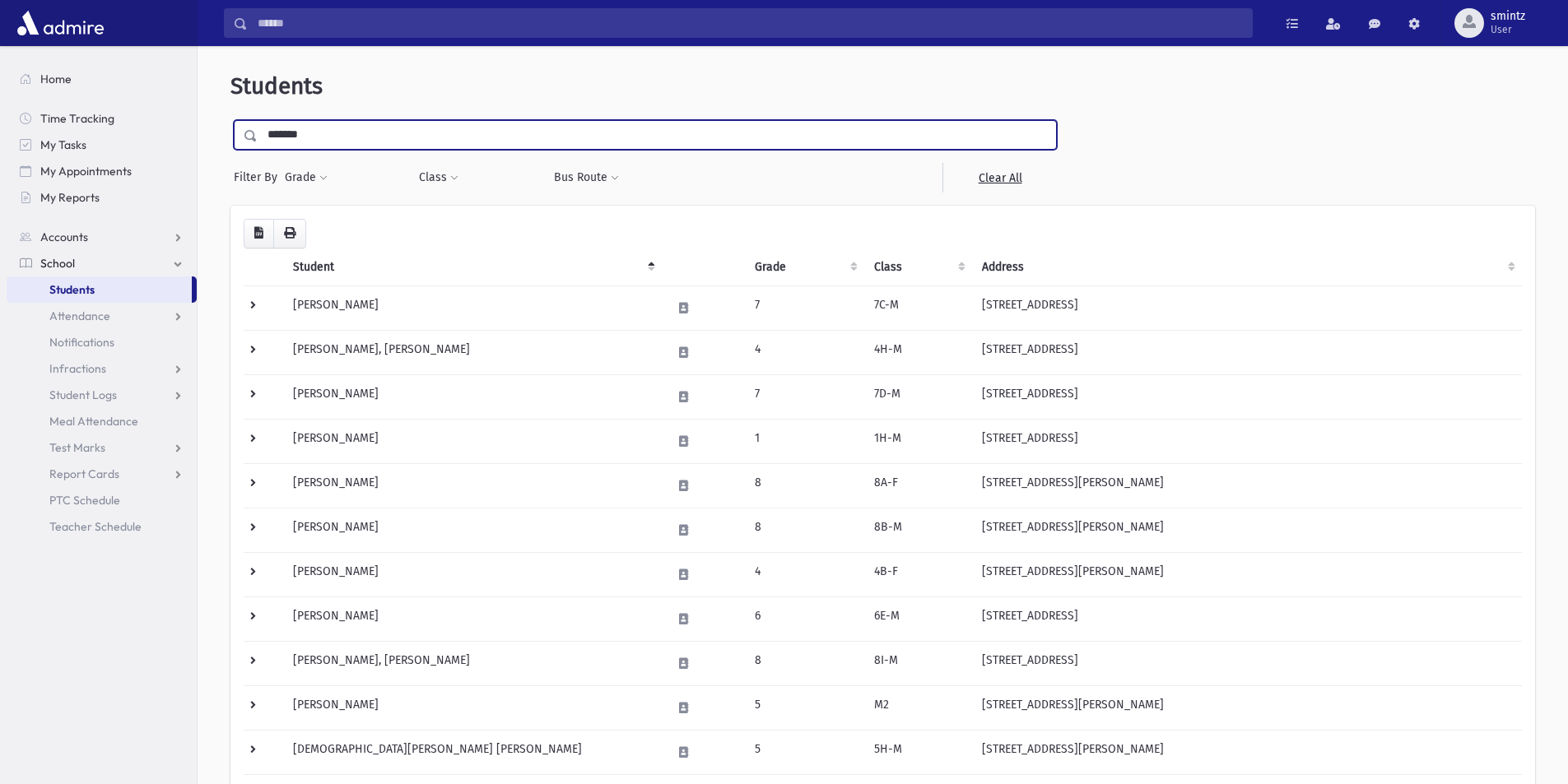
type input "*******"
click at [231, 121] on input "submit" at bounding box center [253, 132] width 46 height 22
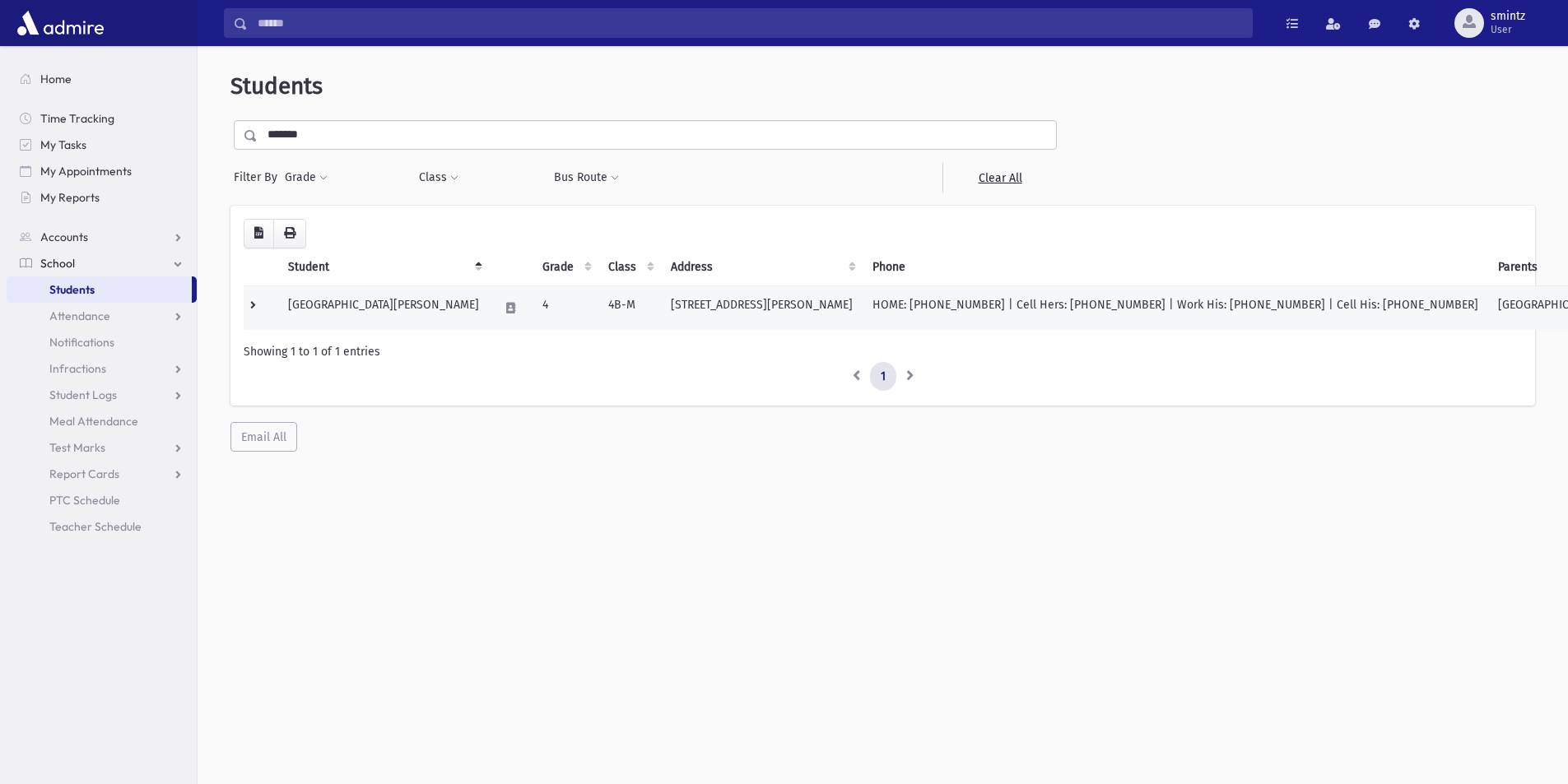
click at [703, 305] on td "1000 Clifton Ave Lakewood, NJ 08701-1841" at bounding box center [762, 308] width 202 height 45
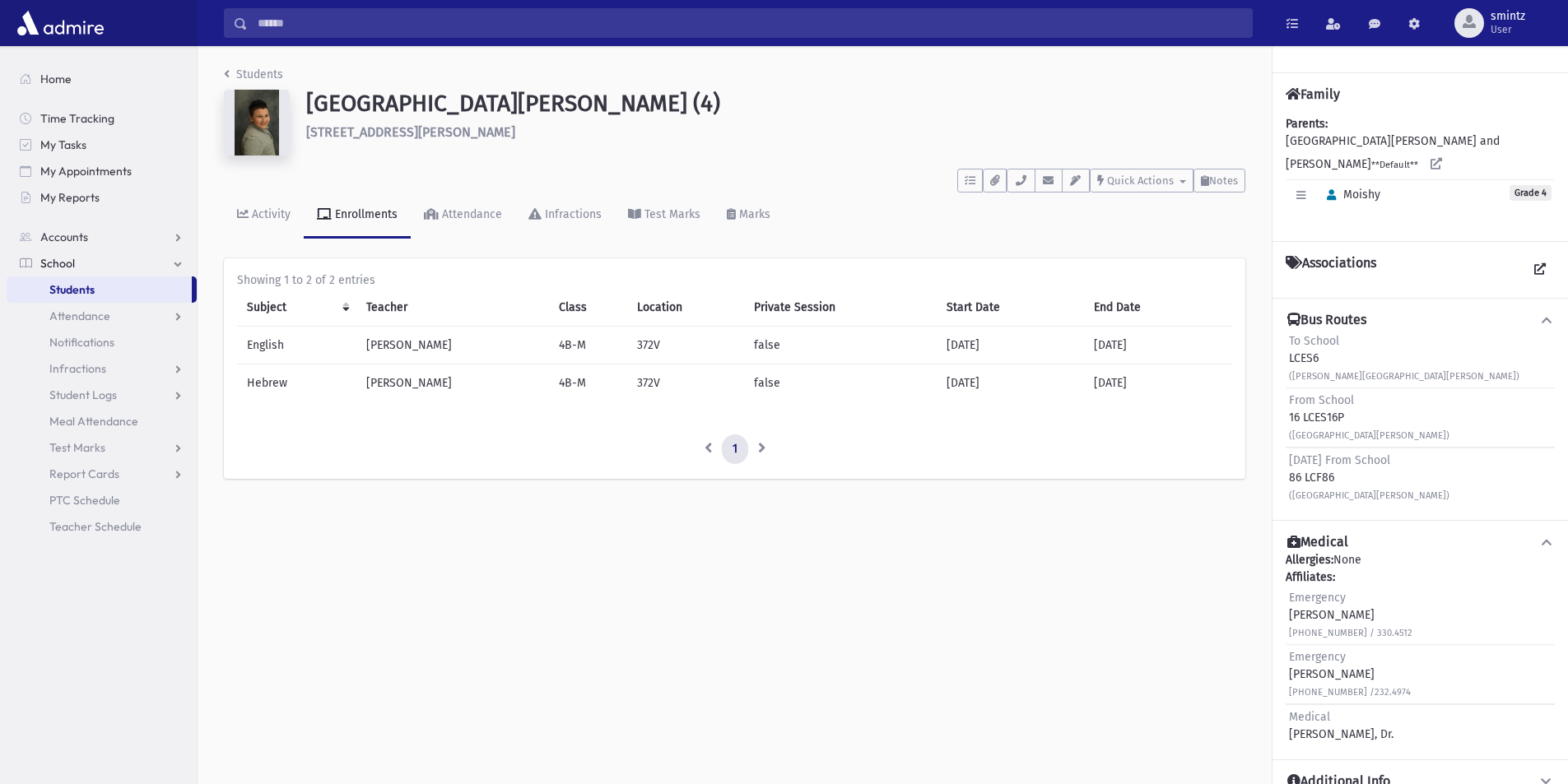
click at [72, 287] on span "Students" at bounding box center [72, 290] width 45 height 15
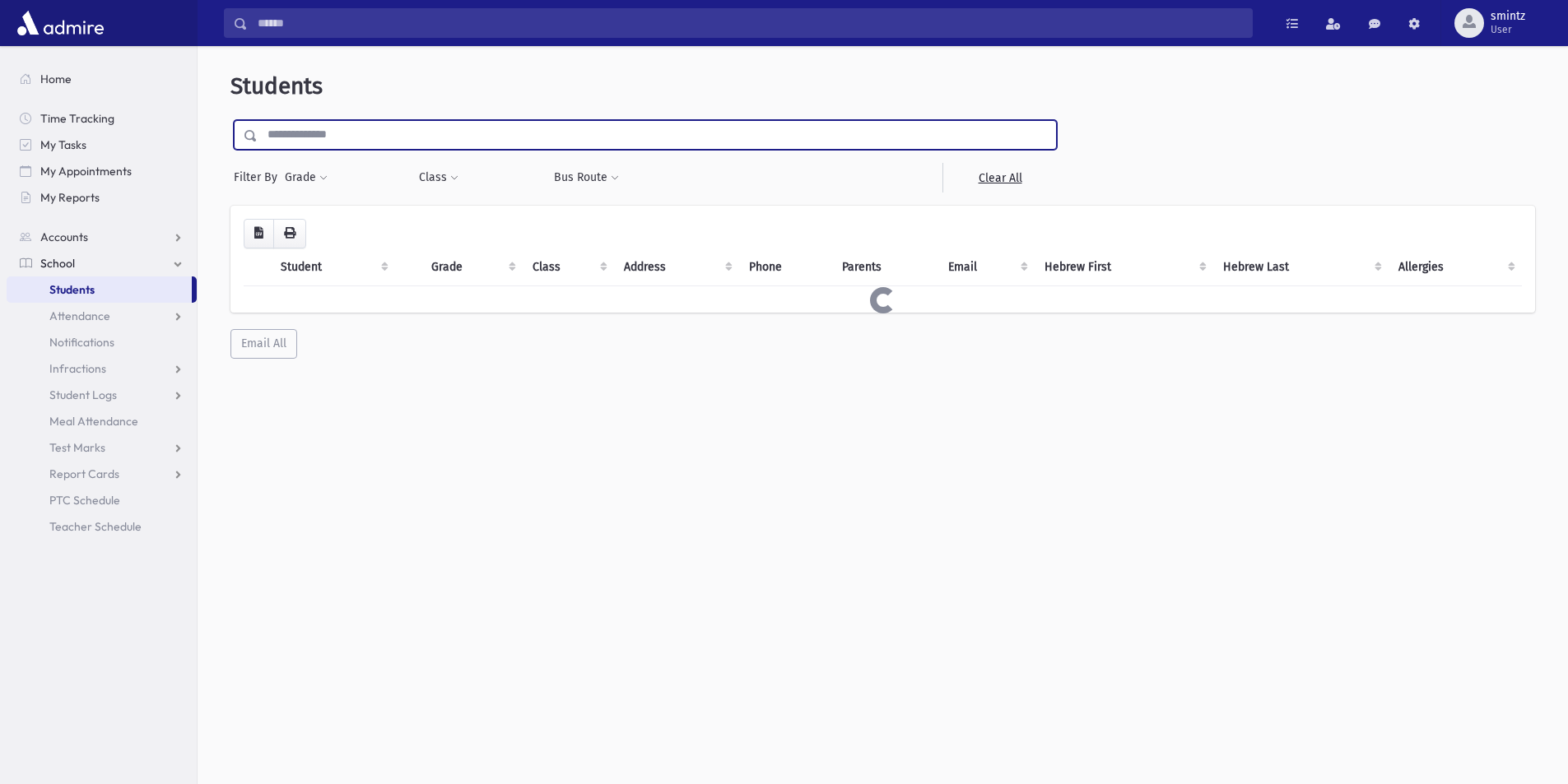
click at [368, 129] on input "text" at bounding box center [657, 135] width 798 height 30
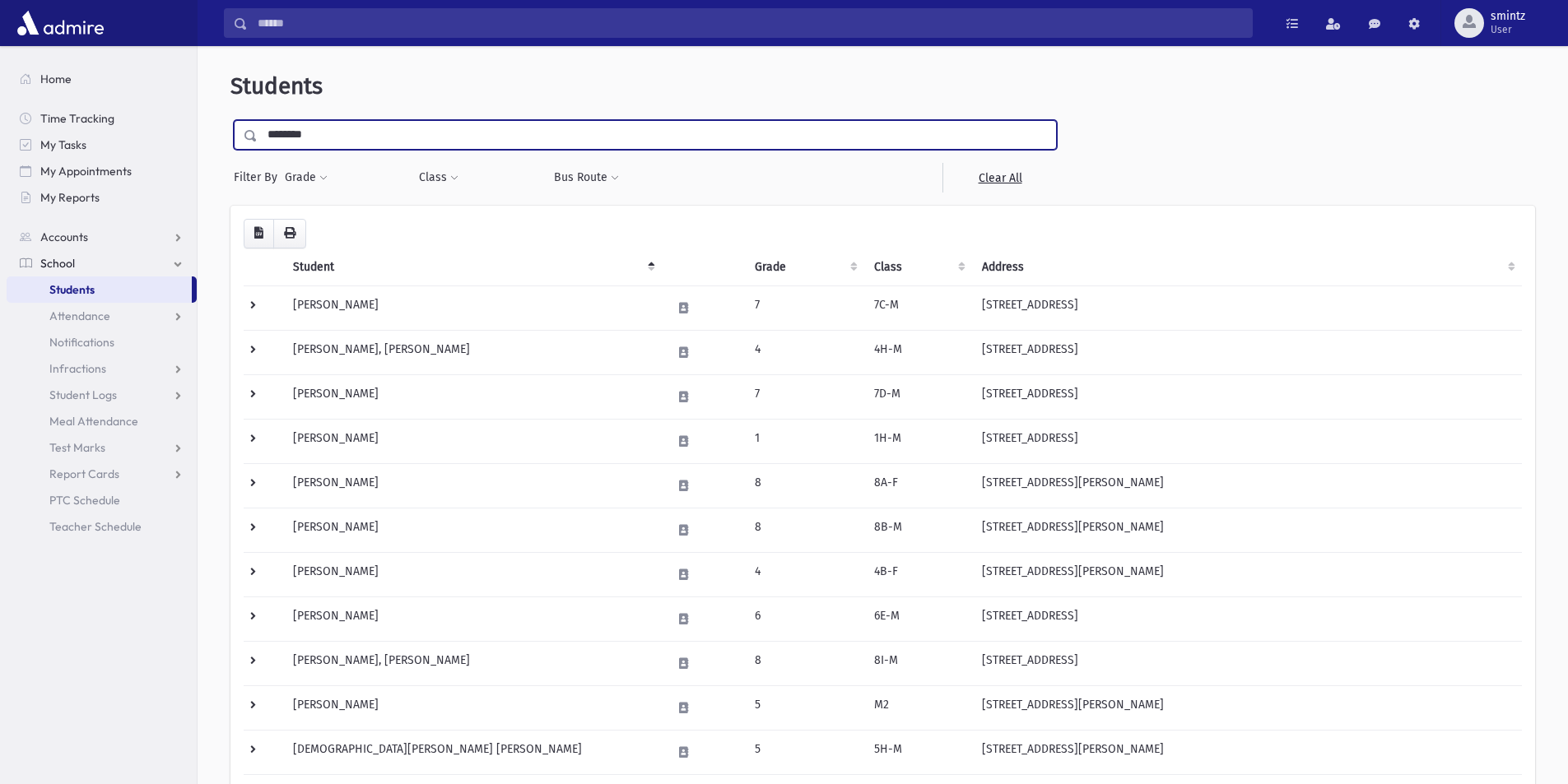
type input "********"
click at [231, 121] on input "submit" at bounding box center [253, 132] width 46 height 22
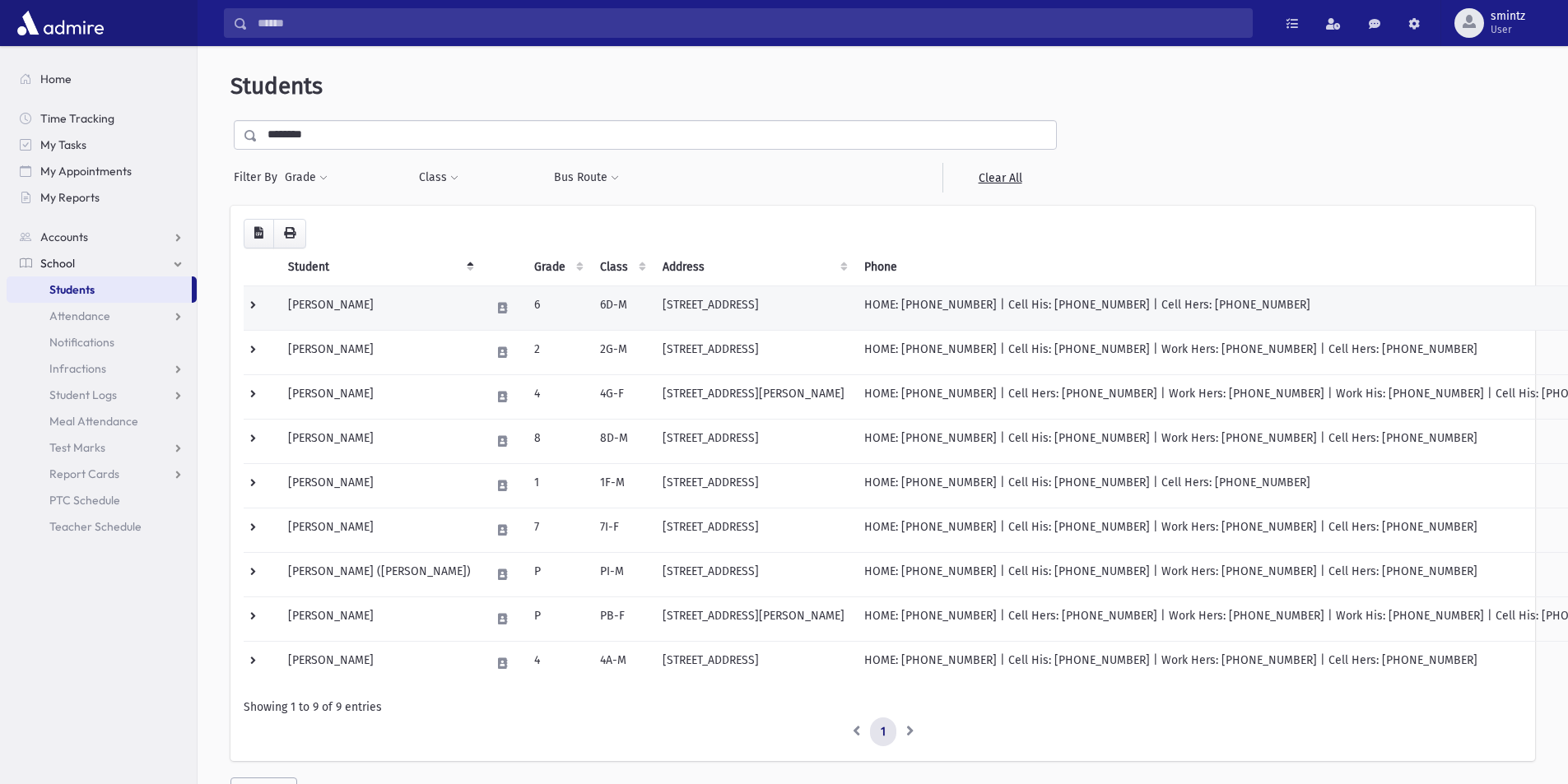
click at [681, 304] on td "[STREET_ADDRESS]" at bounding box center [753, 308] width 202 height 45
